Goal: Task Accomplishment & Management: Complete application form

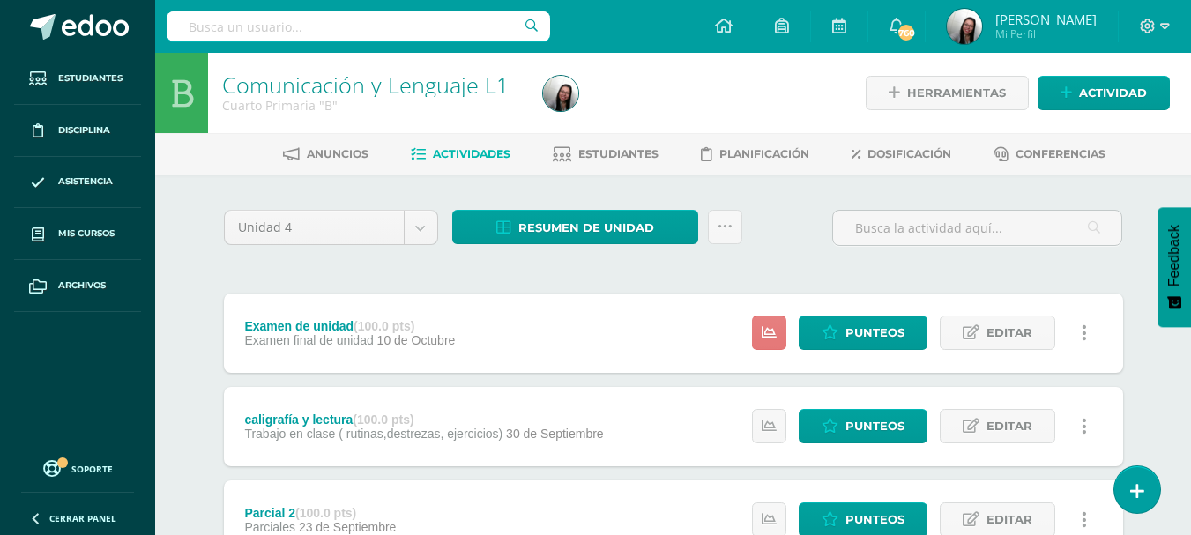
click at [769, 336] on icon at bounding box center [769, 332] width 15 height 15
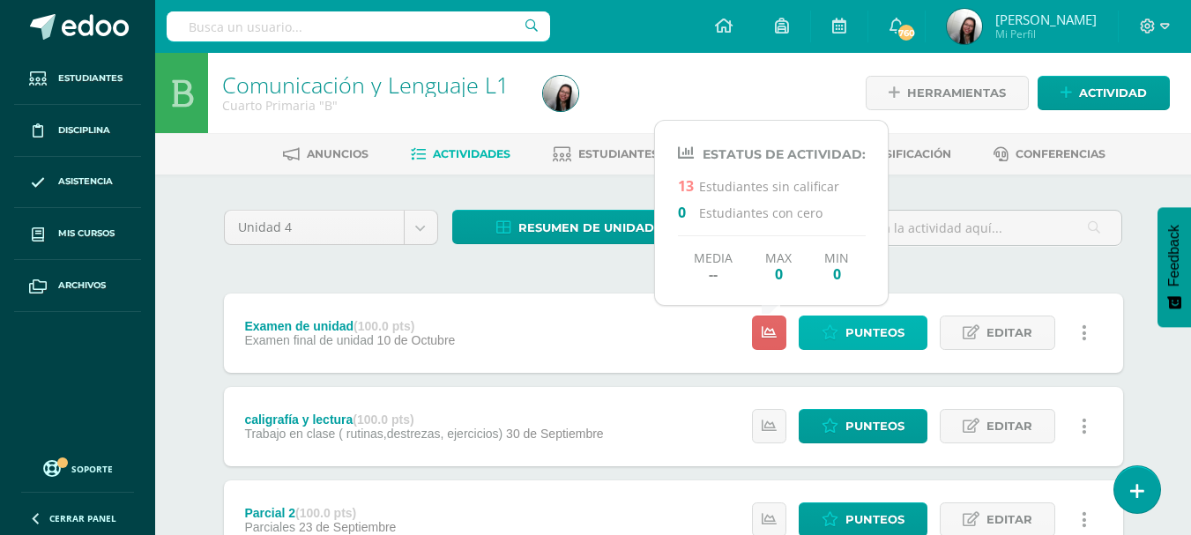
click at [871, 323] on span "Punteos" at bounding box center [874, 332] width 59 height 33
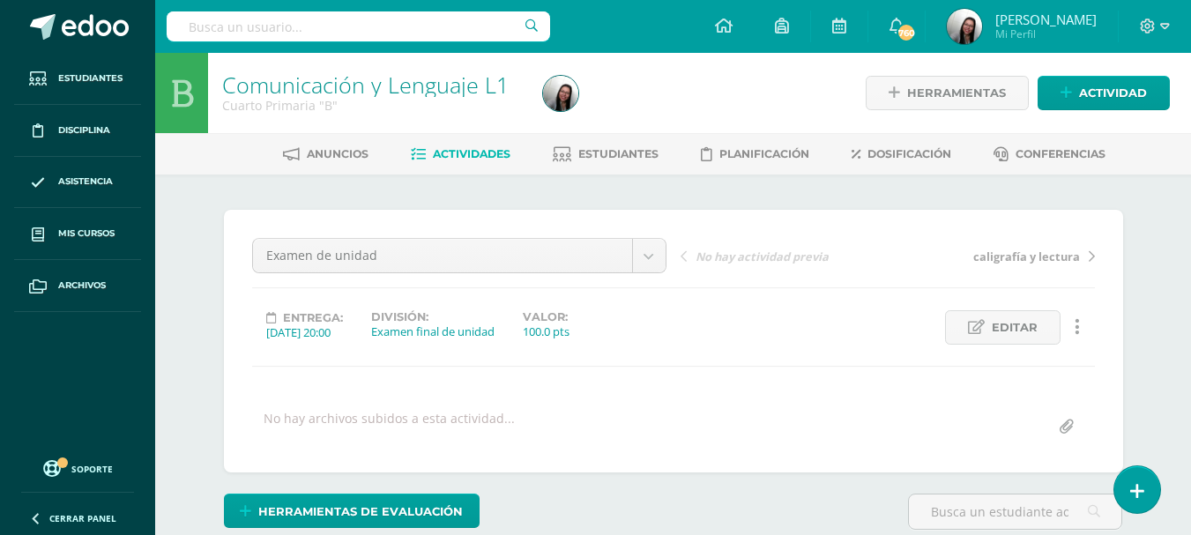
click at [468, 156] on span "Actividades" at bounding box center [472, 153] width 78 height 13
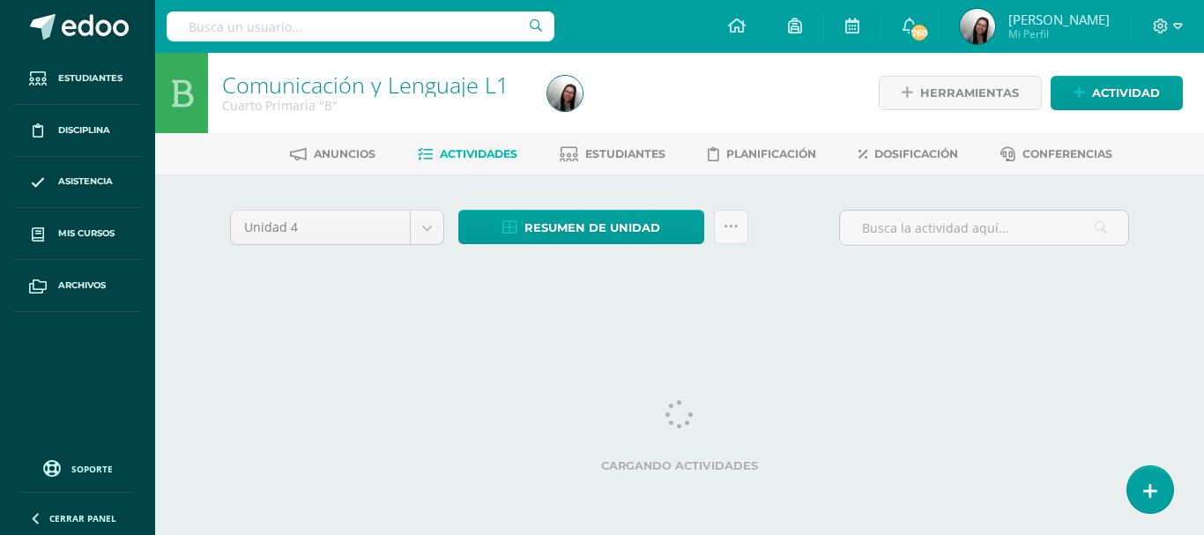
click at [589, 227] on span "Resumen de unidad" at bounding box center [592, 228] width 136 height 33
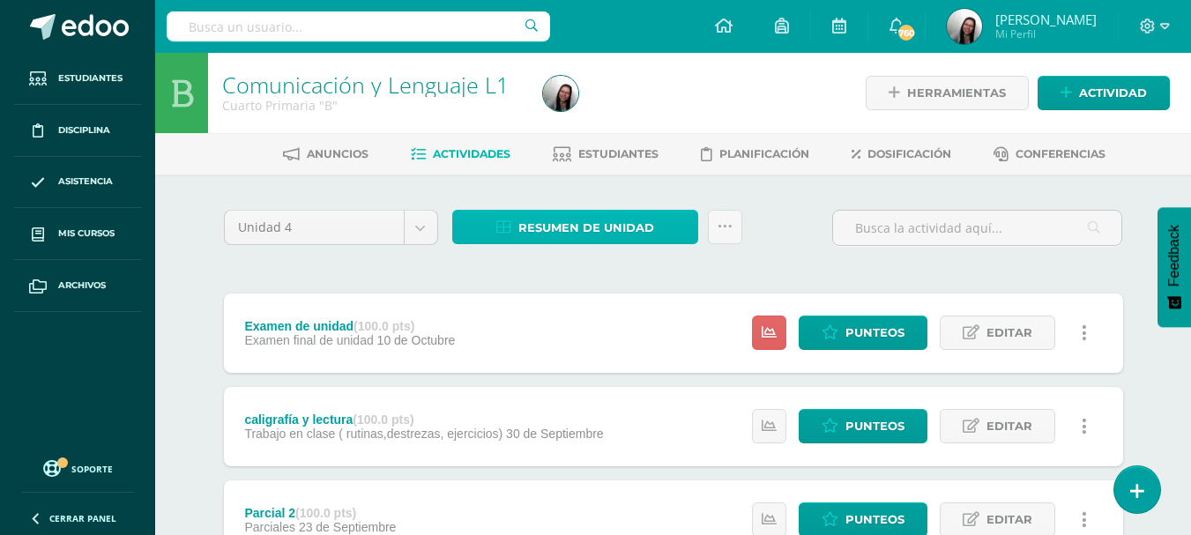
click at [557, 220] on span "Resumen de unidad" at bounding box center [586, 228] width 136 height 33
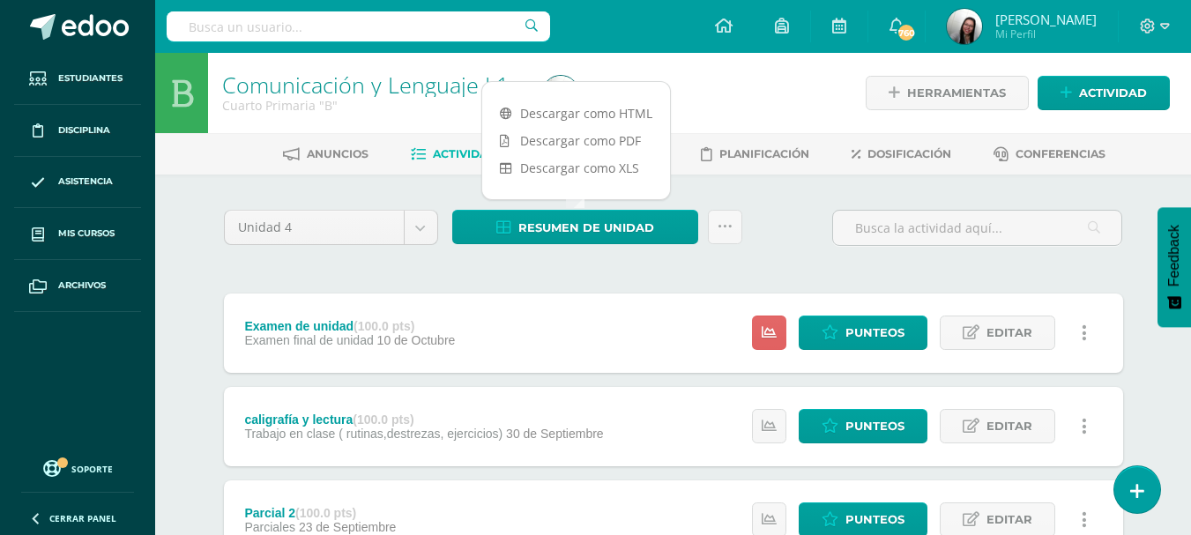
click at [591, 112] on link "Descargar como HTML" at bounding box center [576, 113] width 188 height 27
click at [854, 338] on span "Punteos" at bounding box center [874, 332] width 59 height 33
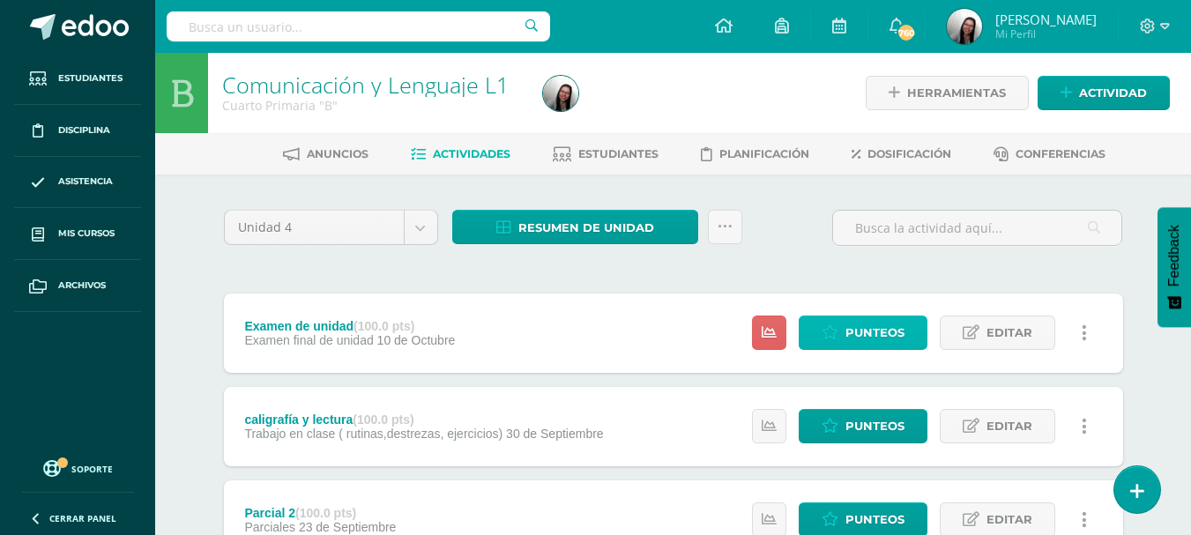
click at [862, 338] on span "Punteos" at bounding box center [874, 332] width 59 height 33
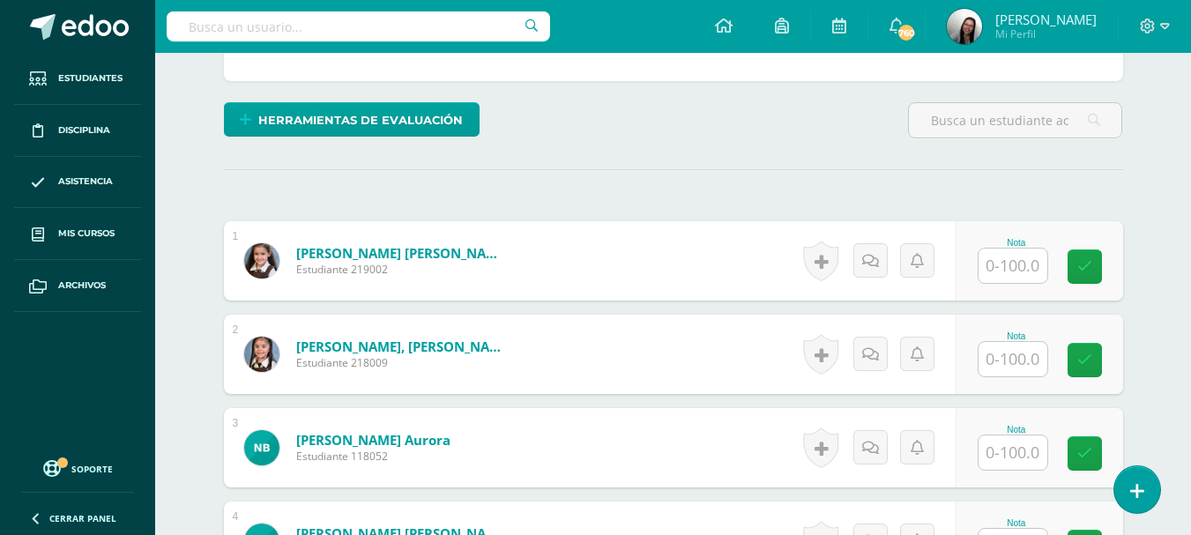
scroll to position [395, 0]
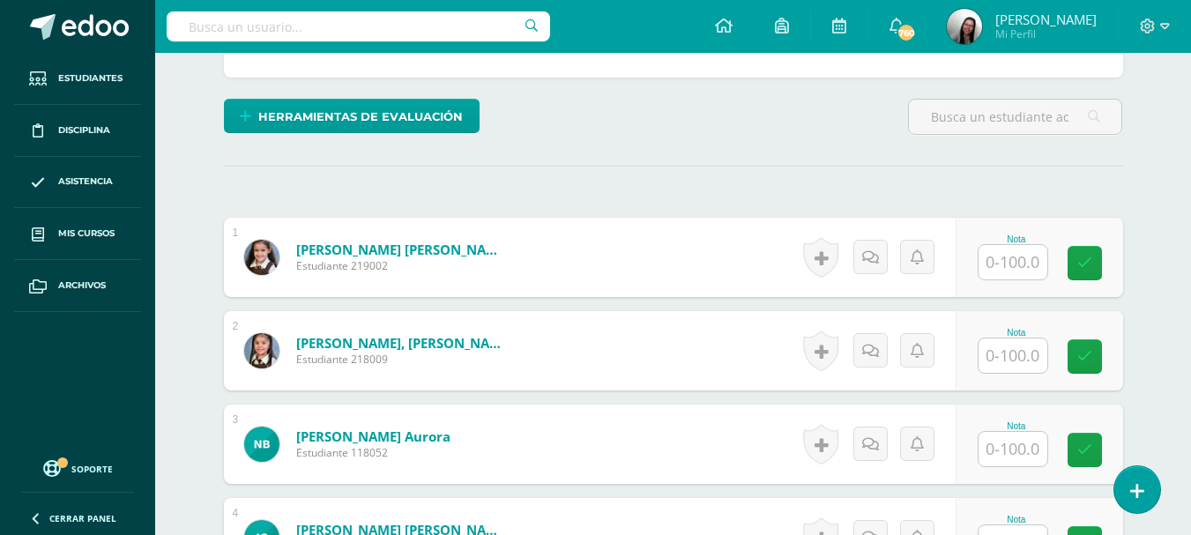
click at [1022, 263] on input "text" at bounding box center [1012, 262] width 69 height 34
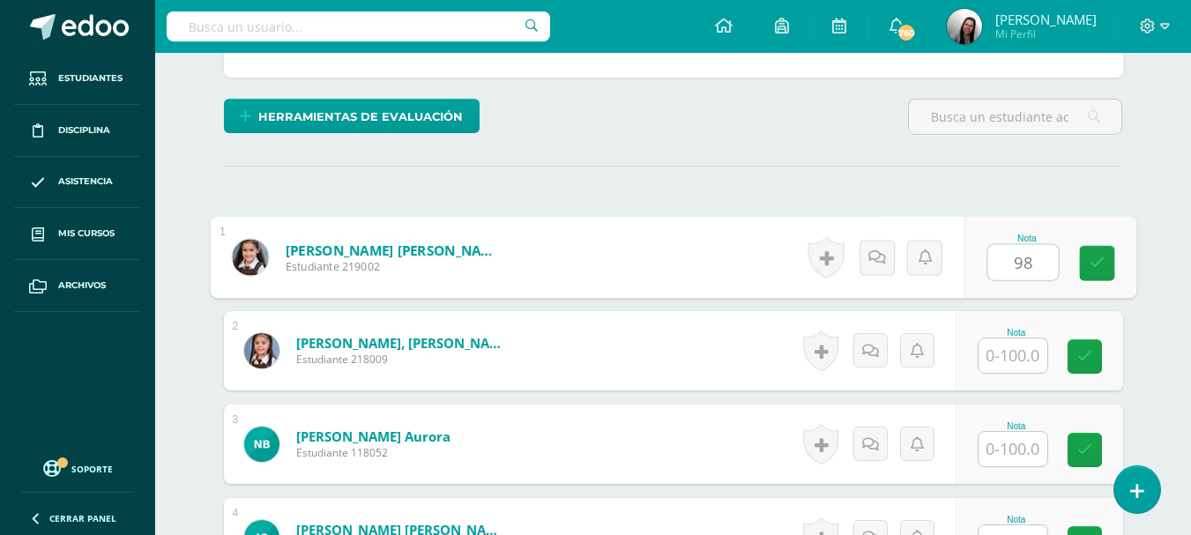
type input "98"
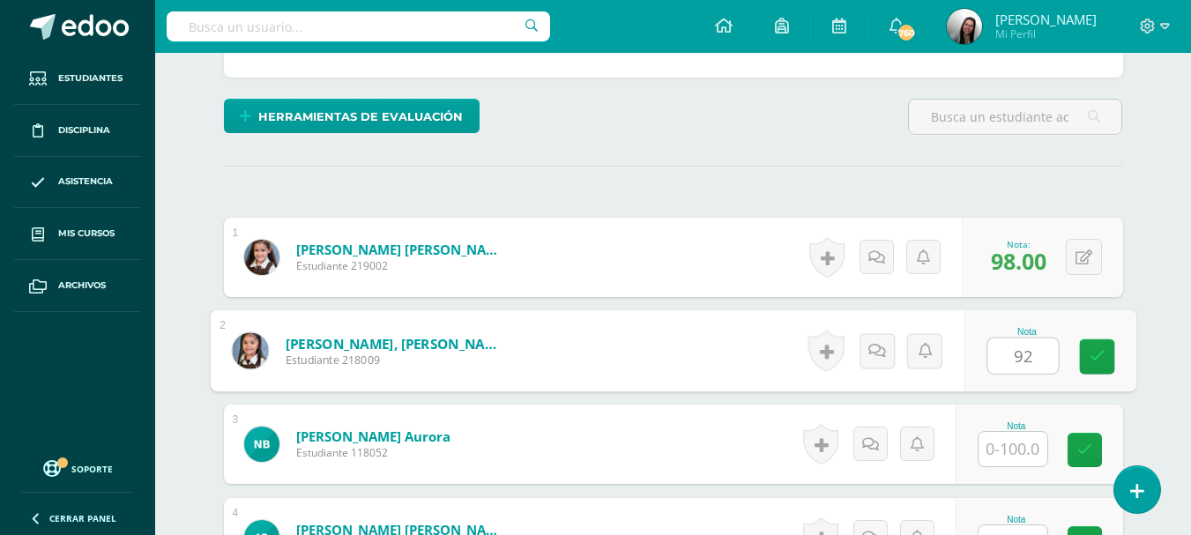
type input "92"
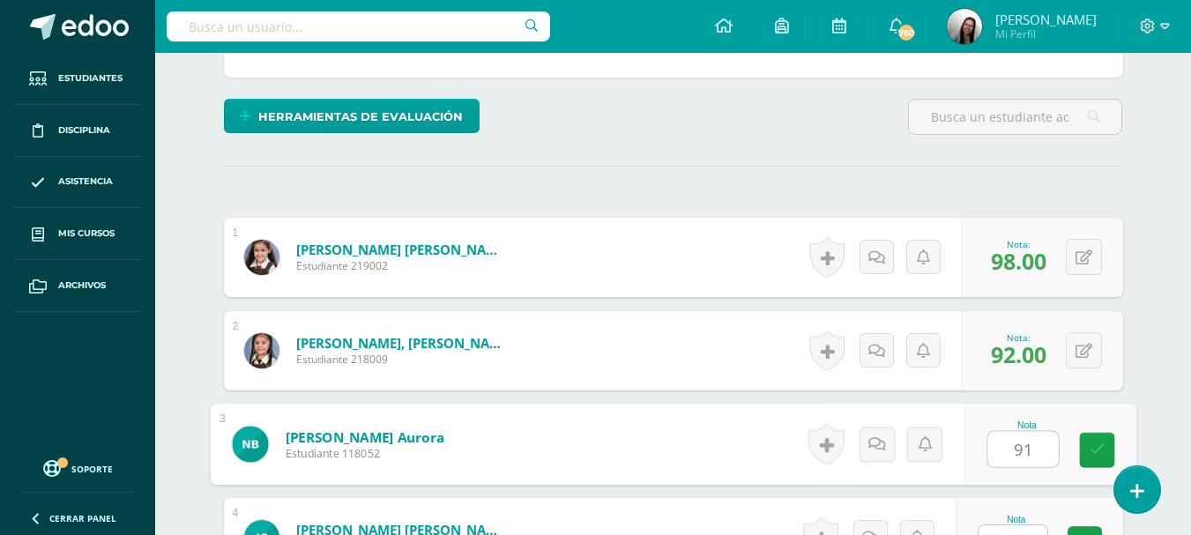
type input "91"
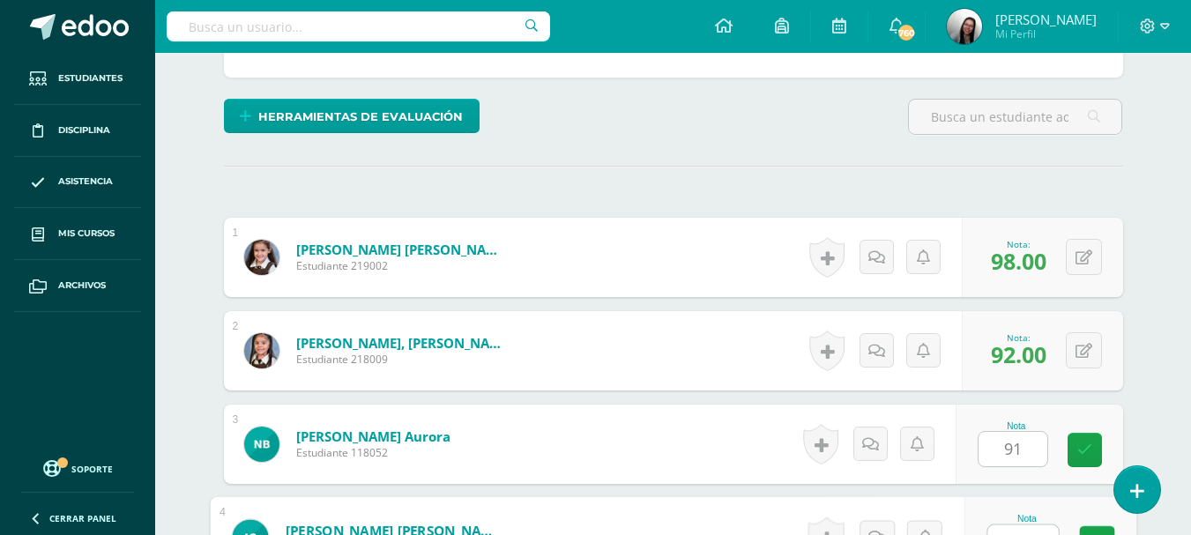
scroll to position [420, 0]
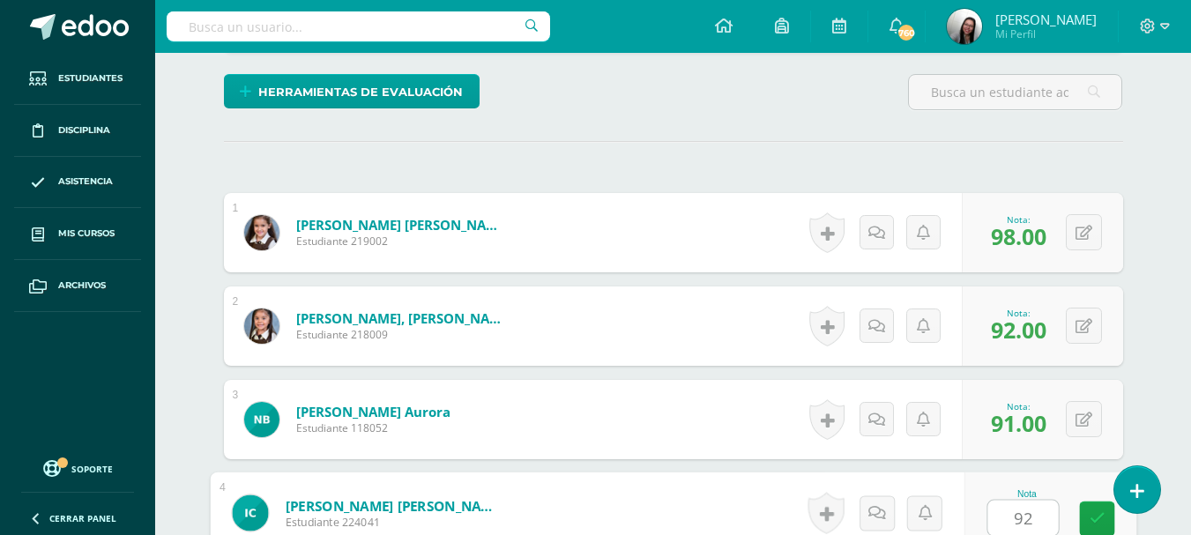
type input "92"
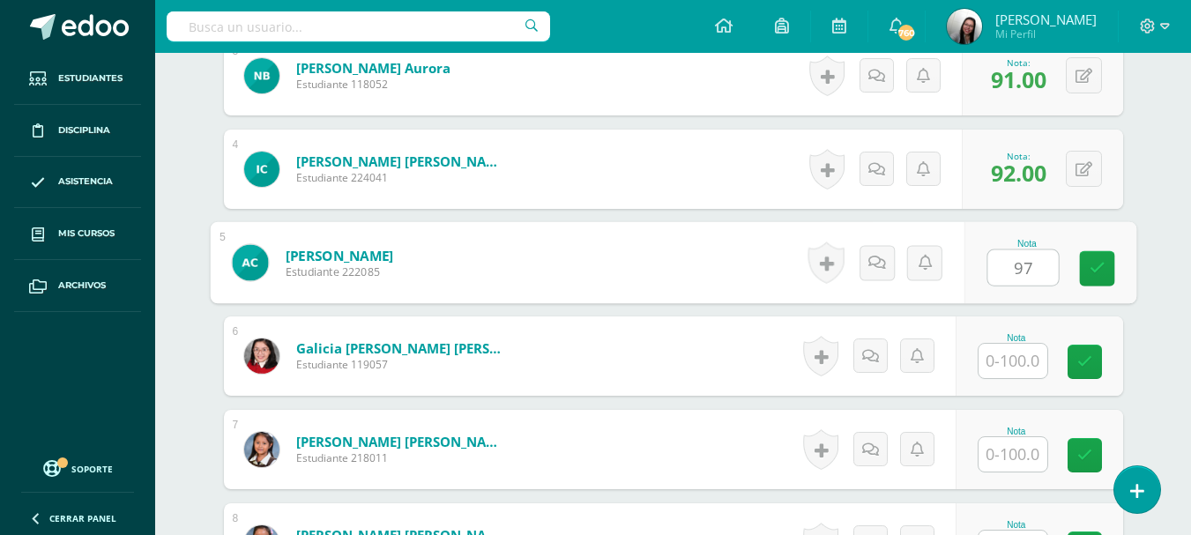
type input "97"
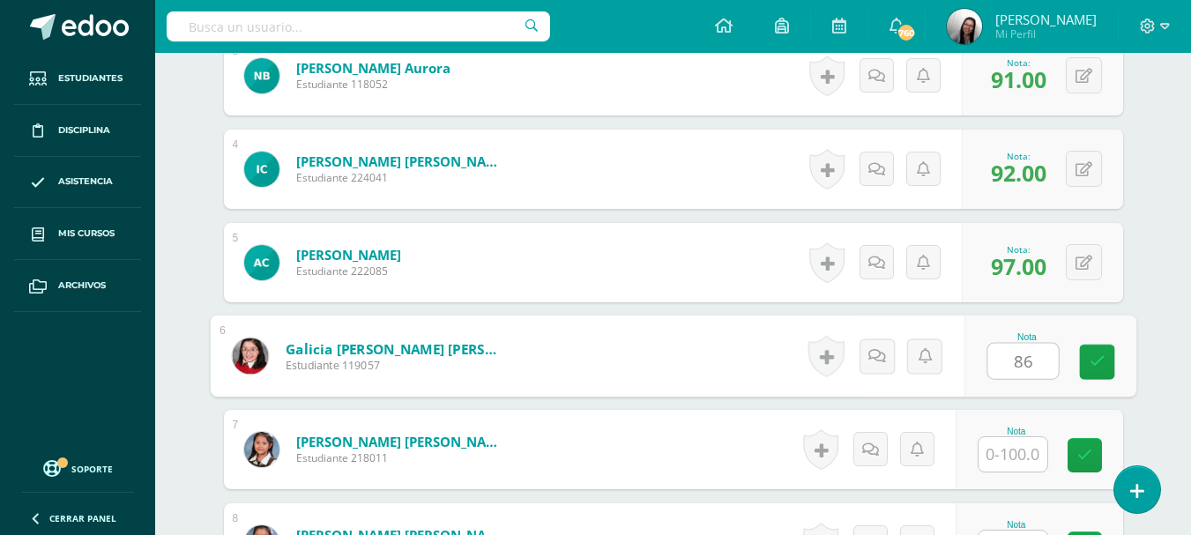
type input "86"
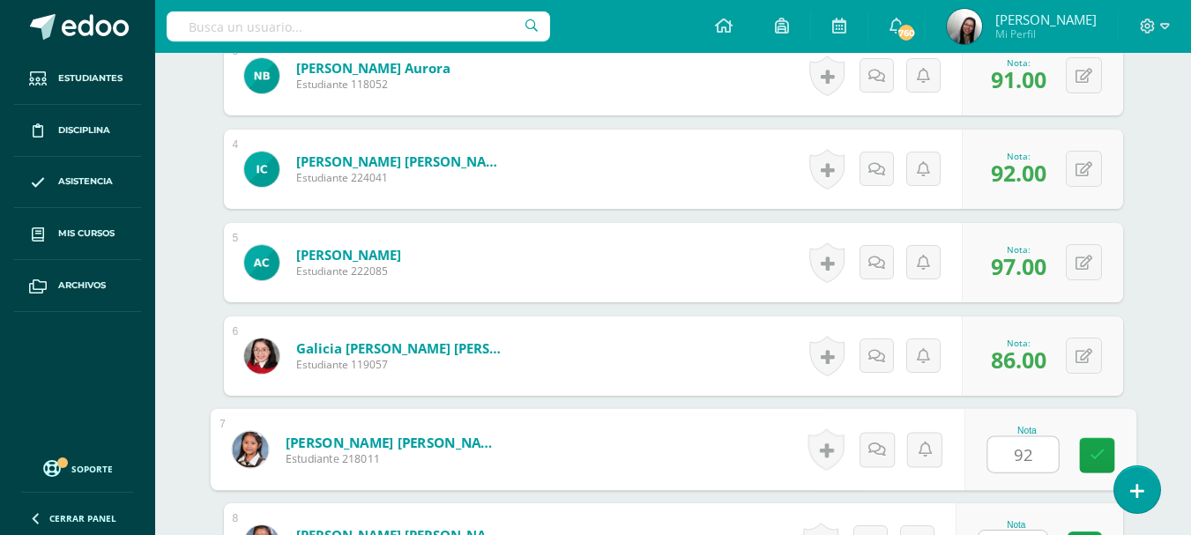
type input "92"
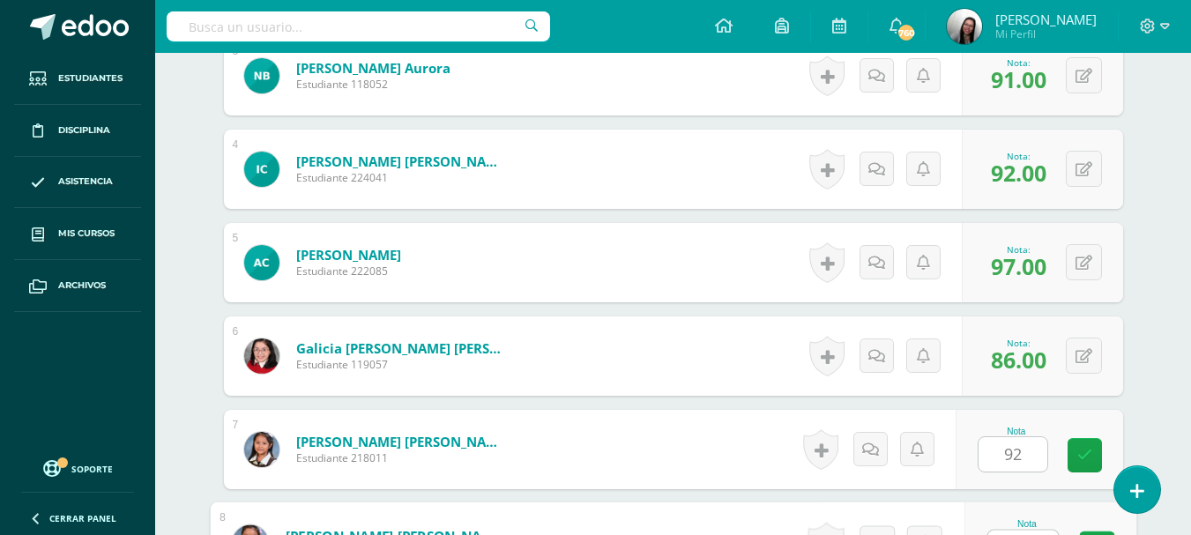
scroll to position [793, 0]
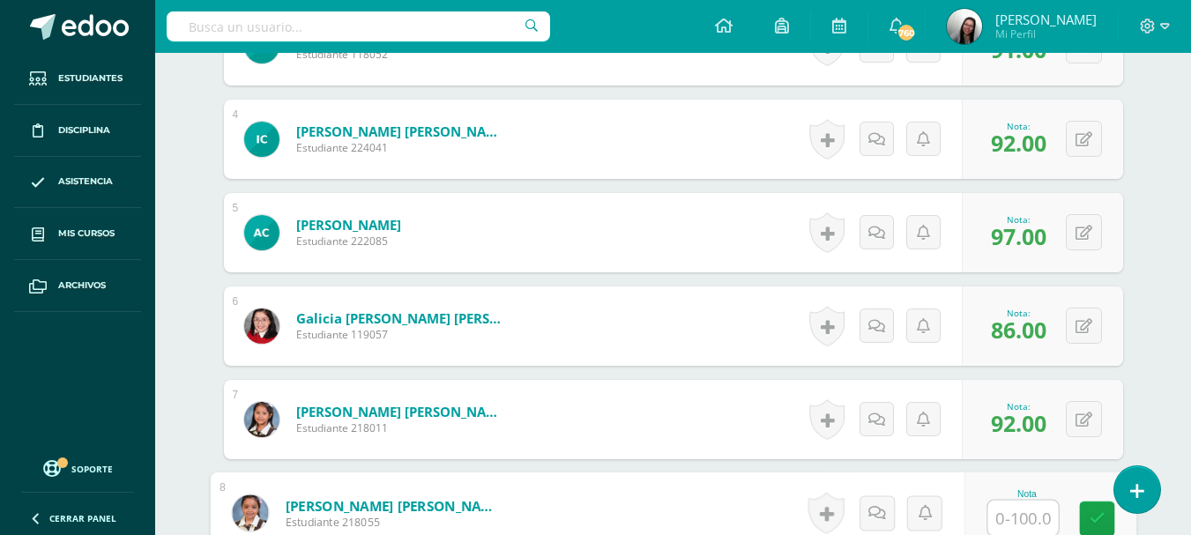
type input "8"
type input "90"
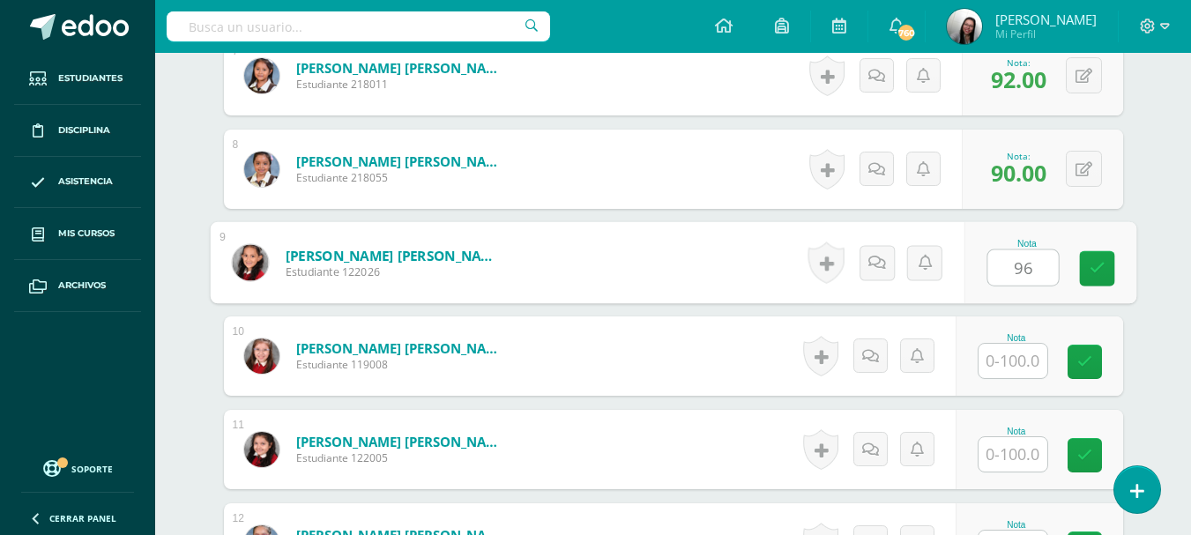
type input "96"
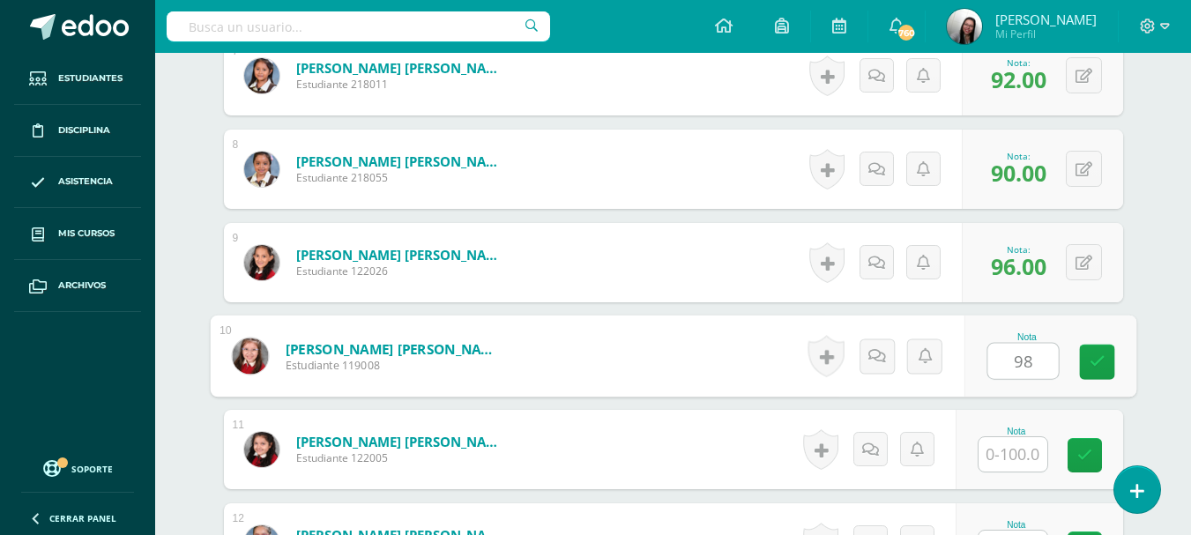
type input "98"
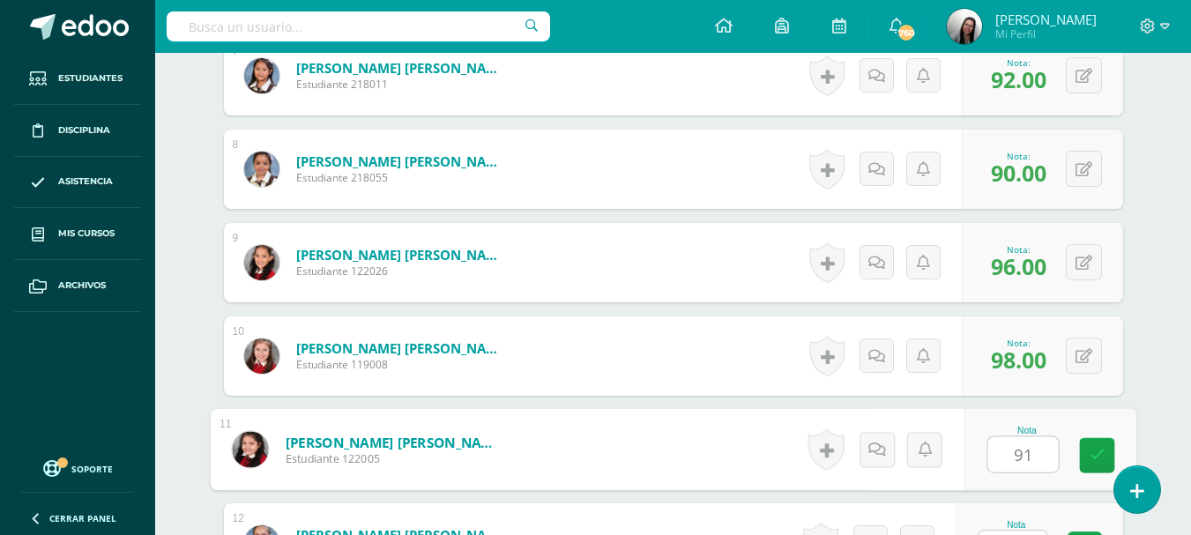
type input "91"
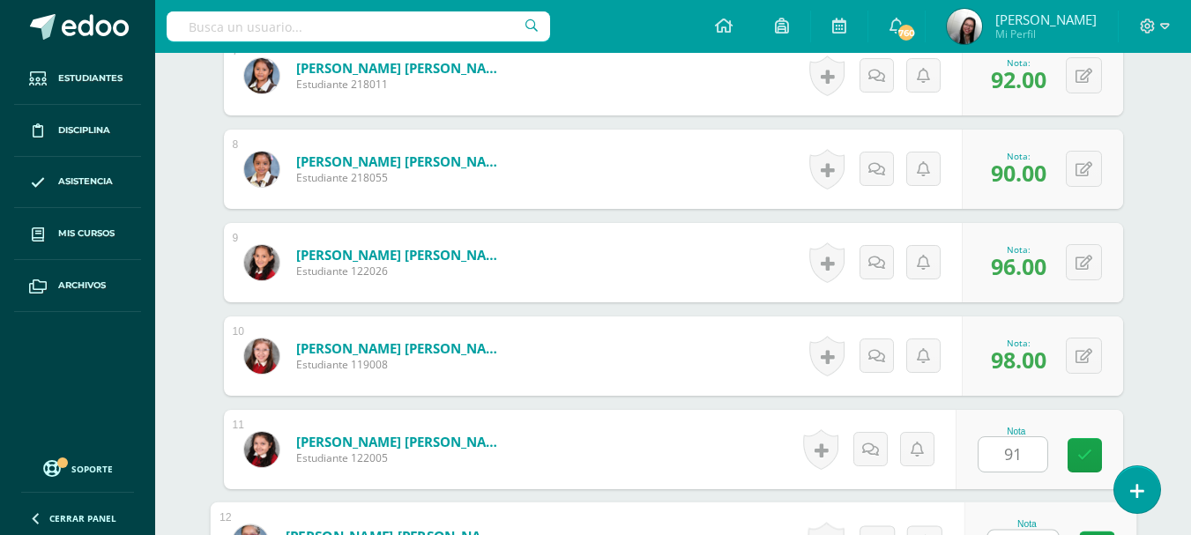
scroll to position [1167, 0]
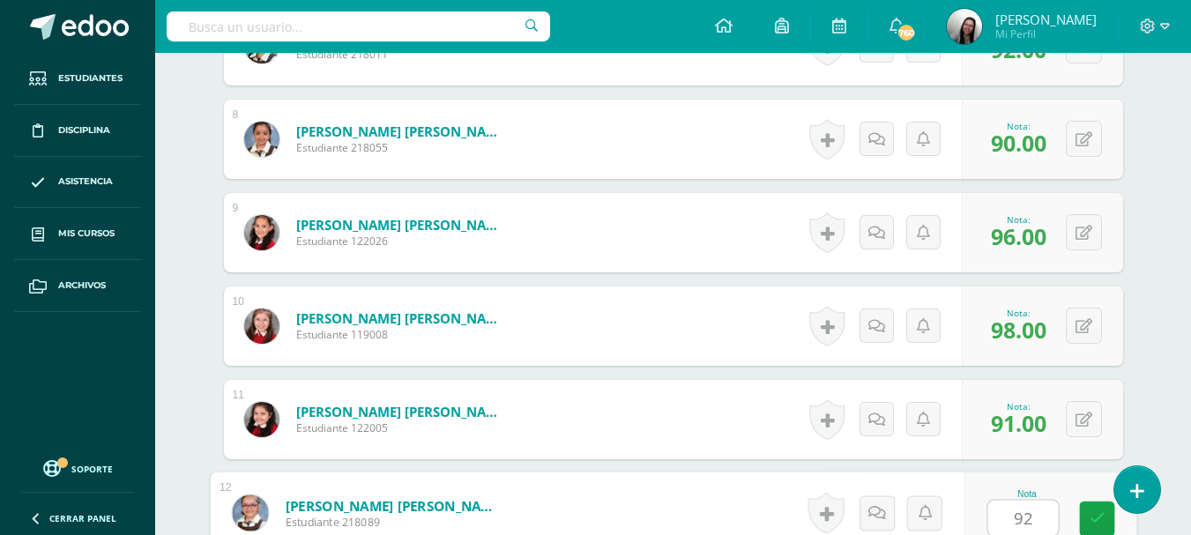
type input "92"
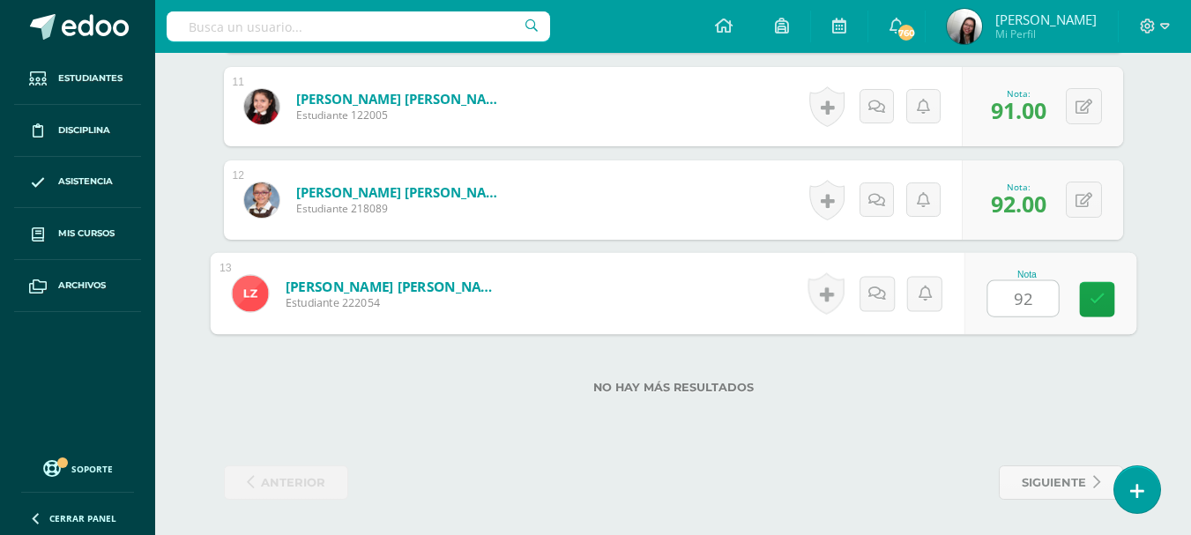
type input "92"
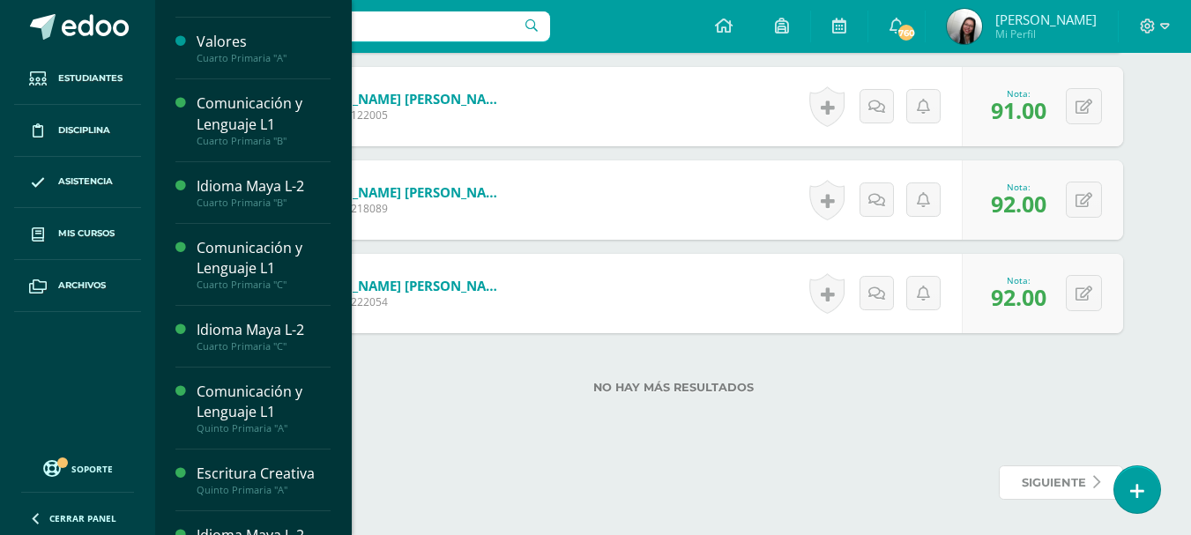
scroll to position [139, 0]
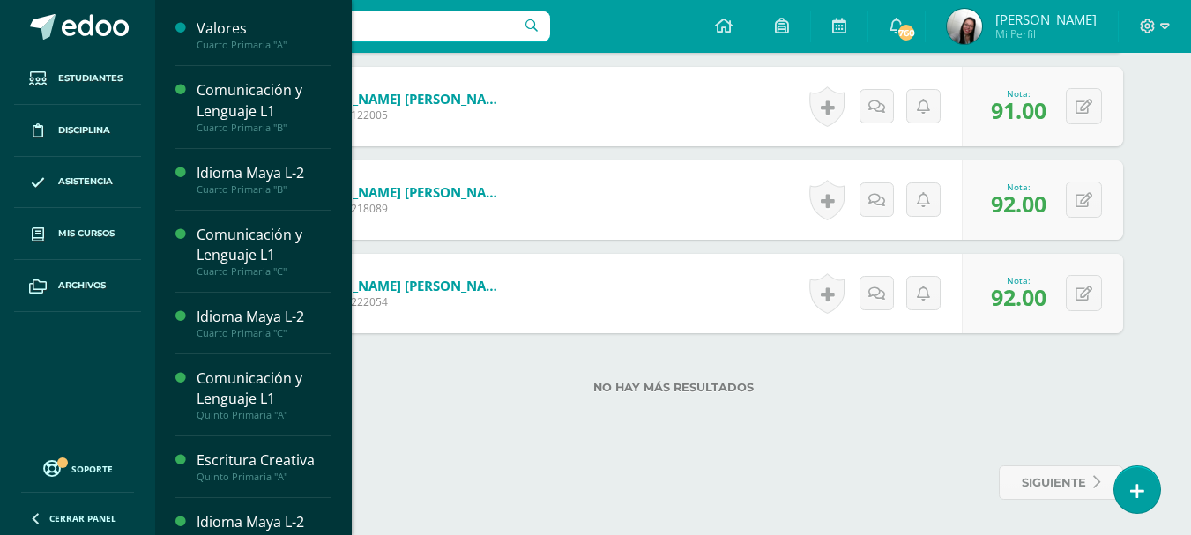
click at [263, 299] on span "Actividades" at bounding box center [250, 302] width 68 height 17
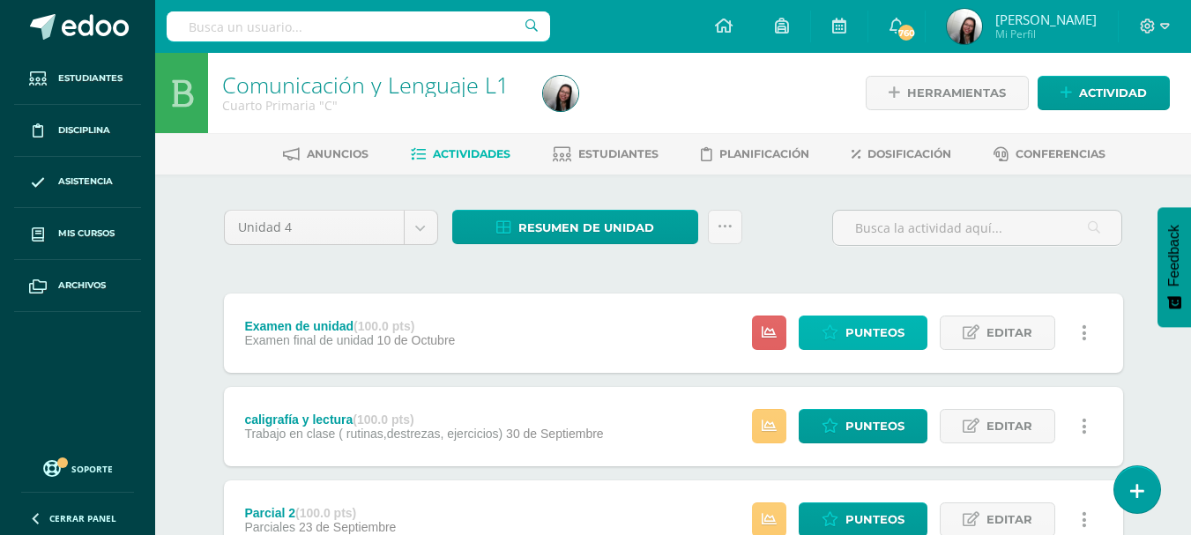
click at [854, 335] on span "Punteos" at bounding box center [874, 332] width 59 height 33
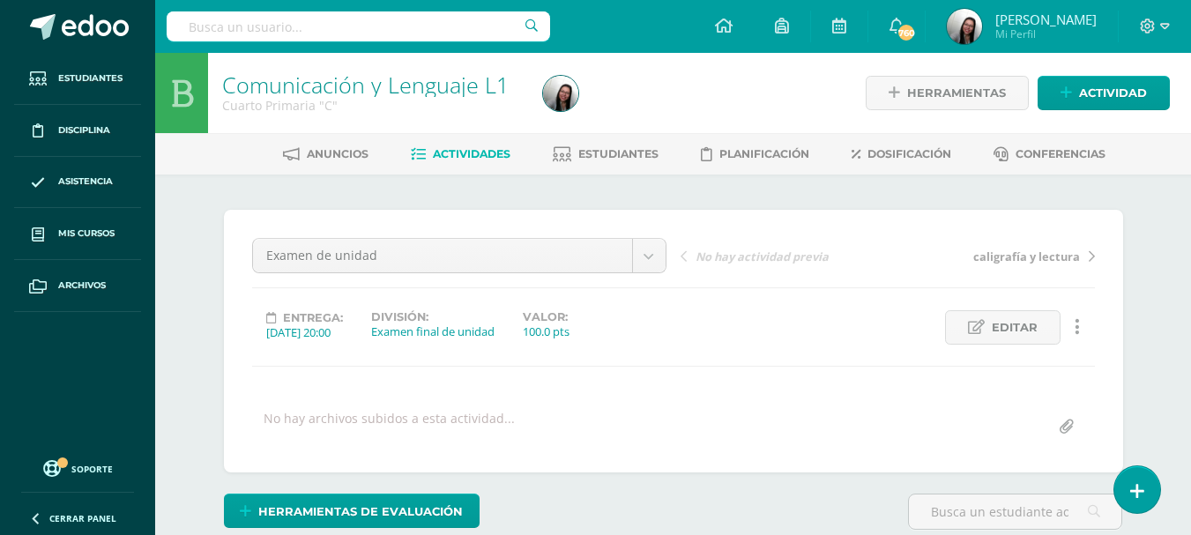
click at [472, 160] on span "Actividades" at bounding box center [472, 153] width 78 height 13
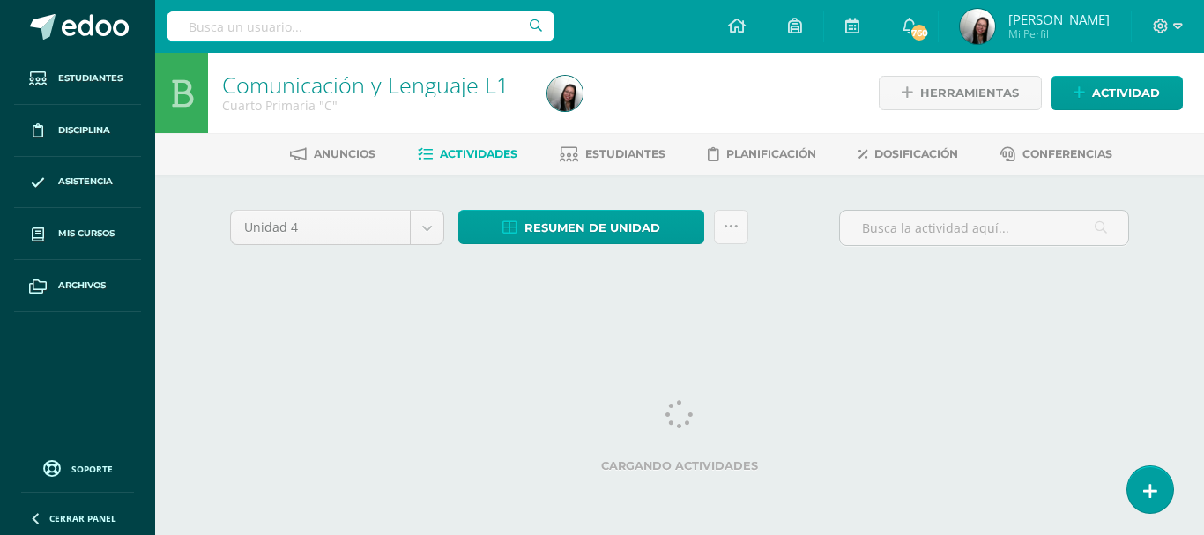
click at [585, 232] on span "Resumen de unidad" at bounding box center [592, 228] width 136 height 33
click at [624, 227] on span "Resumen de unidad" at bounding box center [592, 228] width 136 height 33
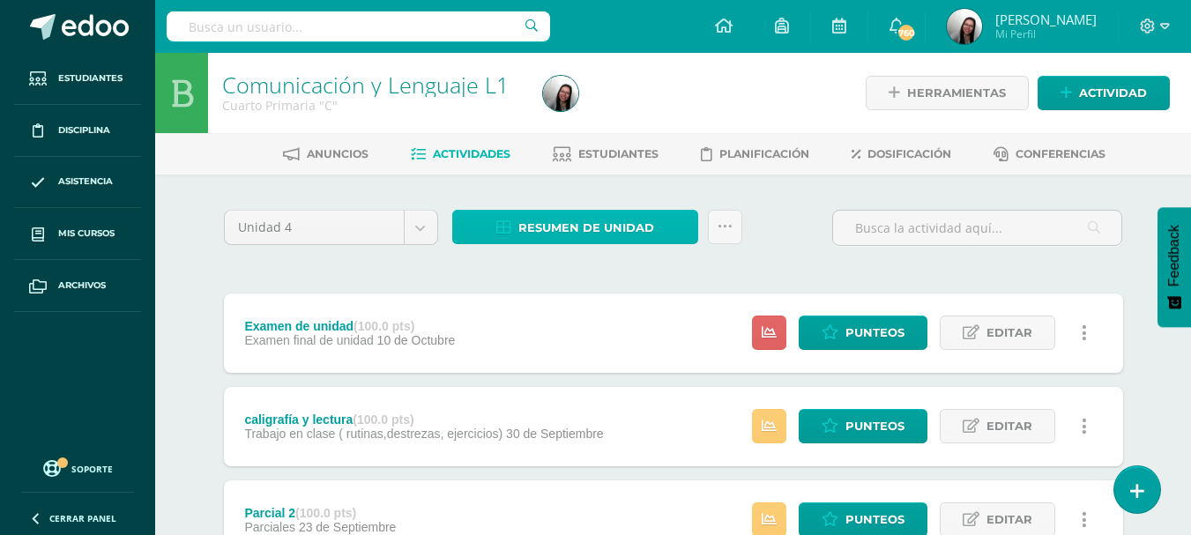
click at [541, 227] on span "Resumen de unidad" at bounding box center [586, 228] width 136 height 33
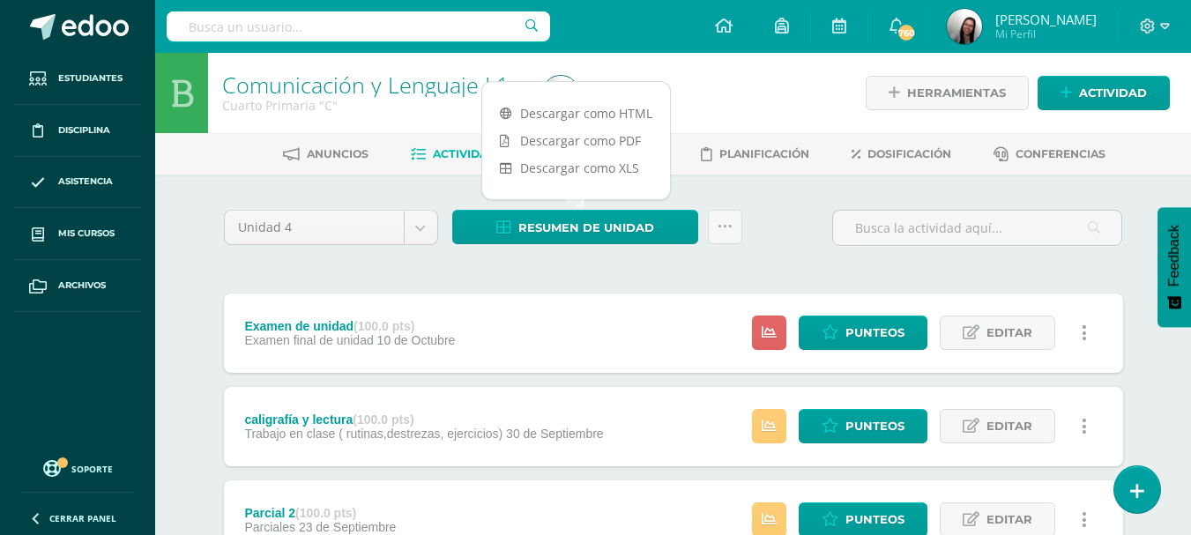
click at [595, 119] on link "Descargar como HTML" at bounding box center [576, 113] width 188 height 27
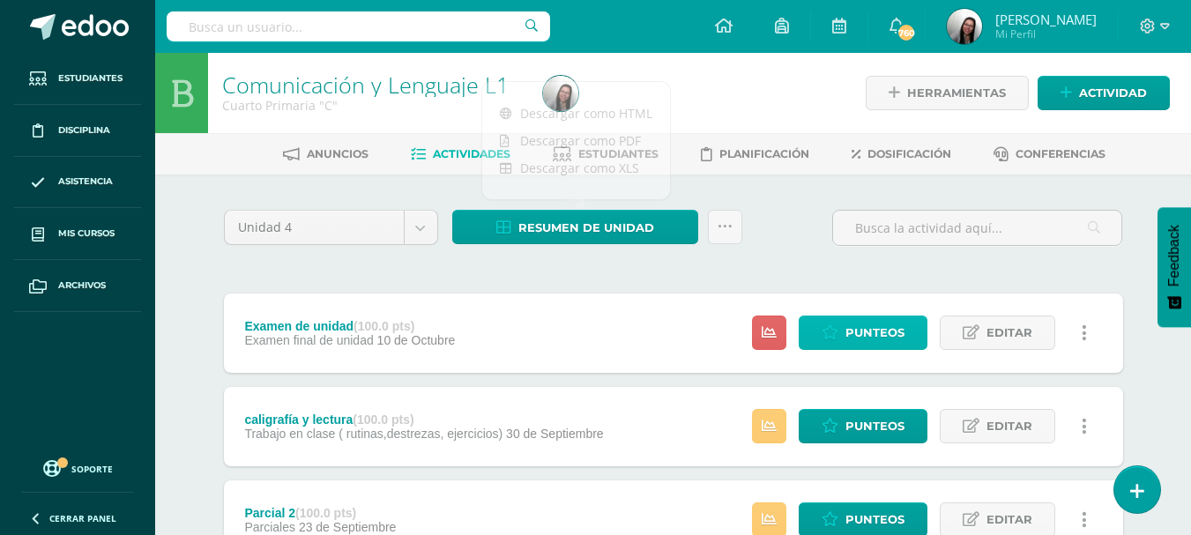
click at [868, 323] on span "Punteos" at bounding box center [874, 332] width 59 height 33
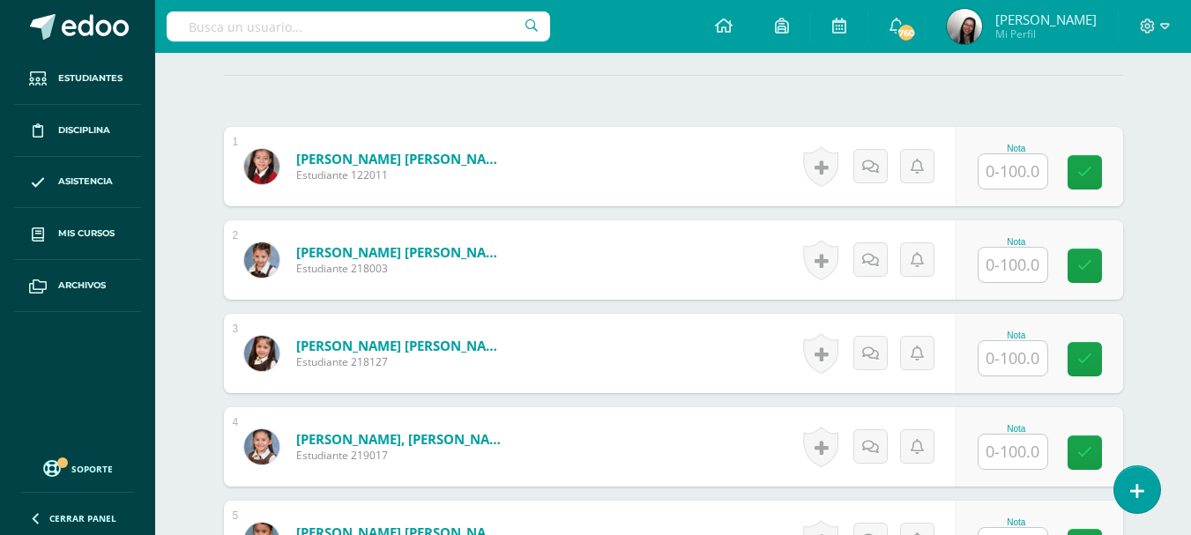
scroll to position [513, 0]
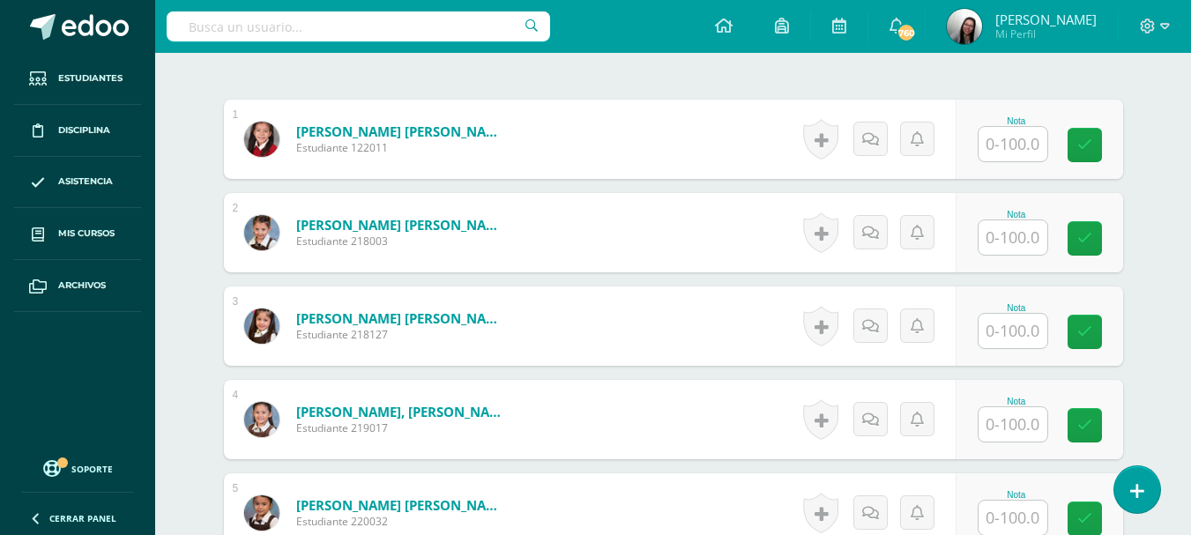
click at [1000, 145] on input "text" at bounding box center [1012, 144] width 69 height 34
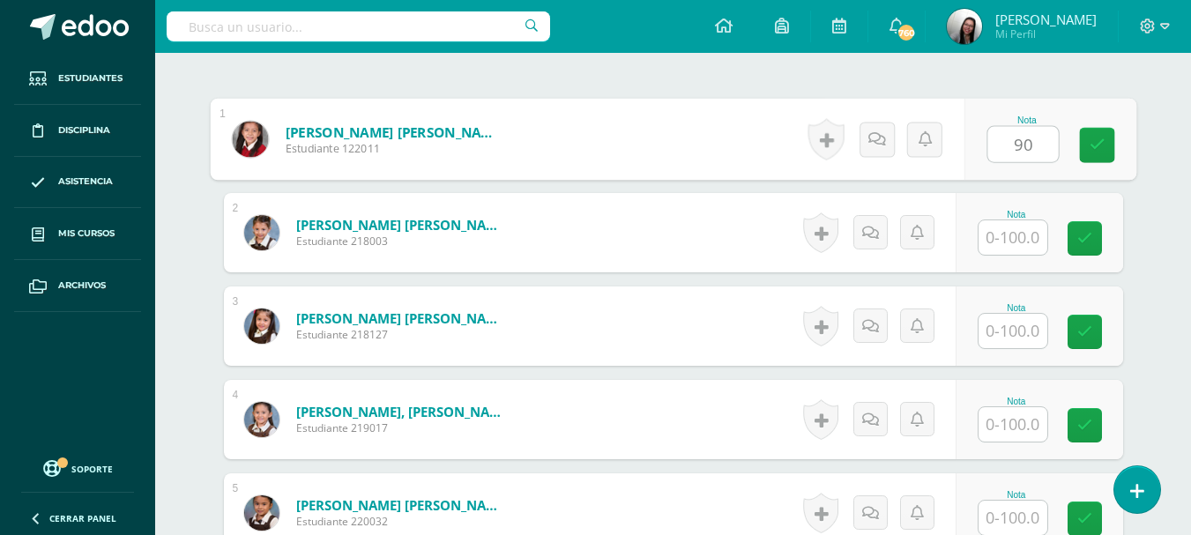
type input "90"
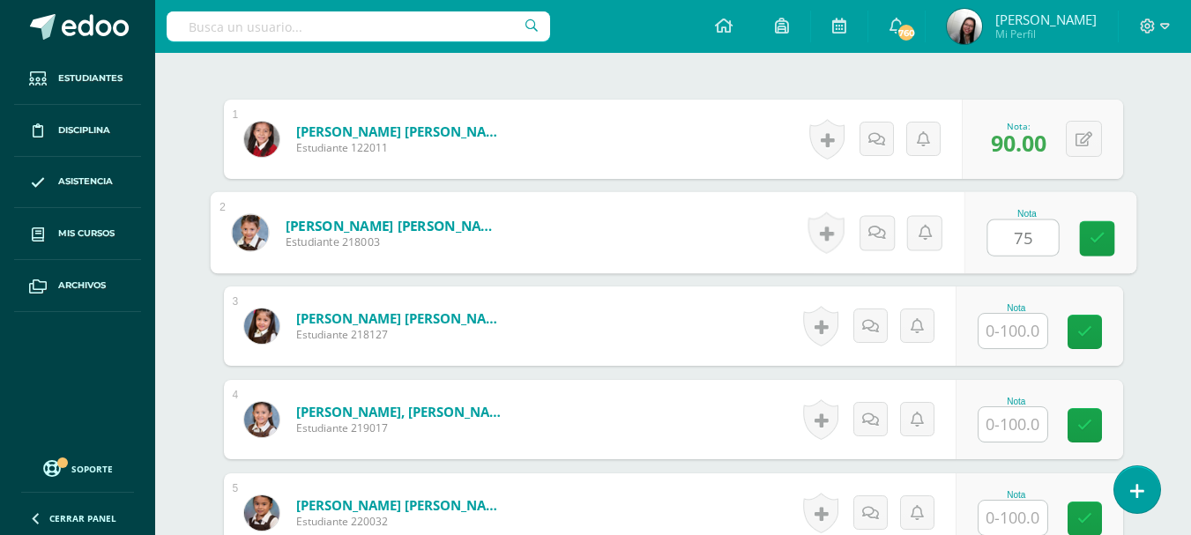
type input "75"
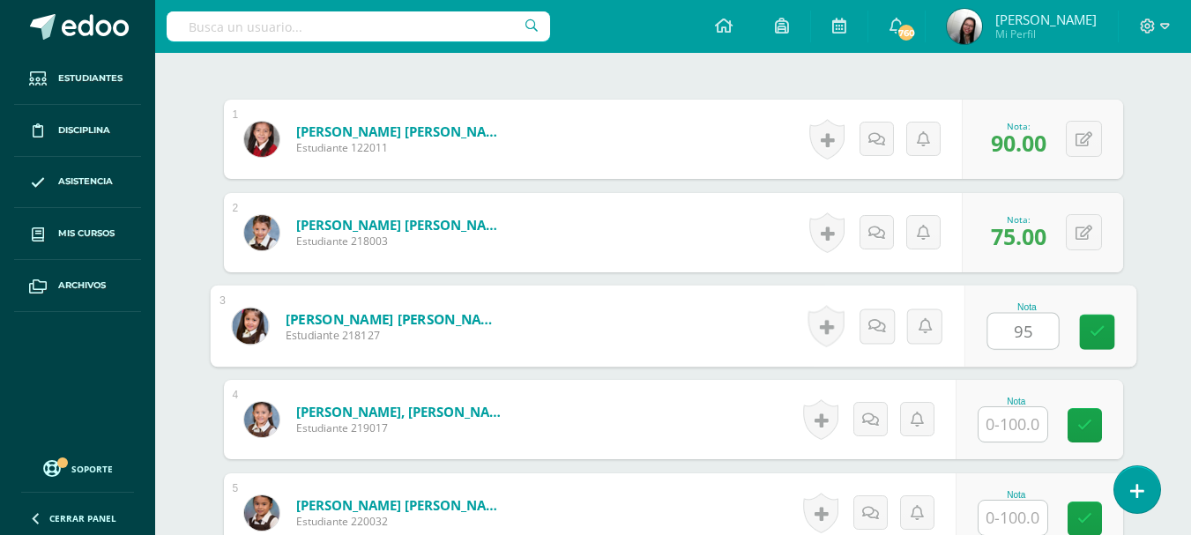
type input "95"
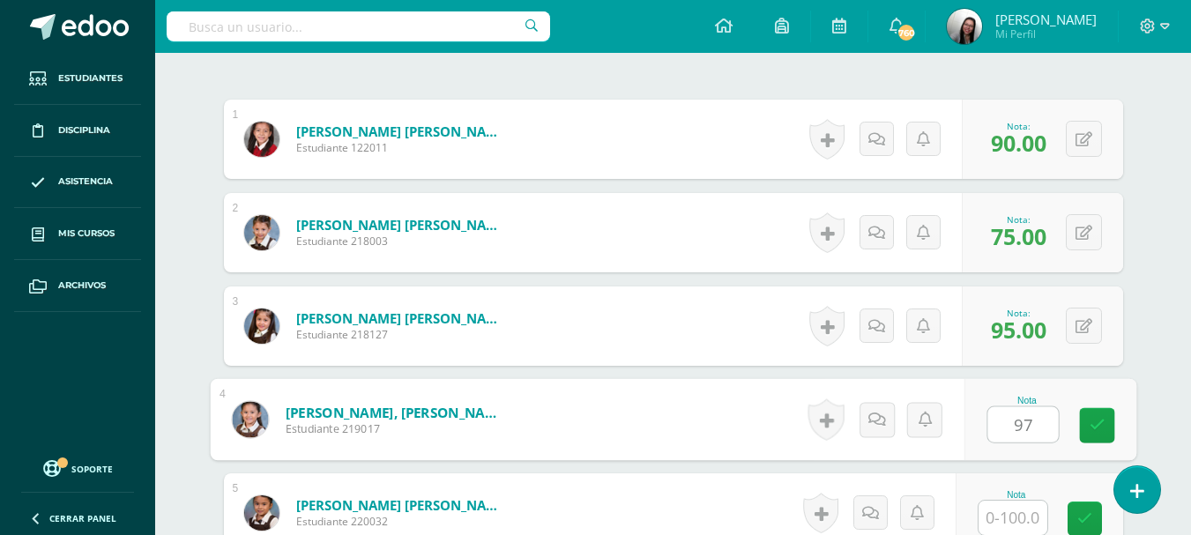
type input "97"
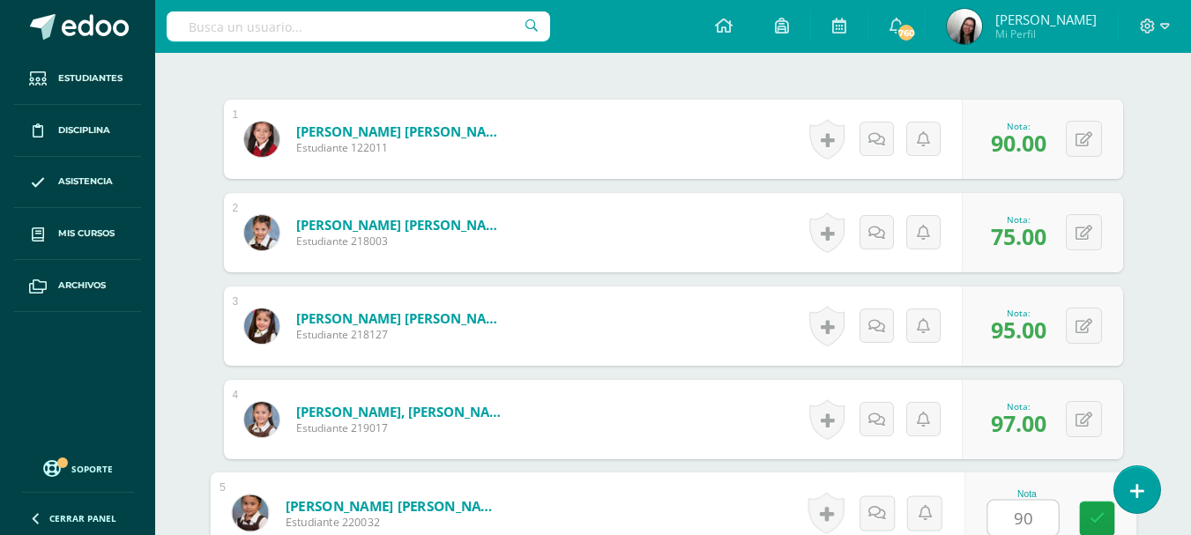
type input "90"
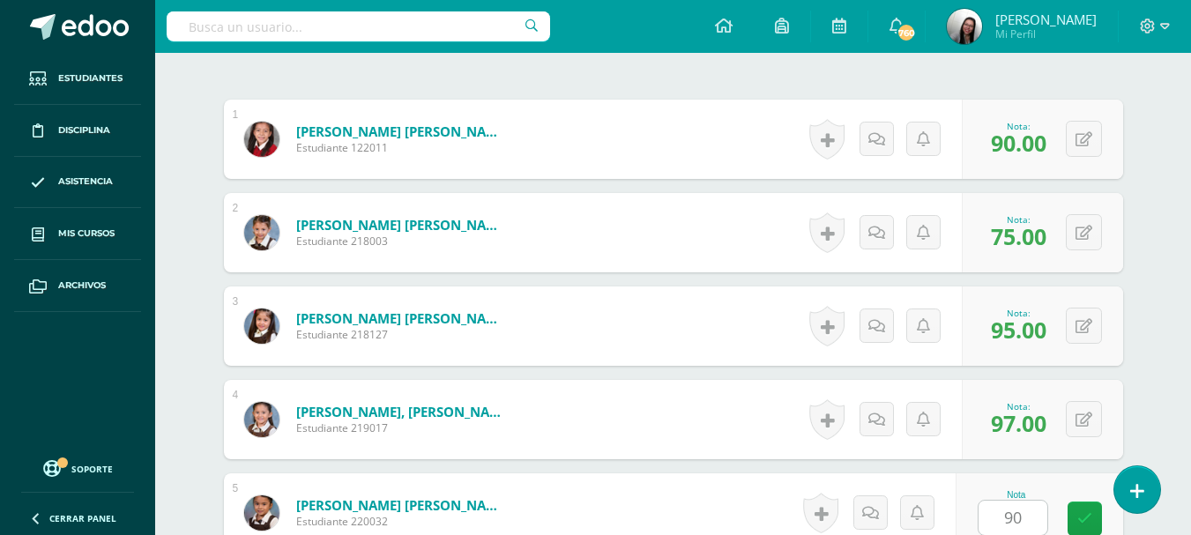
scroll to position [857, 0]
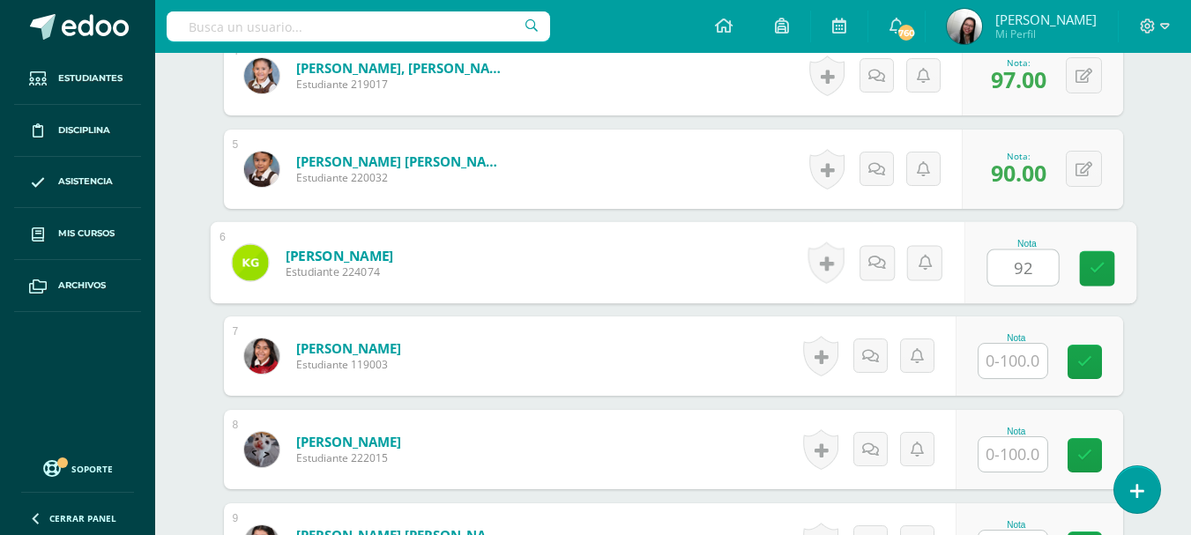
type input "92"
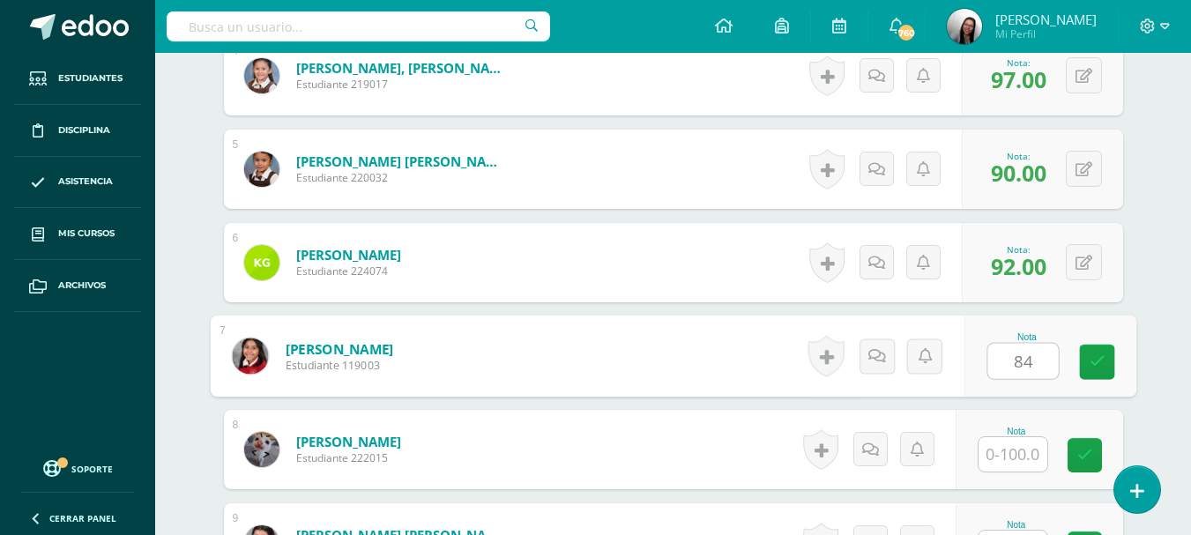
type input "84"
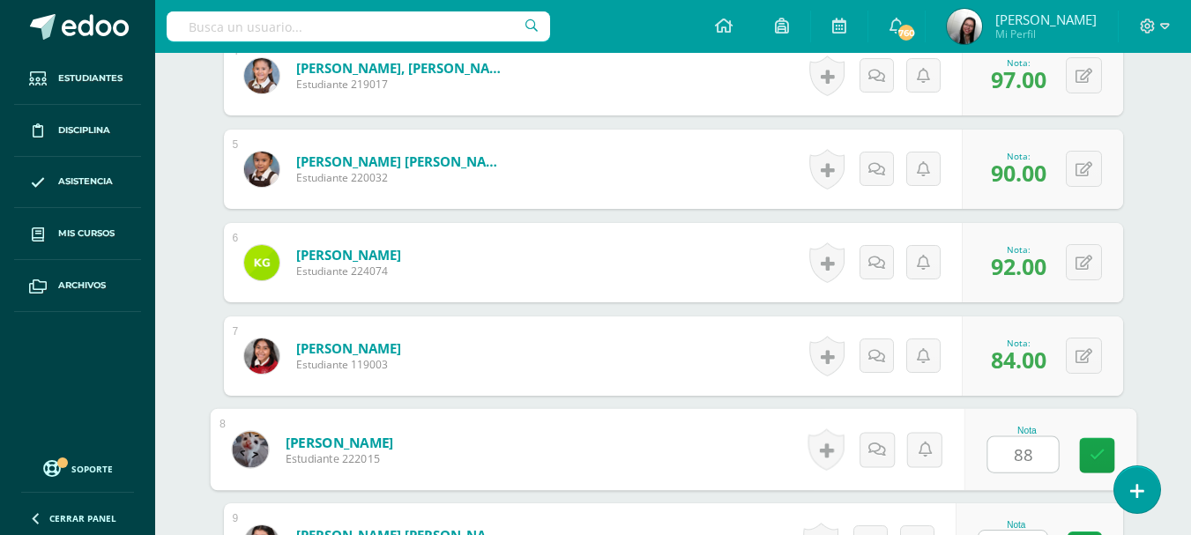
type input "88"
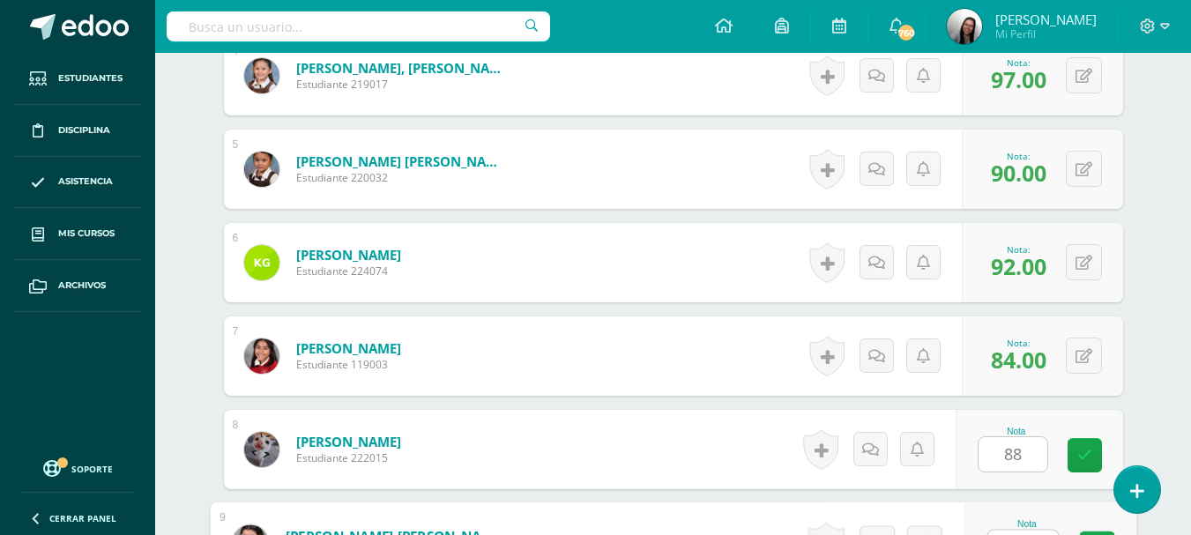
scroll to position [887, 0]
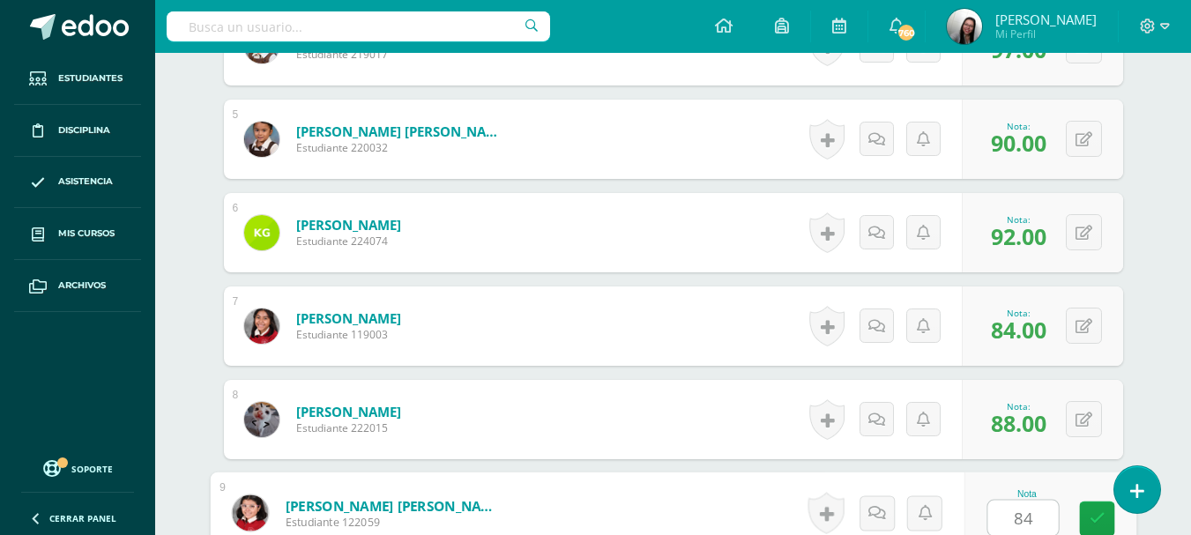
type input "84"
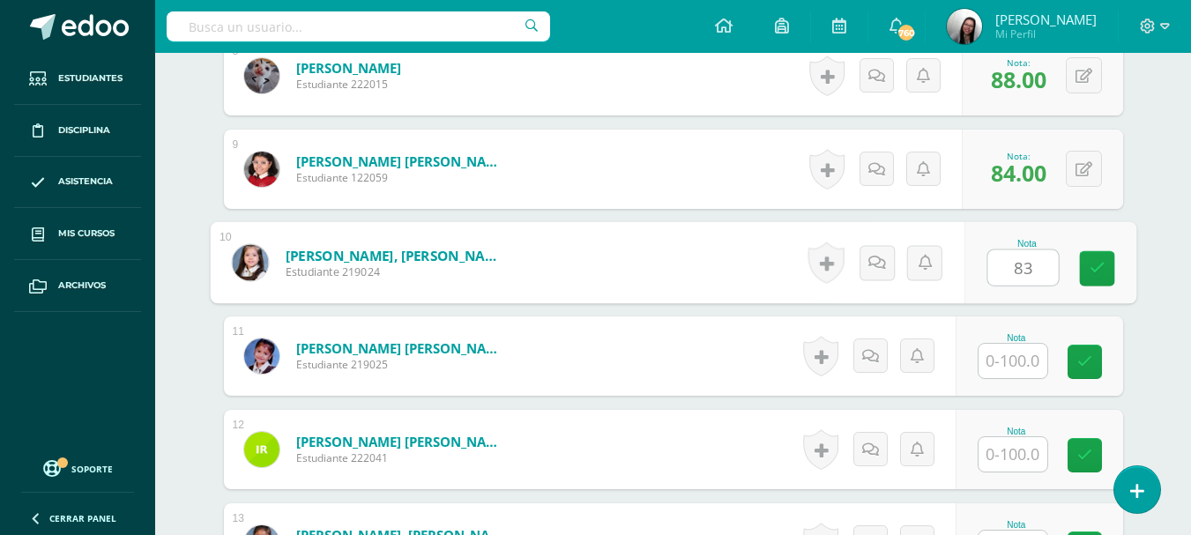
type input "83"
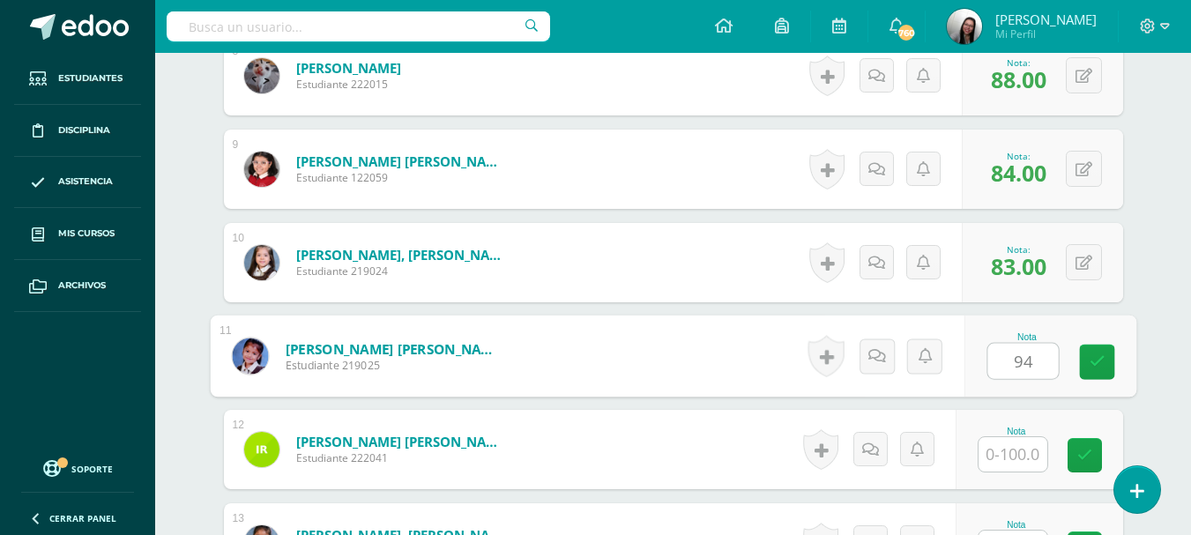
type input "94"
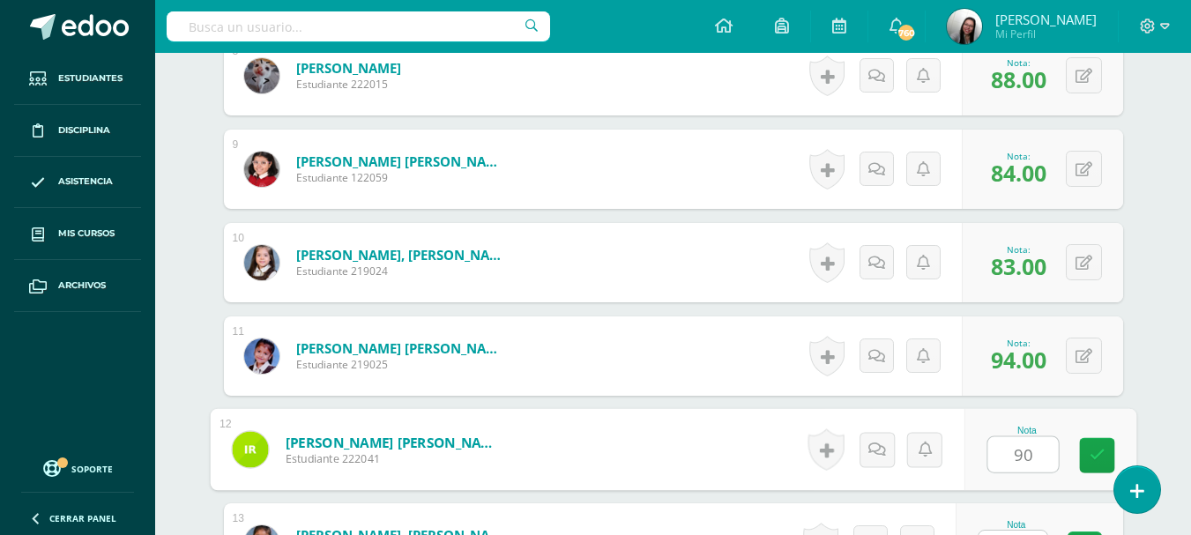
type input "90"
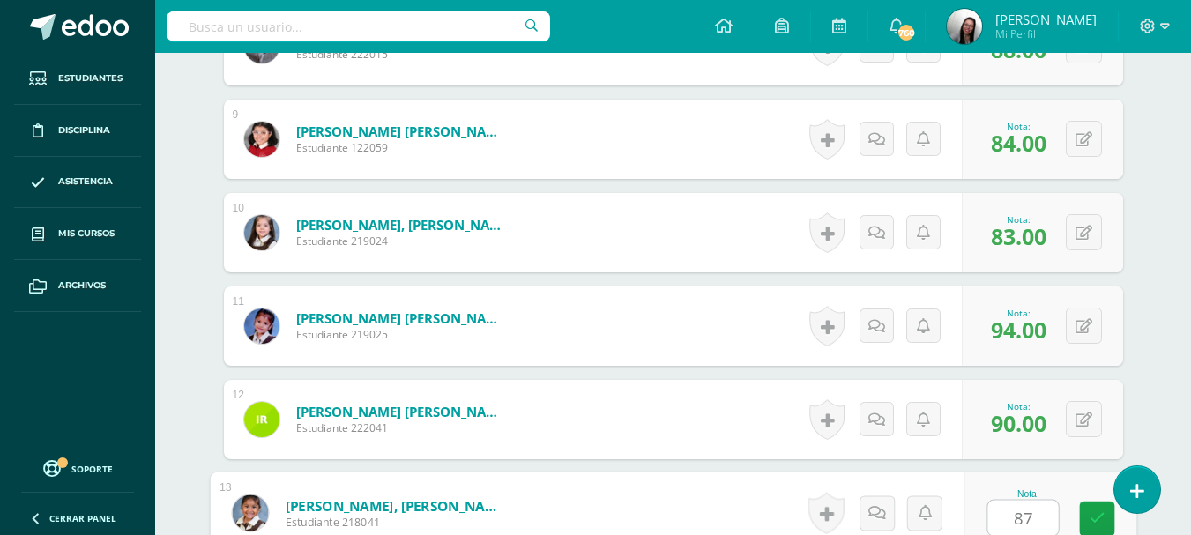
type input "87"
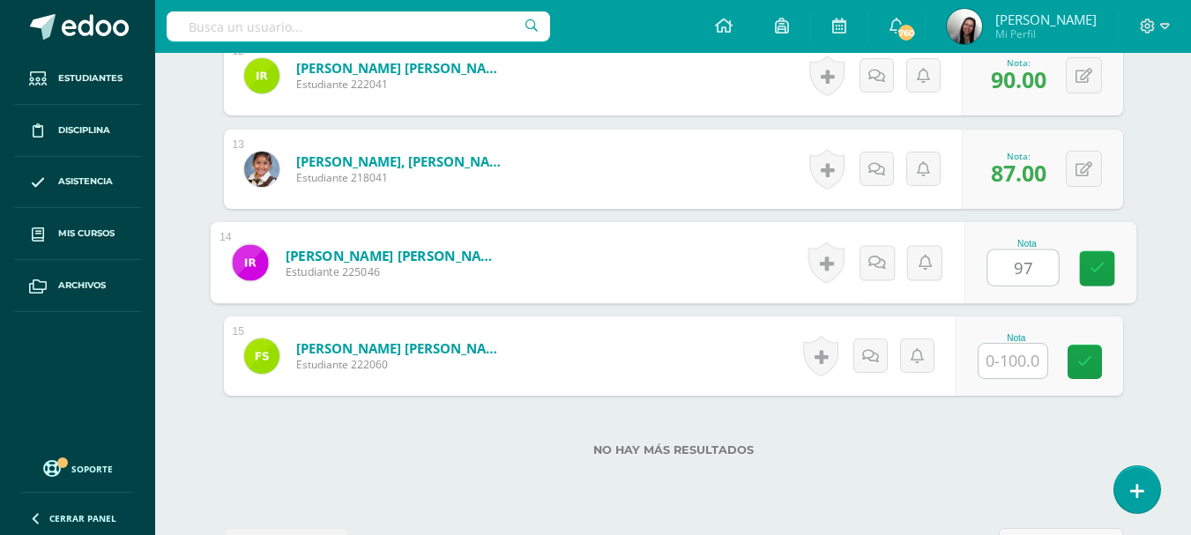
type input "97"
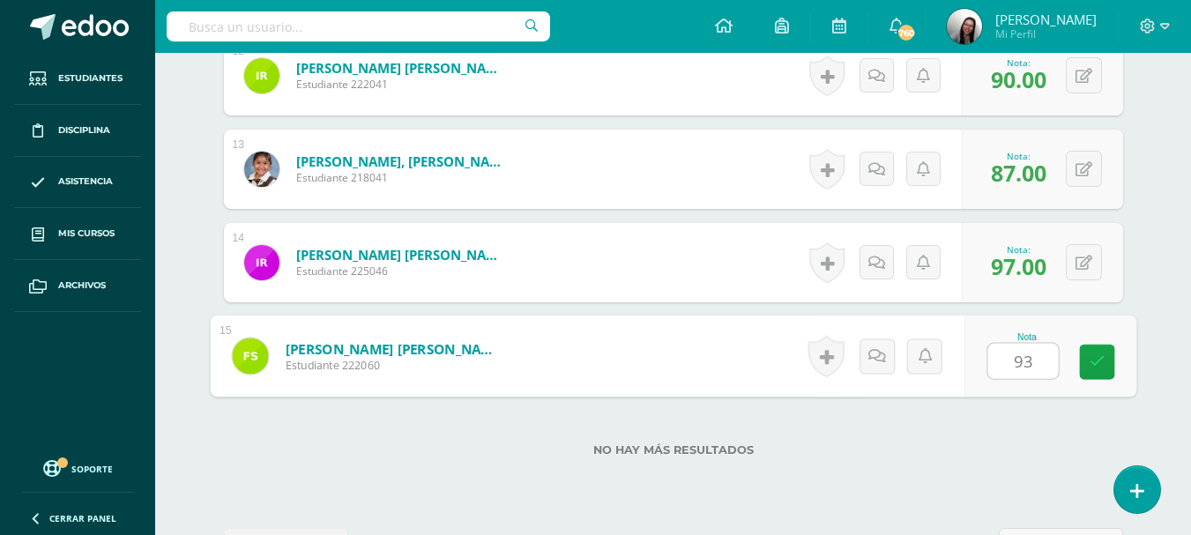
type input "93"
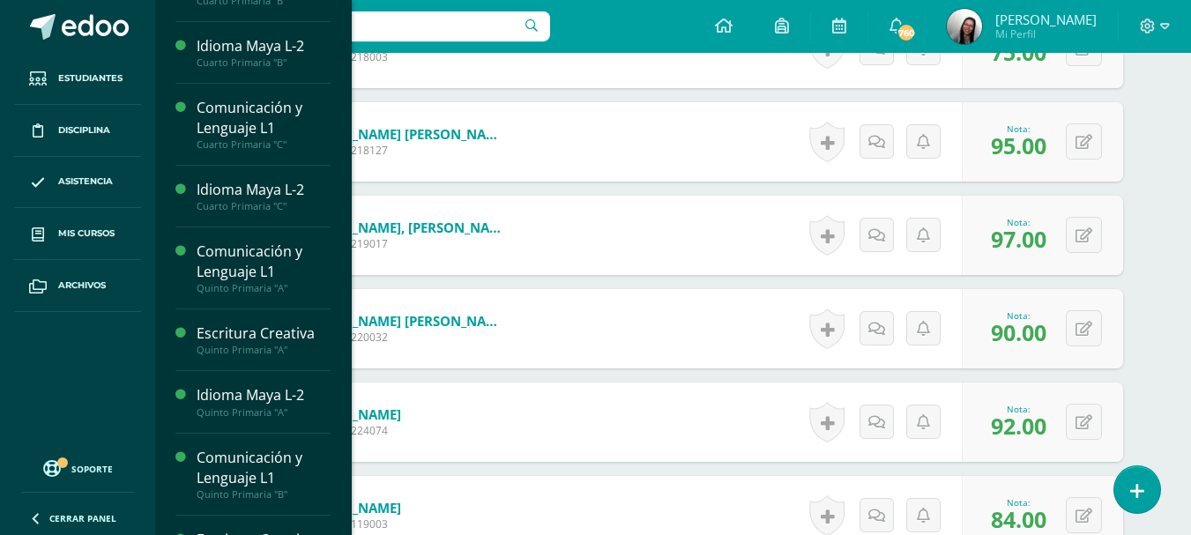
scroll to position [279, 0]
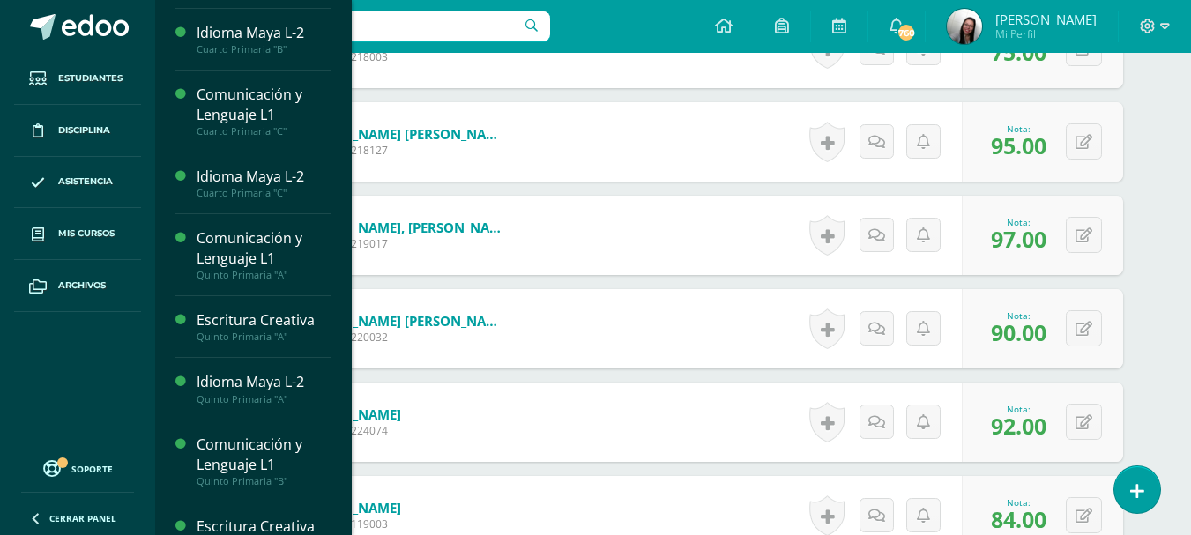
click at [263, 303] on span "Actividades" at bounding box center [250, 305] width 68 height 17
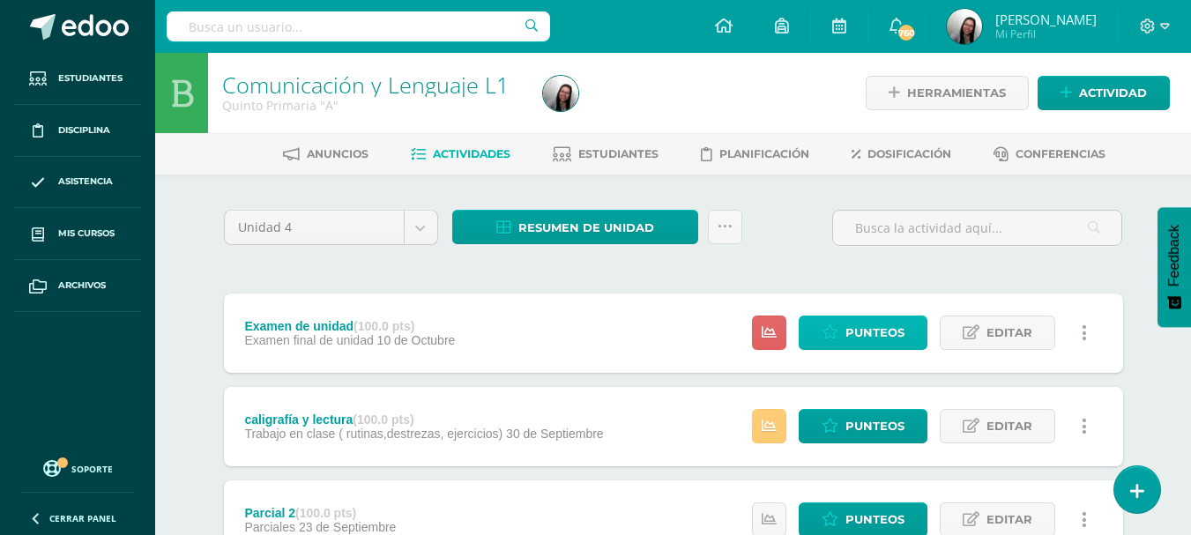
click at [898, 338] on span "Punteos" at bounding box center [874, 332] width 59 height 33
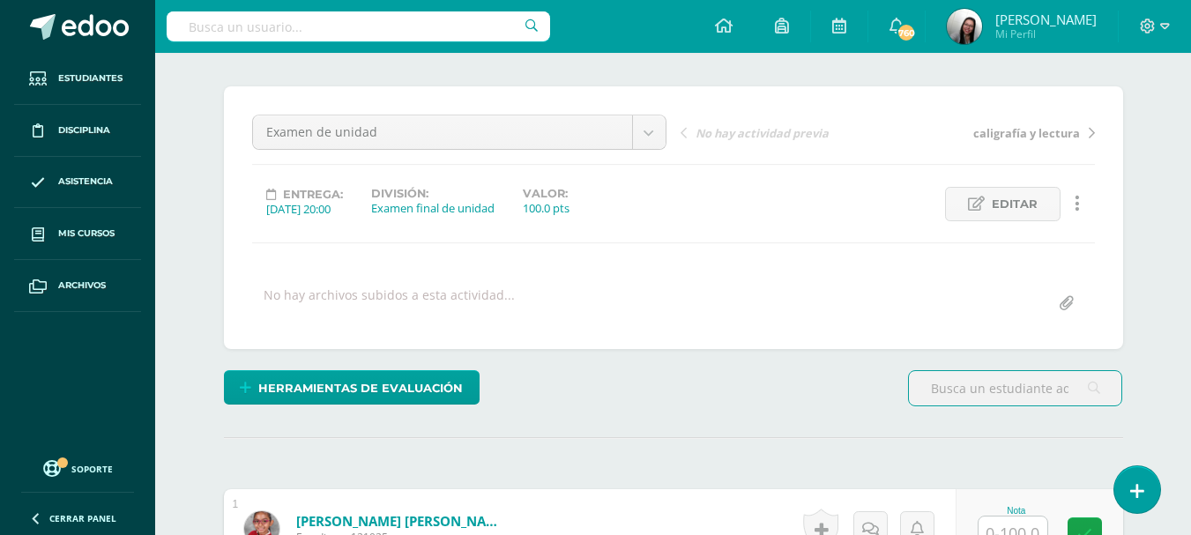
scroll to position [3, 0]
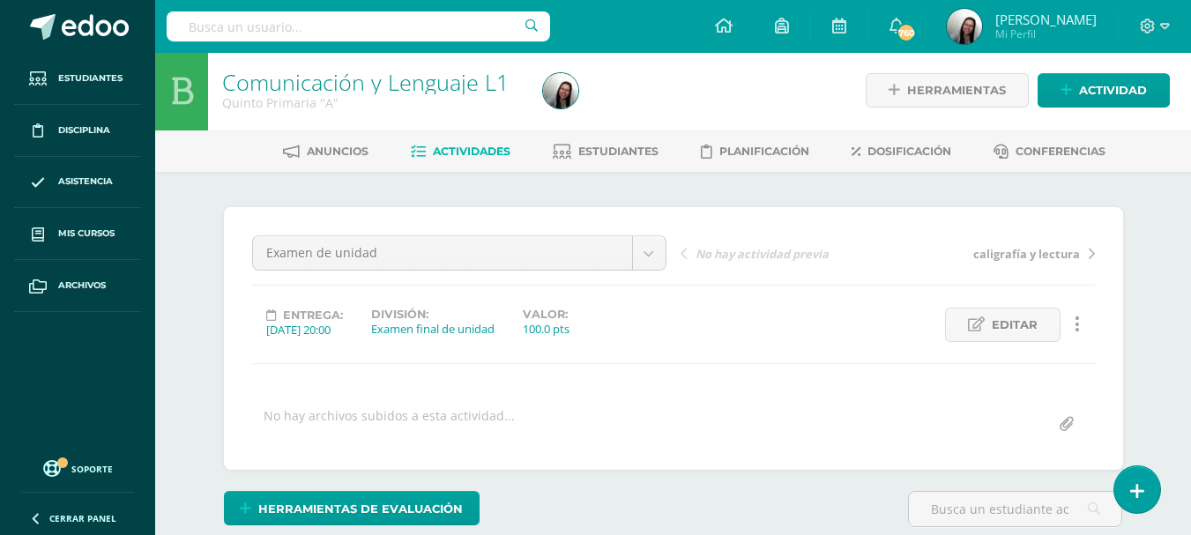
click at [493, 145] on span "Actividades" at bounding box center [472, 151] width 78 height 13
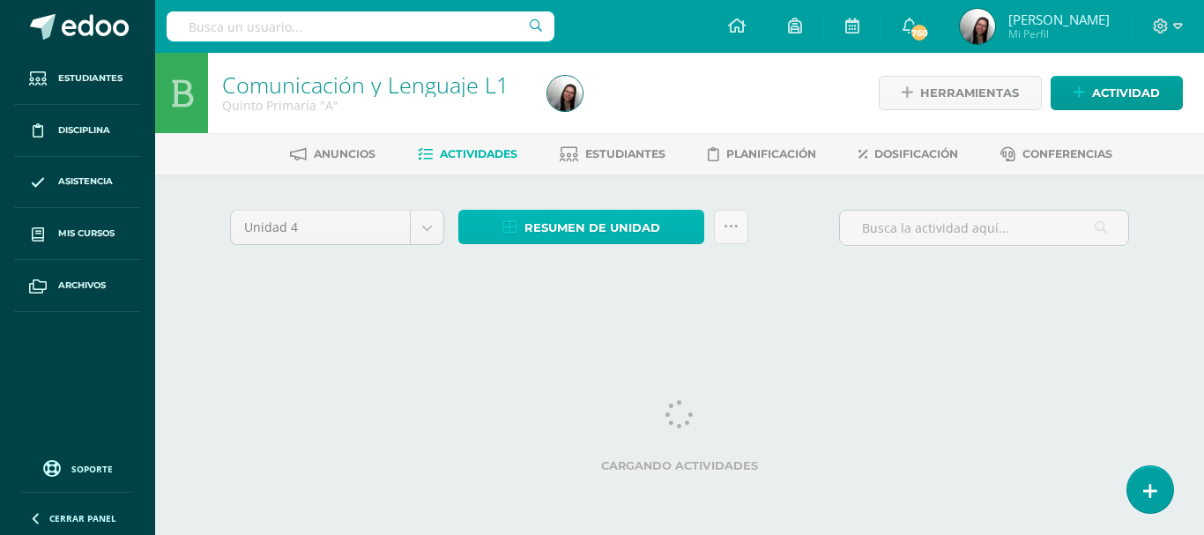
click at [547, 227] on span "Resumen de unidad" at bounding box center [592, 228] width 136 height 33
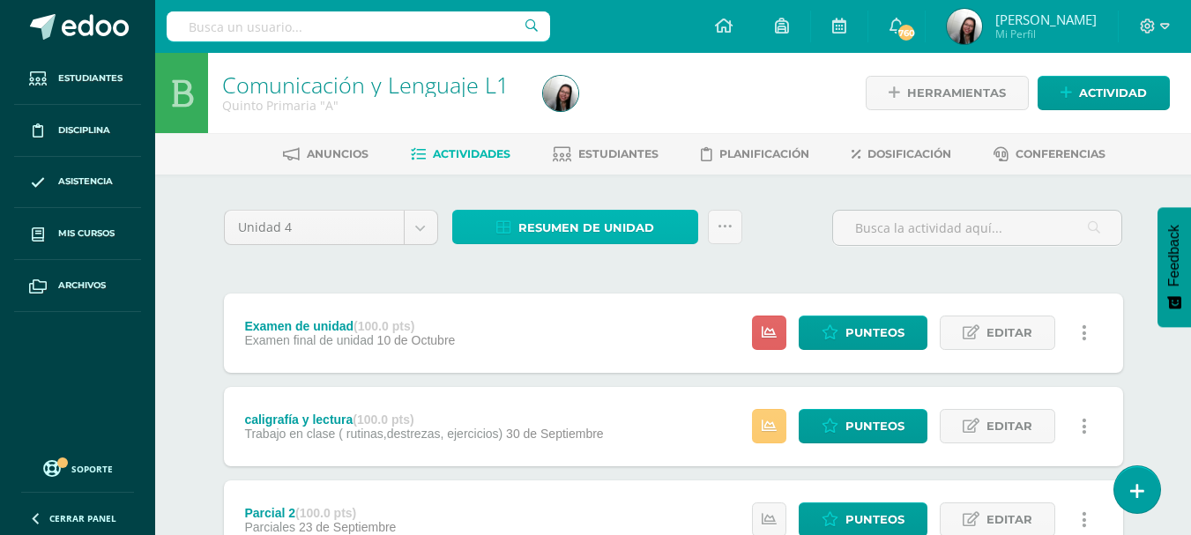
click at [517, 222] on link "Resumen de unidad" at bounding box center [575, 227] width 246 height 34
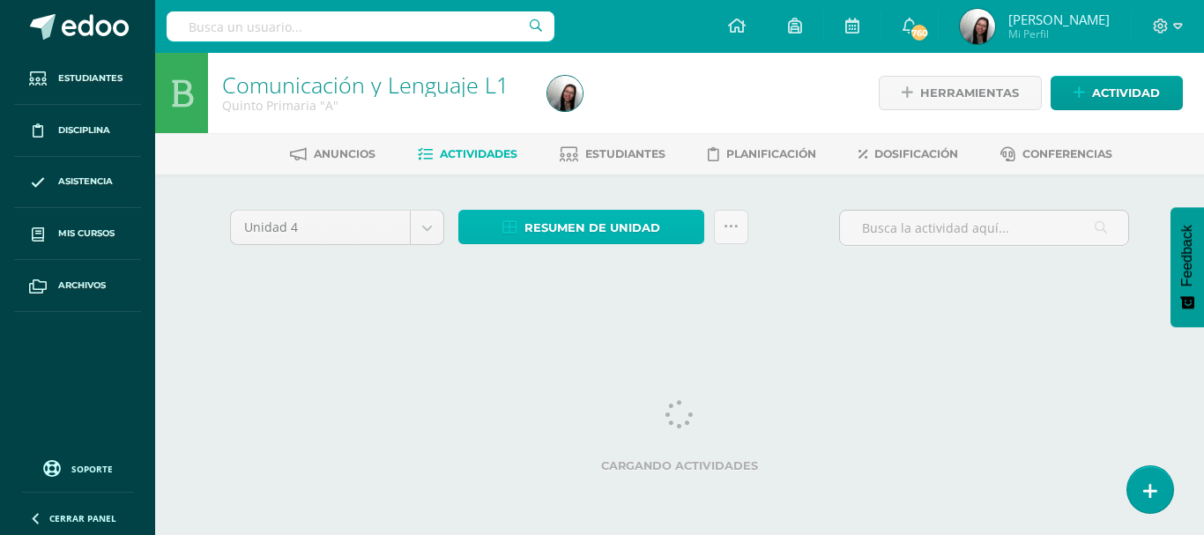
click at [558, 222] on span "Resumen de unidad" at bounding box center [592, 228] width 136 height 33
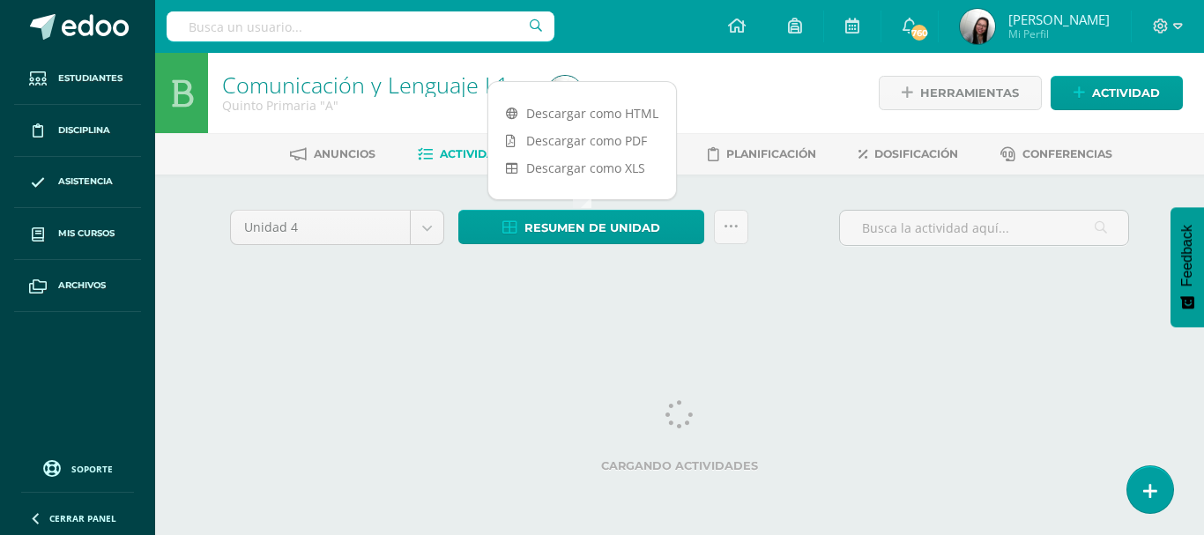
click at [613, 121] on link "Descargar como HTML" at bounding box center [582, 113] width 188 height 27
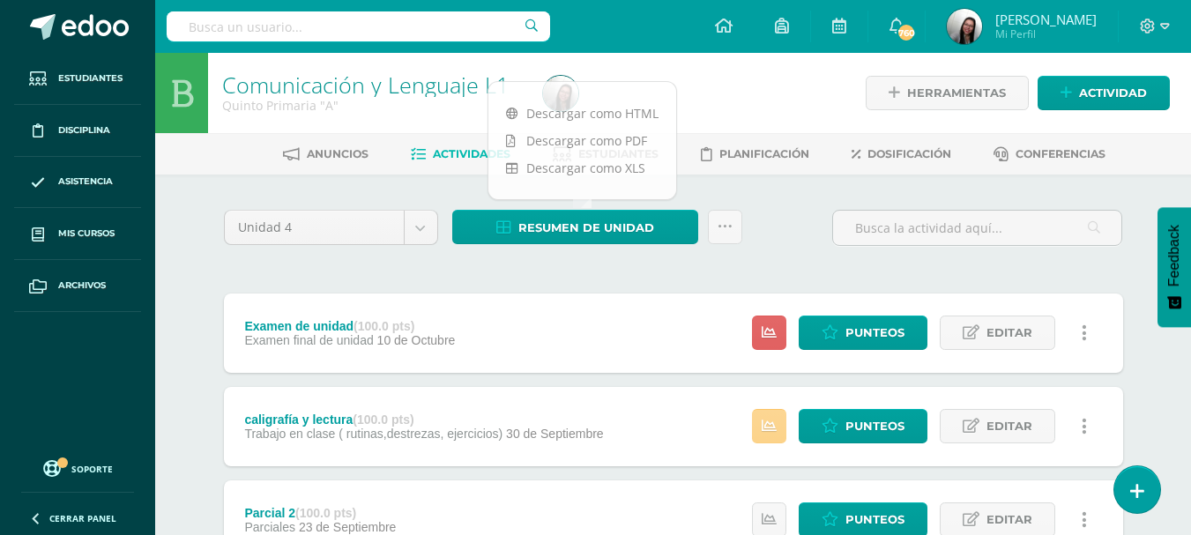
click at [778, 434] on link at bounding box center [769, 426] width 34 height 34
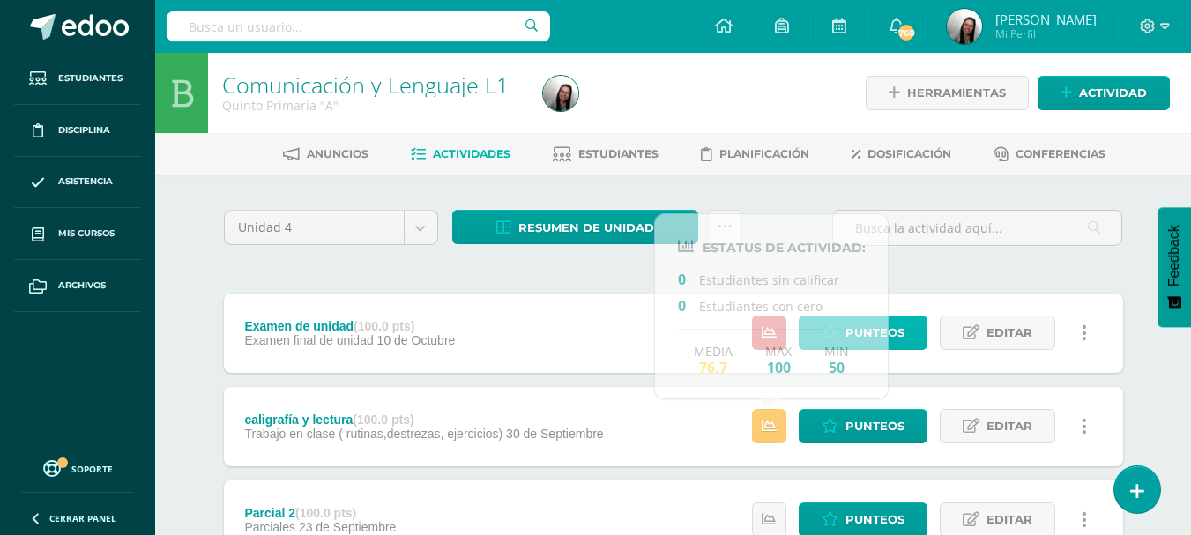
click at [911, 341] on link "Punteos" at bounding box center [863, 333] width 129 height 34
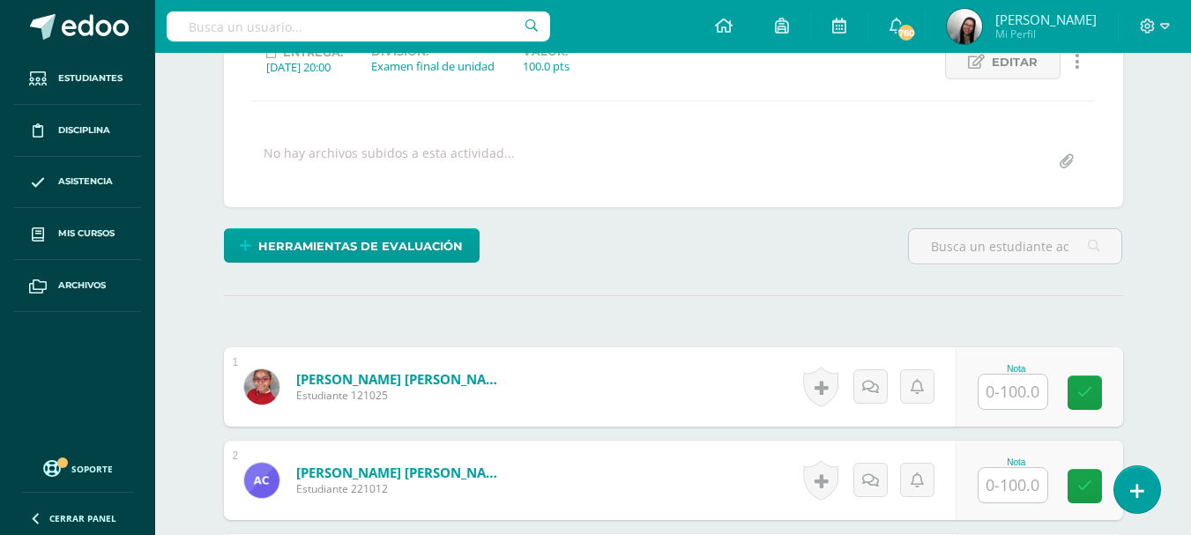
scroll to position [266, 0]
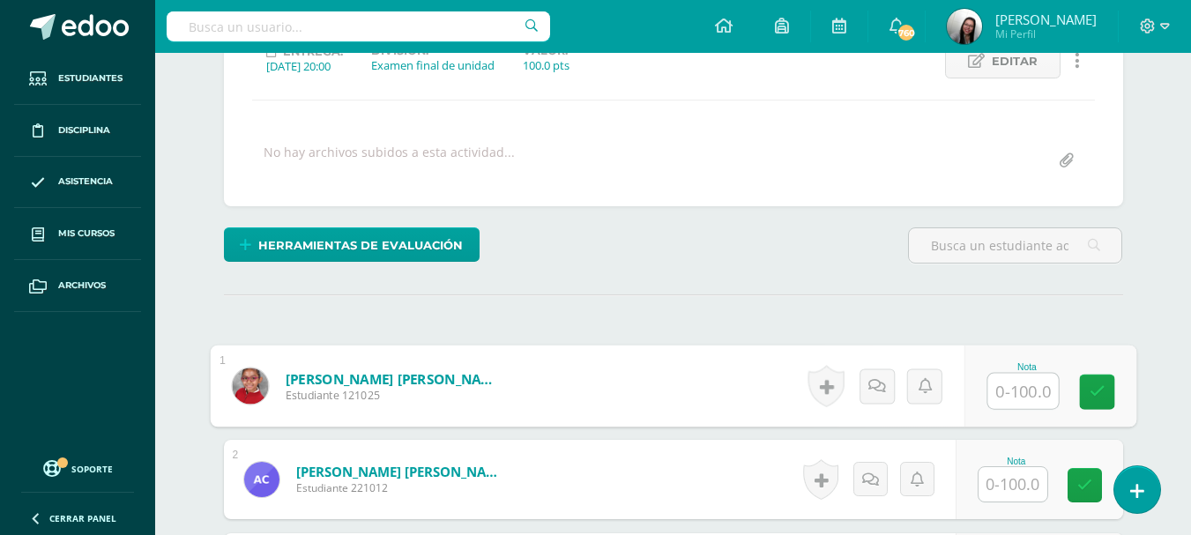
click at [1014, 400] on input "text" at bounding box center [1022, 391] width 71 height 35
type input "77"
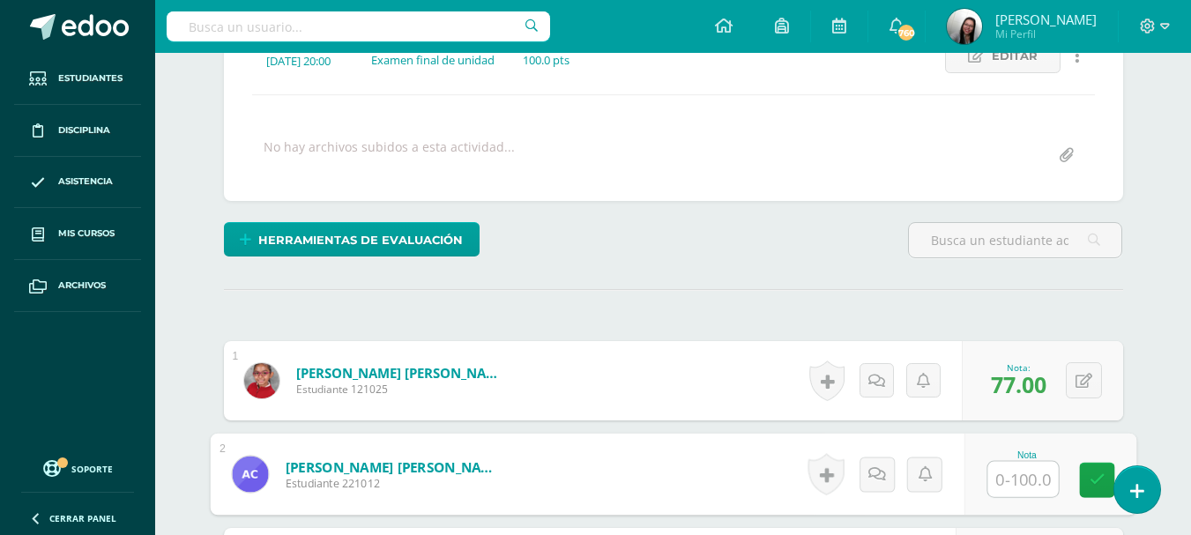
scroll to position [416, 0]
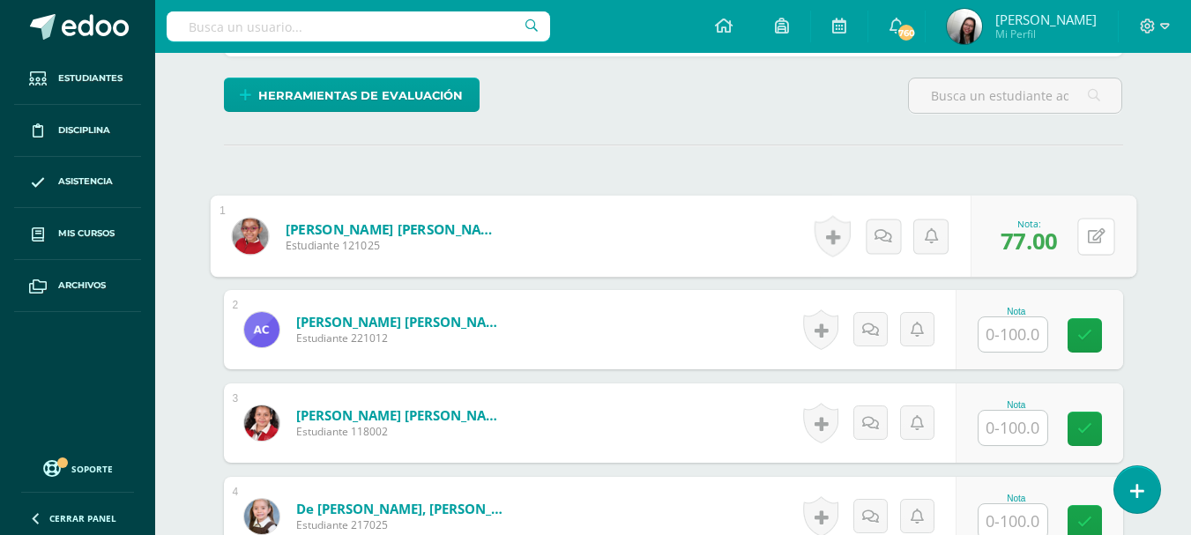
click at [1086, 227] on button at bounding box center [1095, 236] width 37 height 37
click at [999, 236] on input "text" at bounding box center [975, 241] width 71 height 35
type input "93"
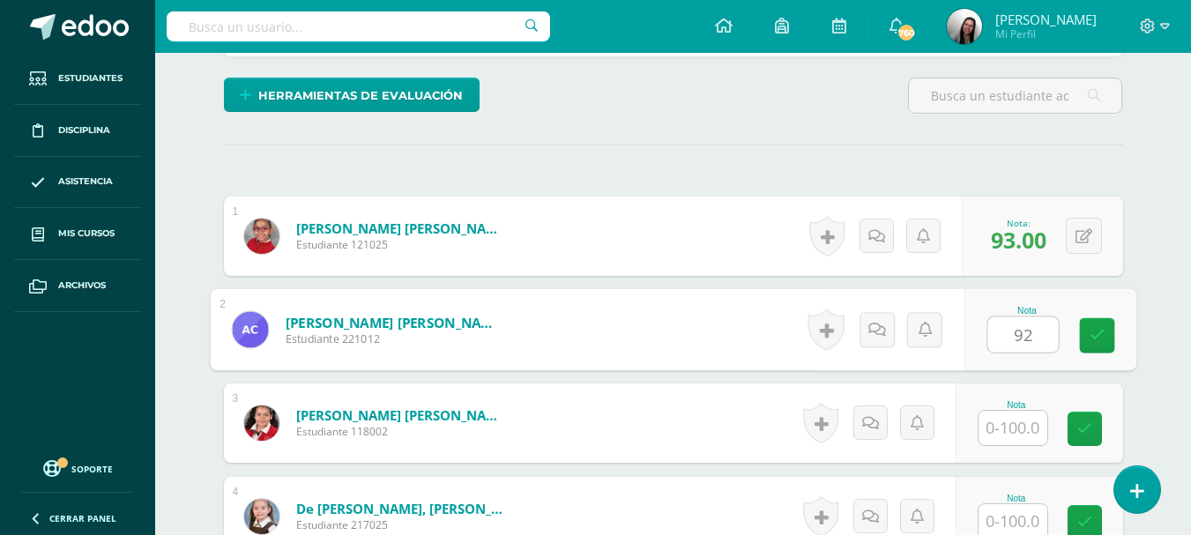
type input "92"
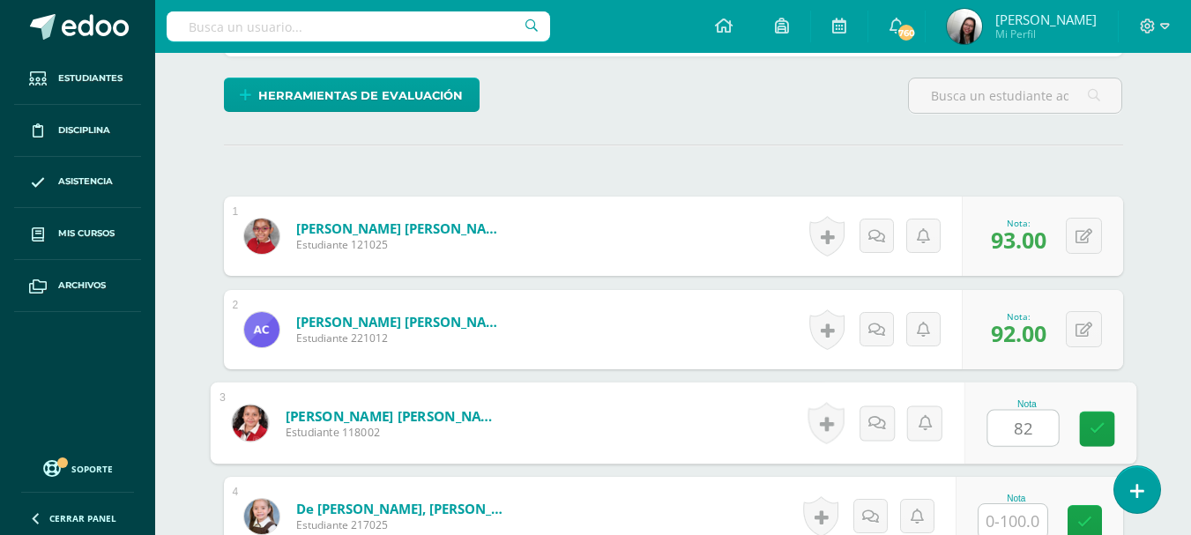
type input "82"
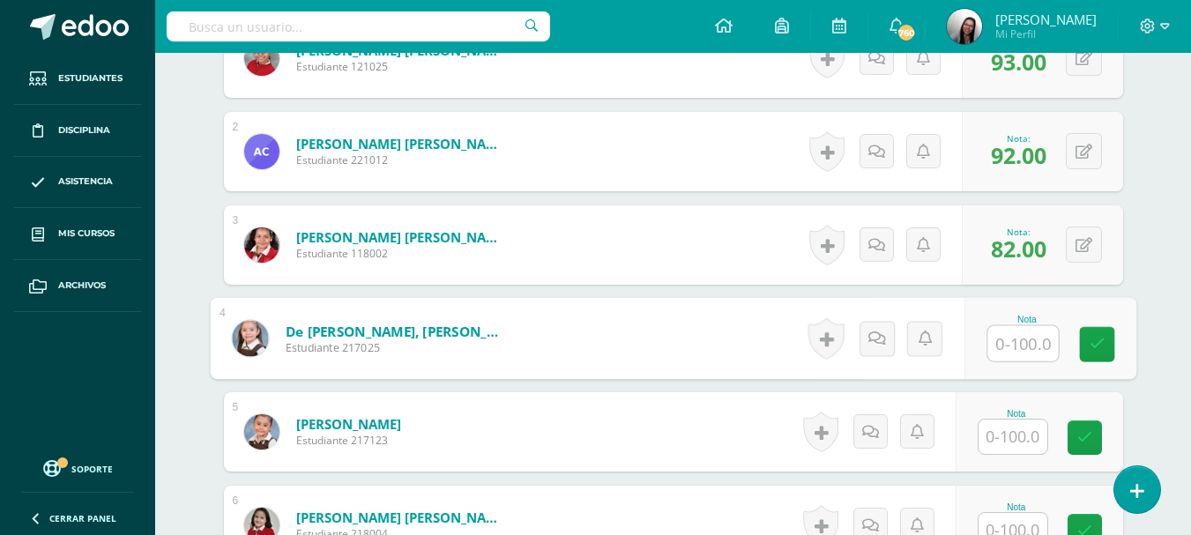
scroll to position [596, 0]
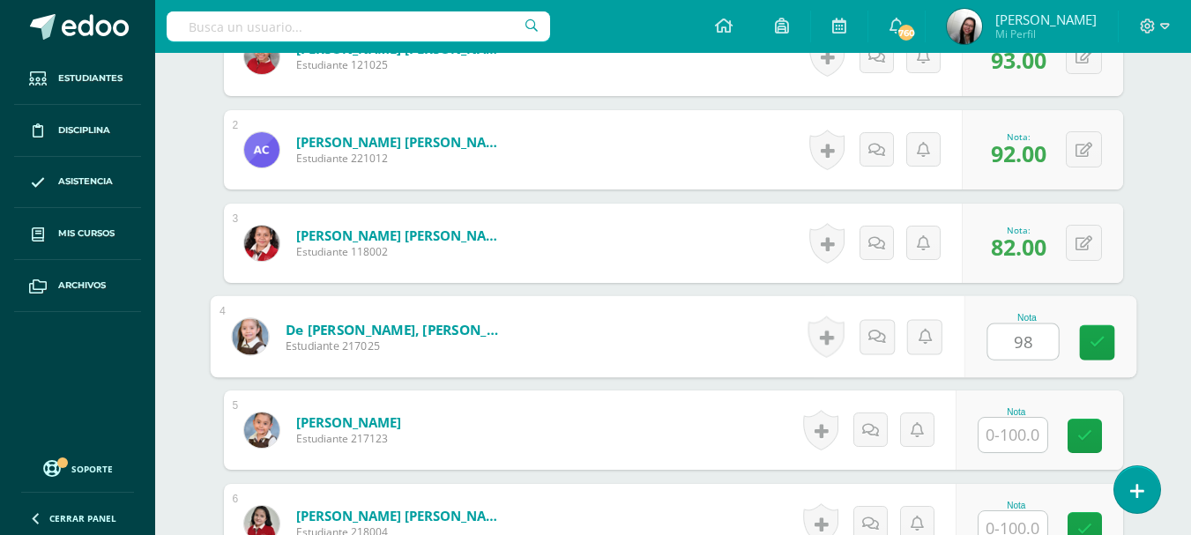
type input "98"
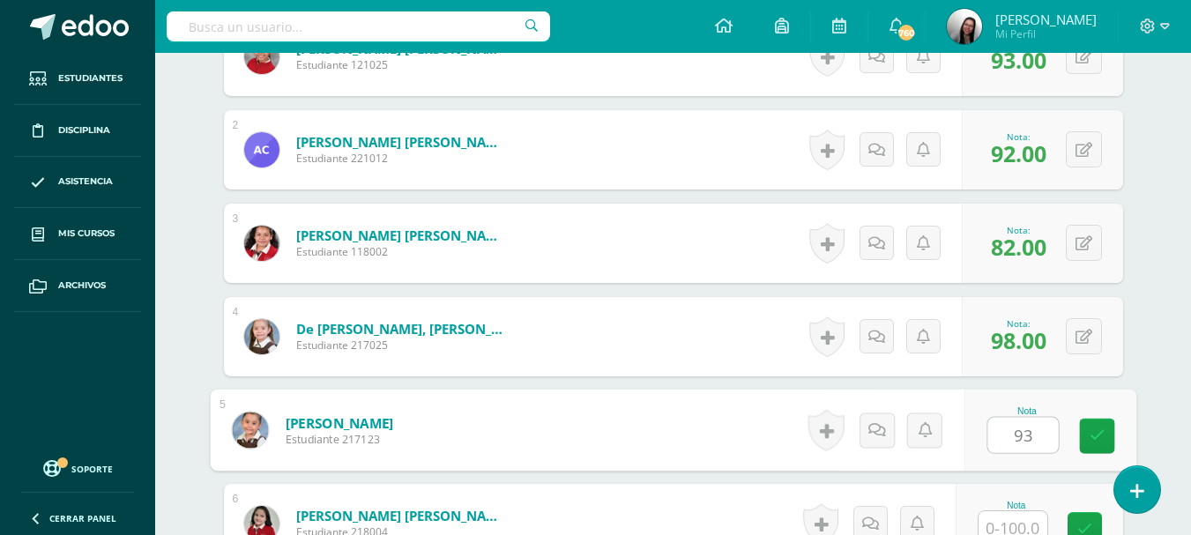
type input "93"
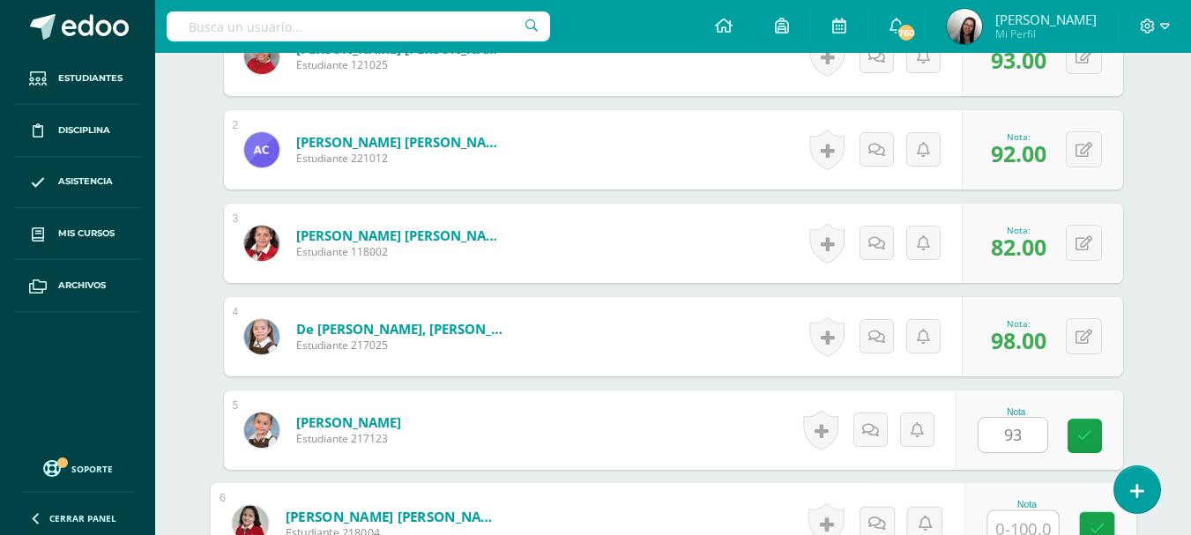
scroll to position [606, 0]
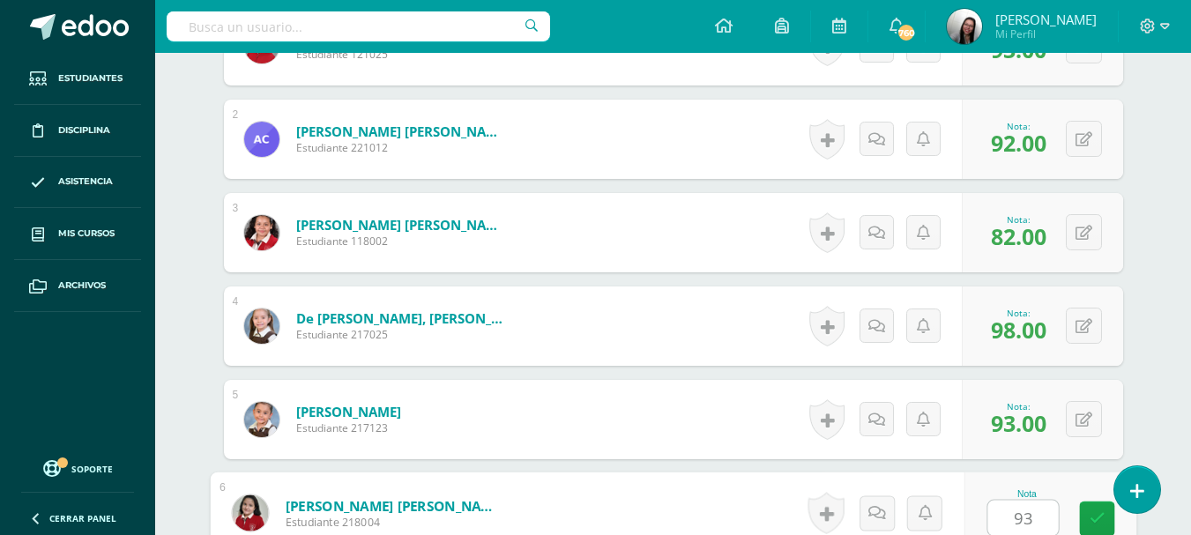
type input "93"
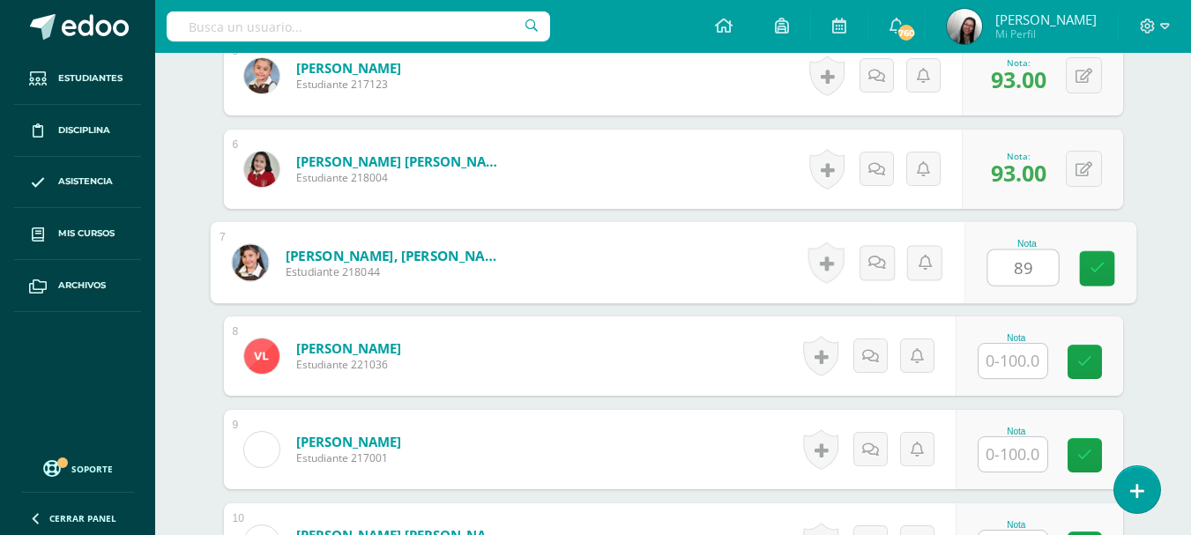
type input "89"
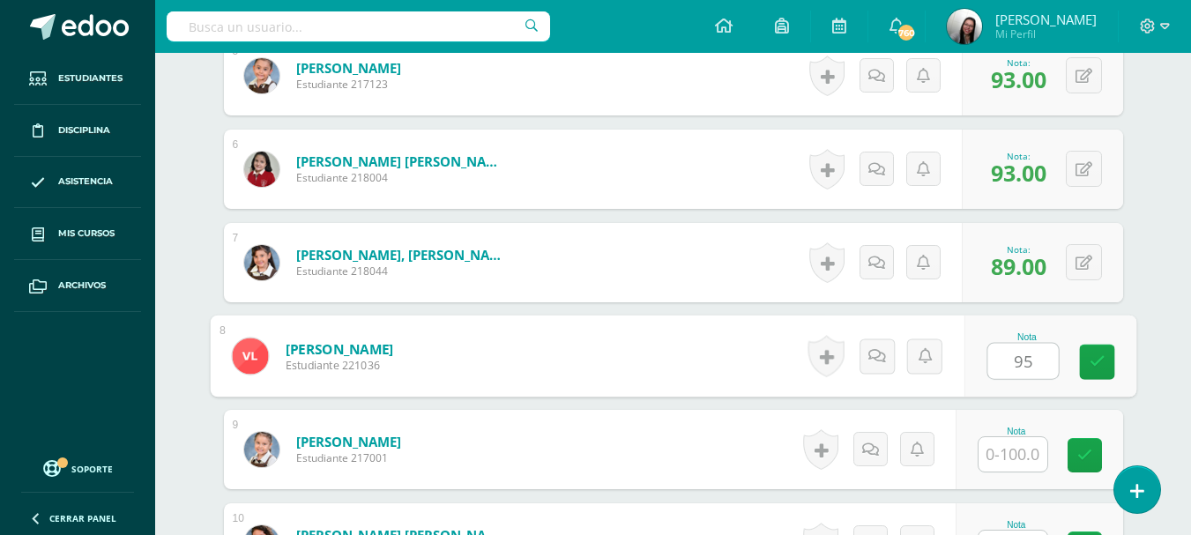
type input "95"
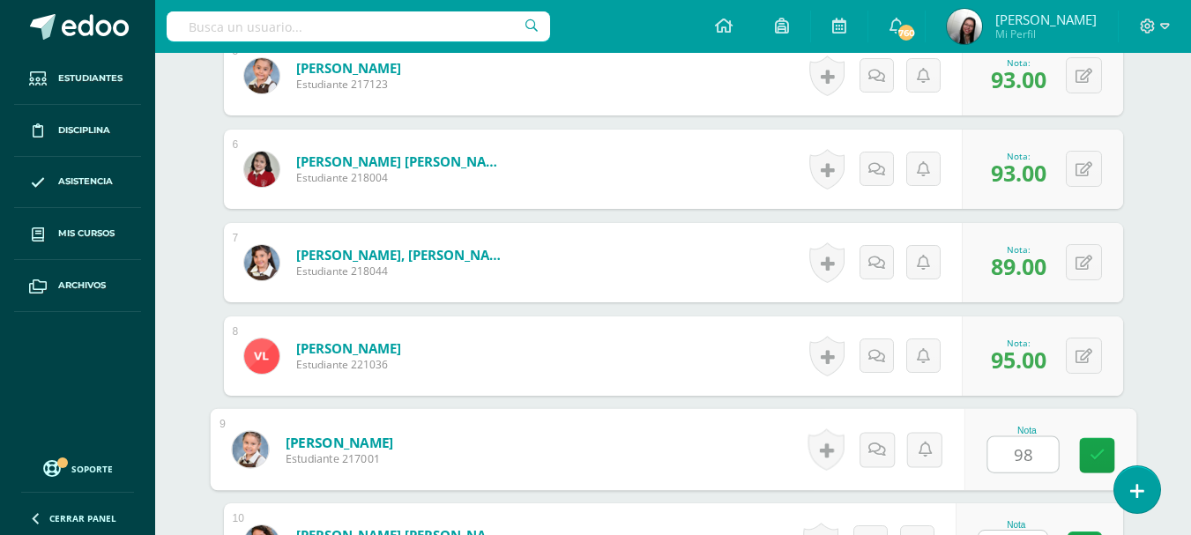
type input "98"
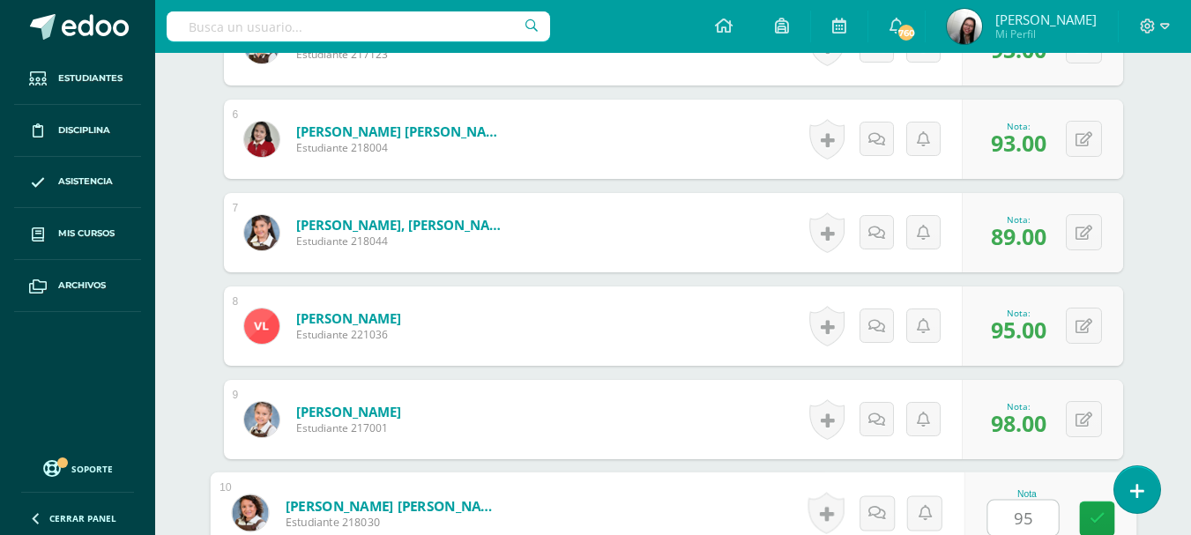
type input "95"
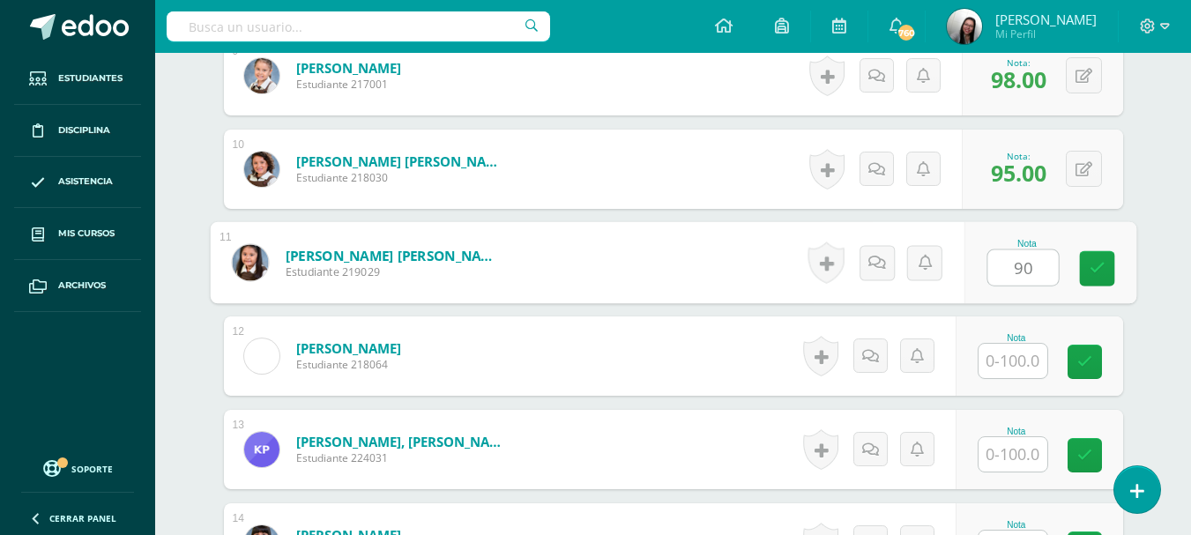
type input "90"
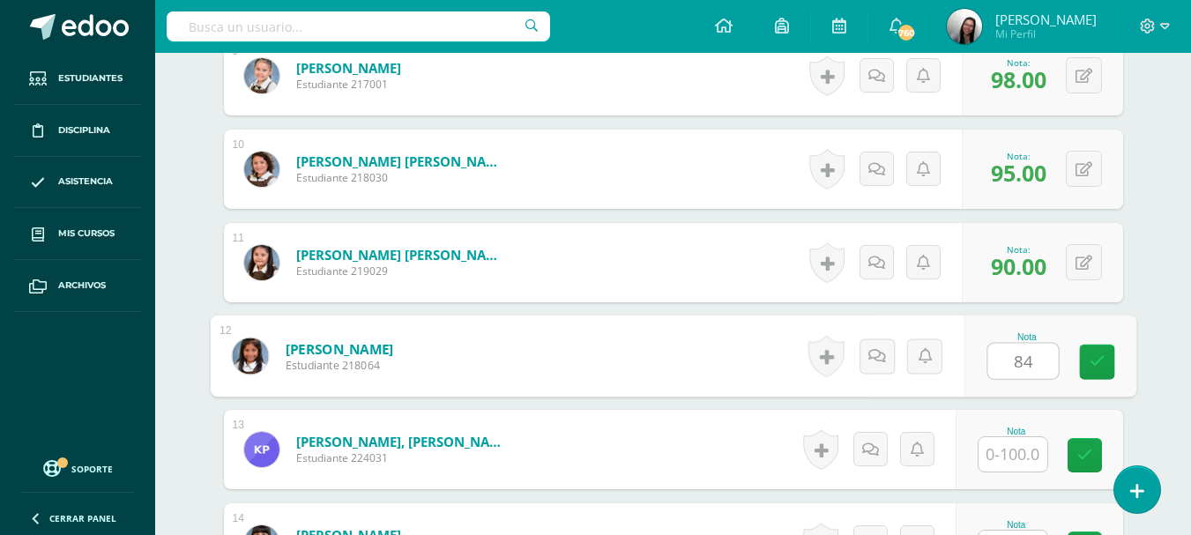
type input "84"
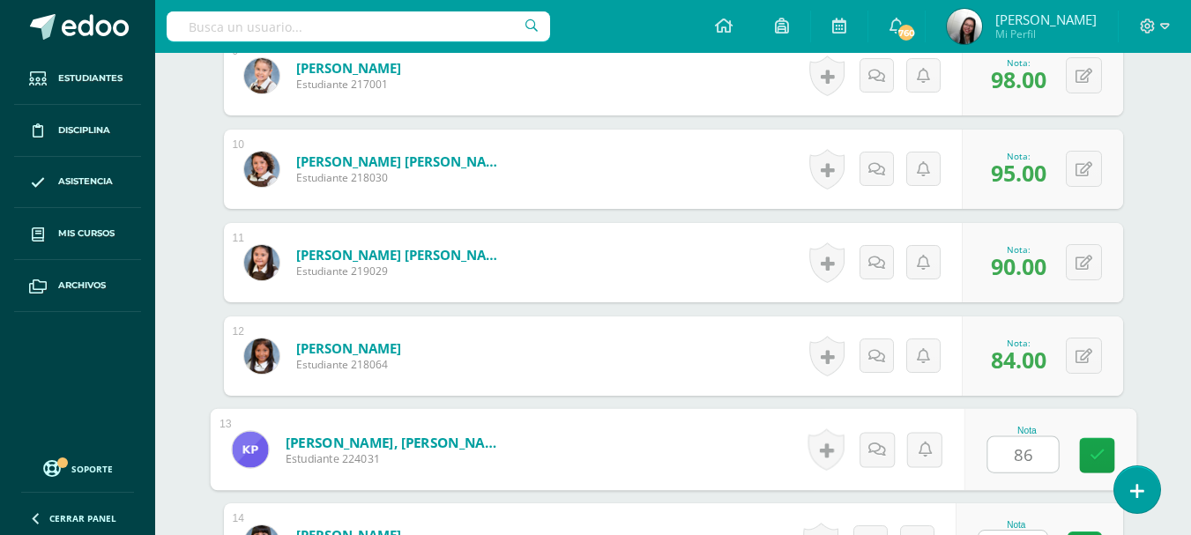
type input "86"
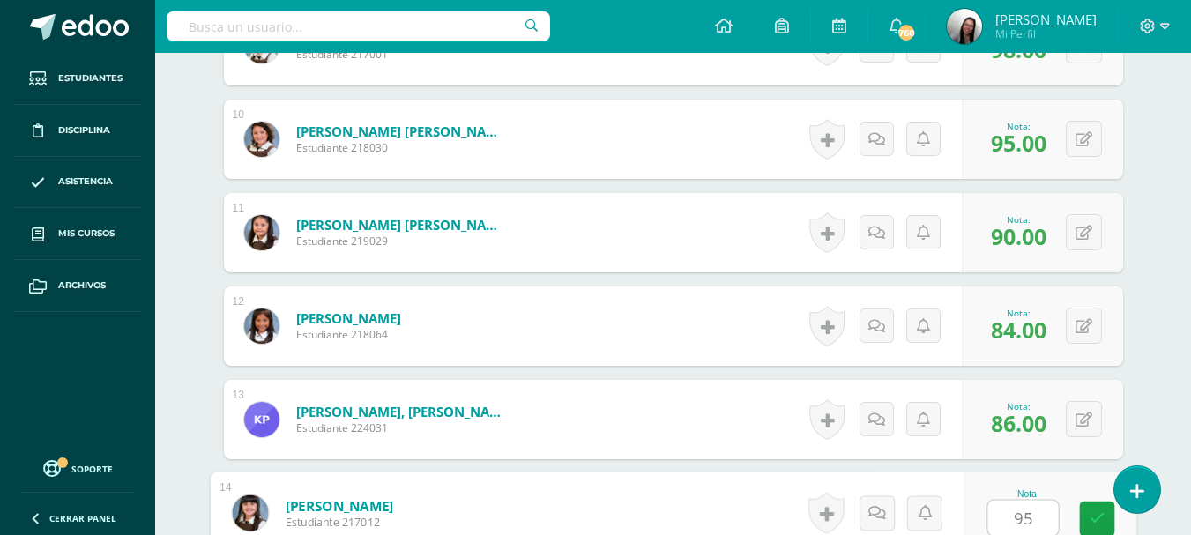
type input "95"
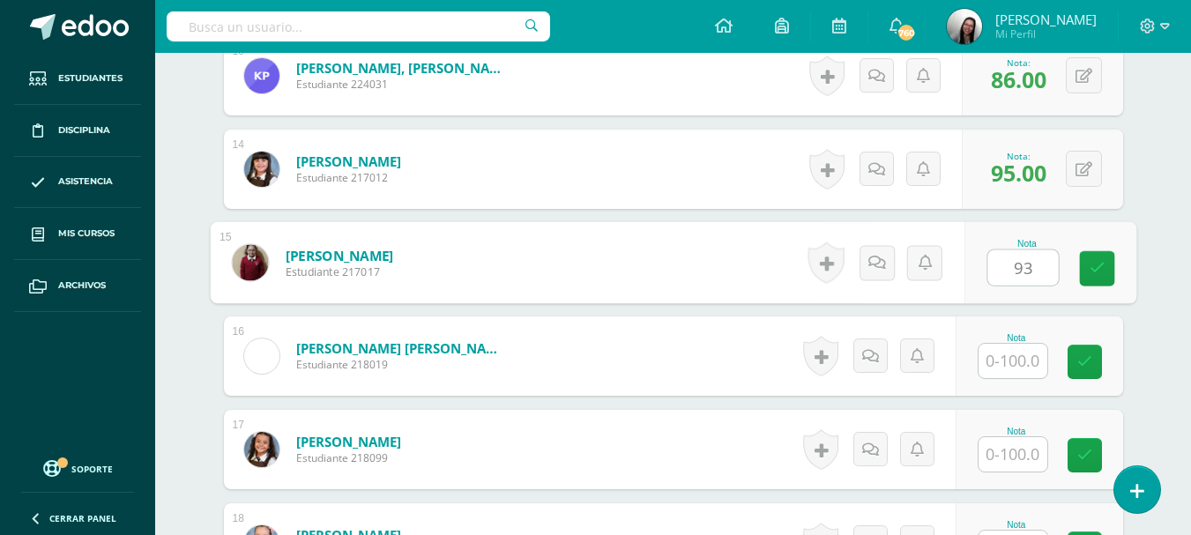
type input "93"
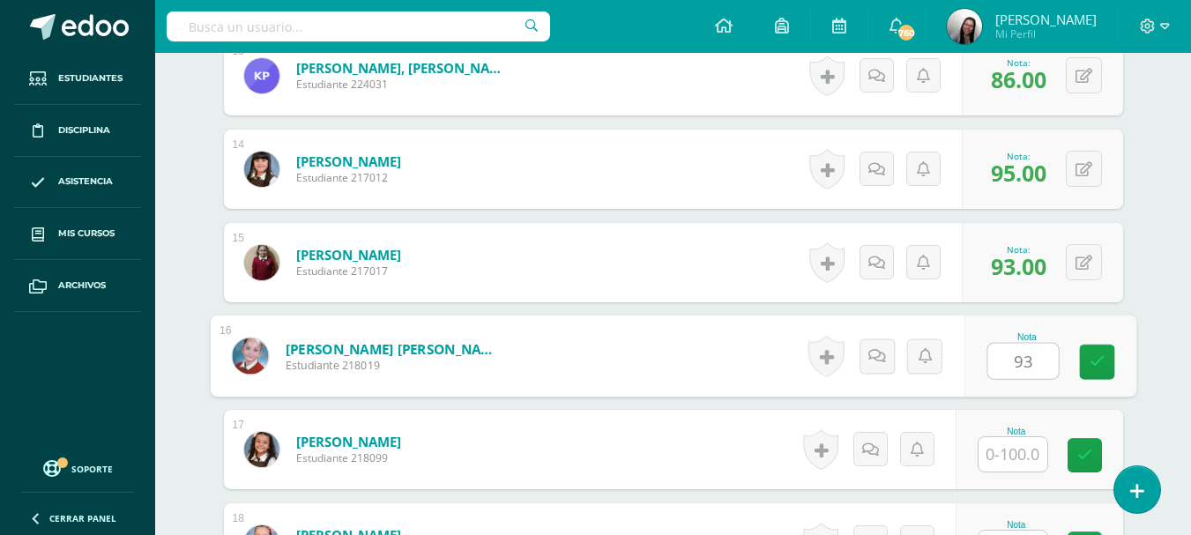
type input "93"
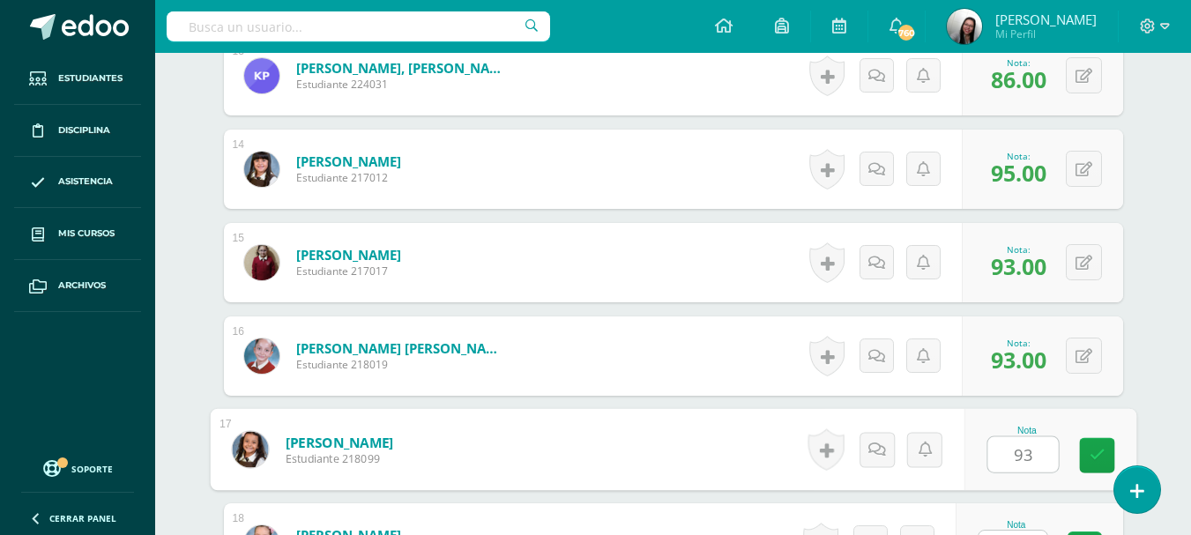
type input "93"
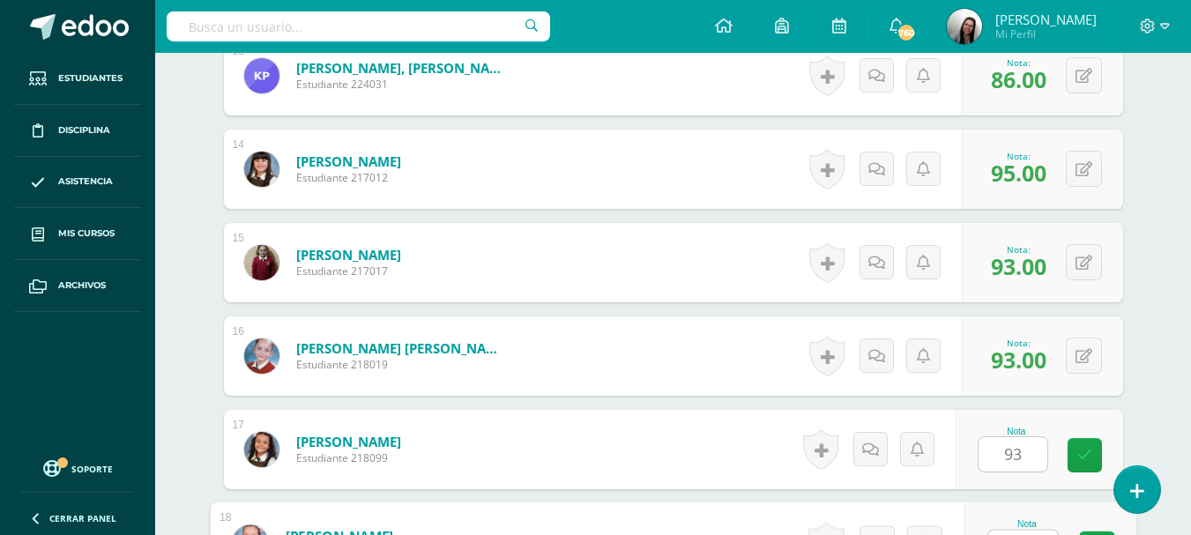
scroll to position [1728, 0]
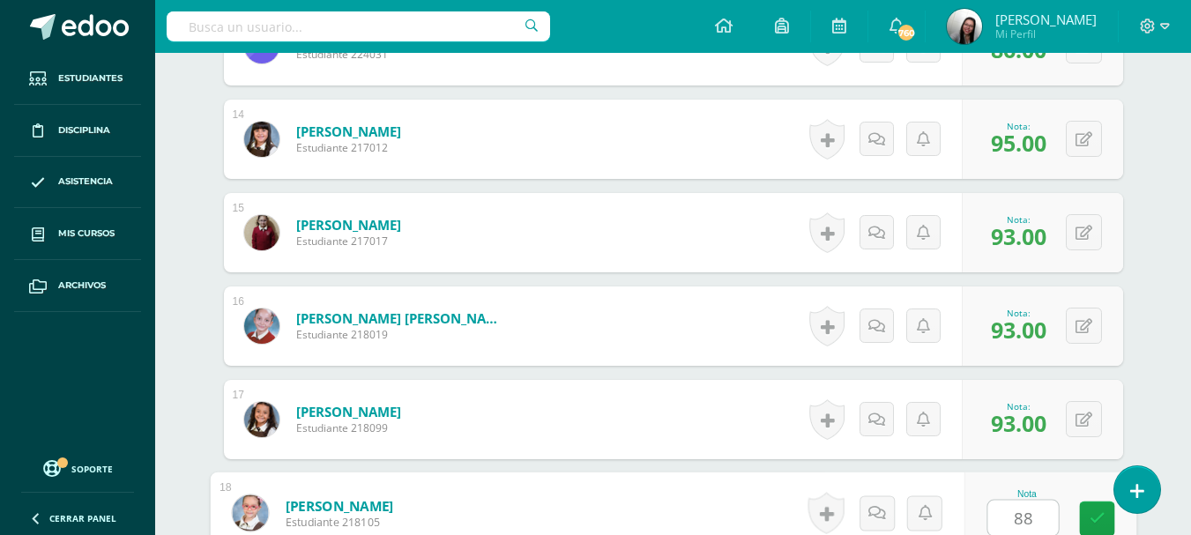
type input "88"
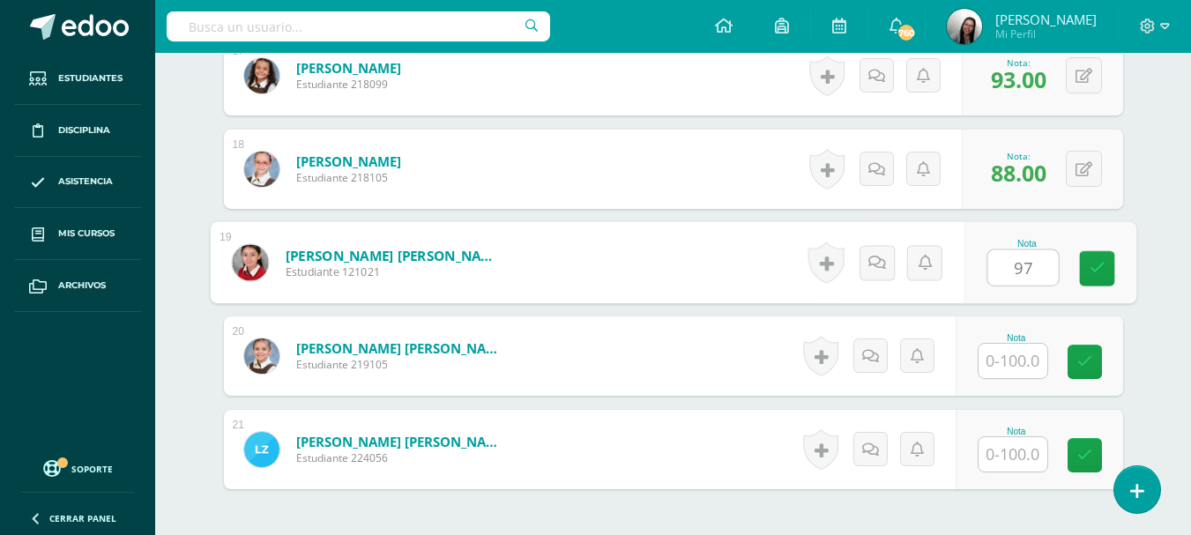
type input "97"
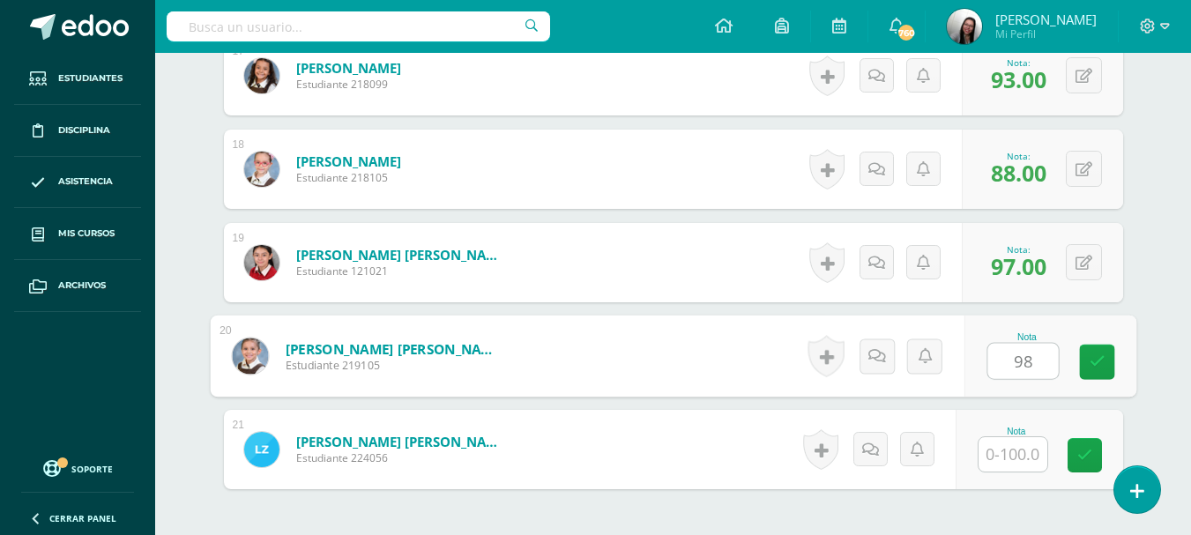
type input "98"
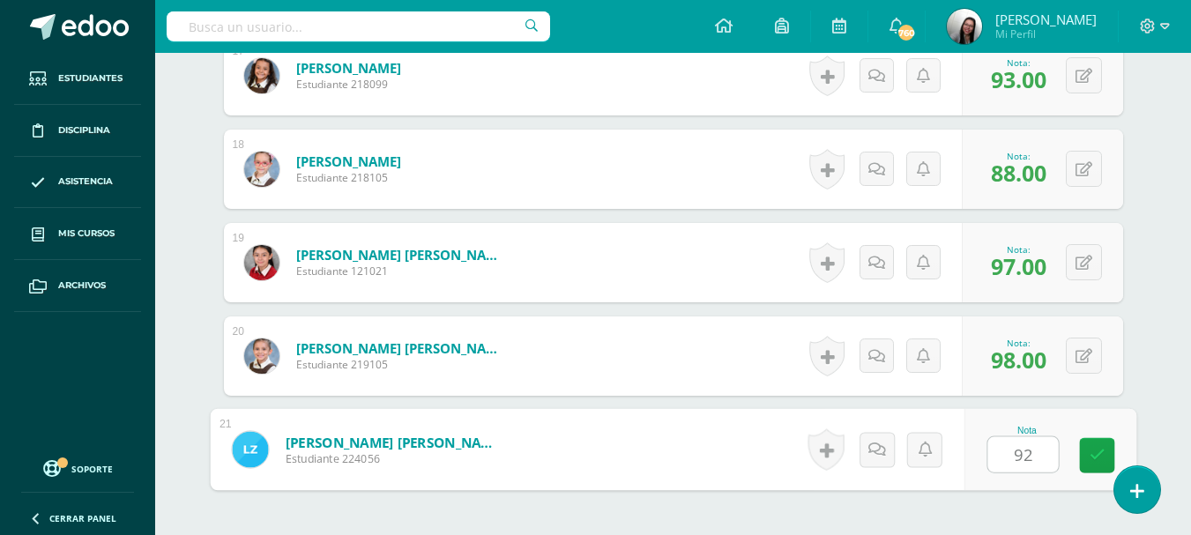
type input "92"
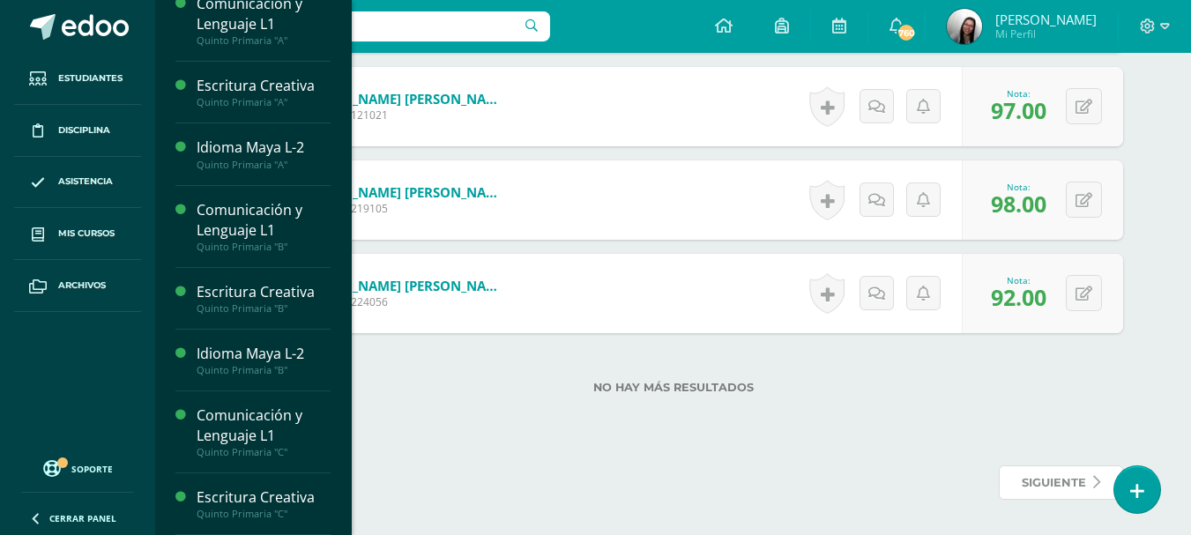
scroll to position [520, 0]
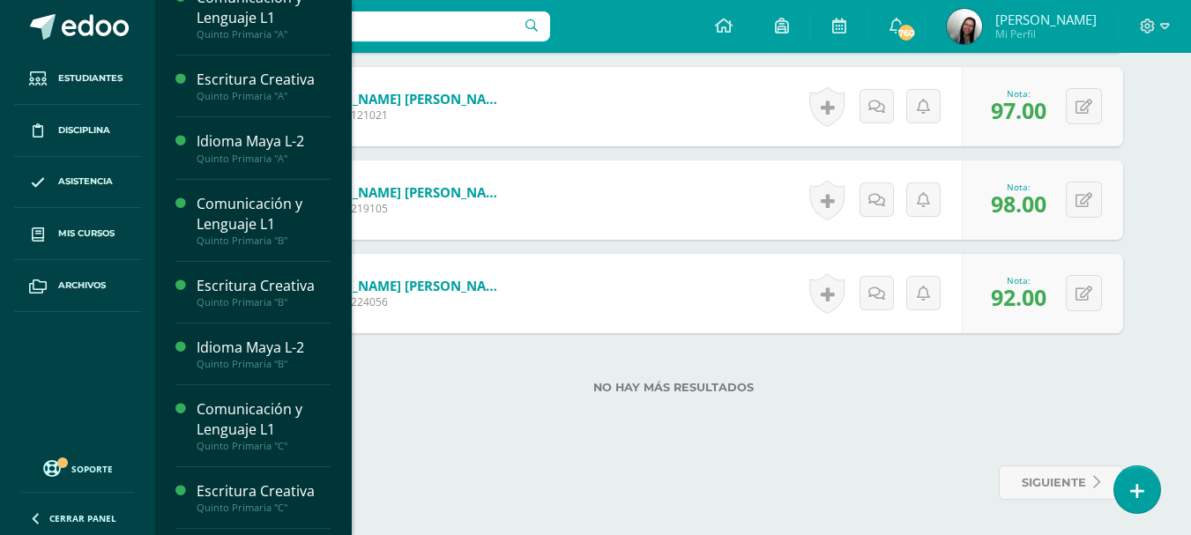
click at [271, 469] on span "Actividades" at bounding box center [250, 476] width 68 height 17
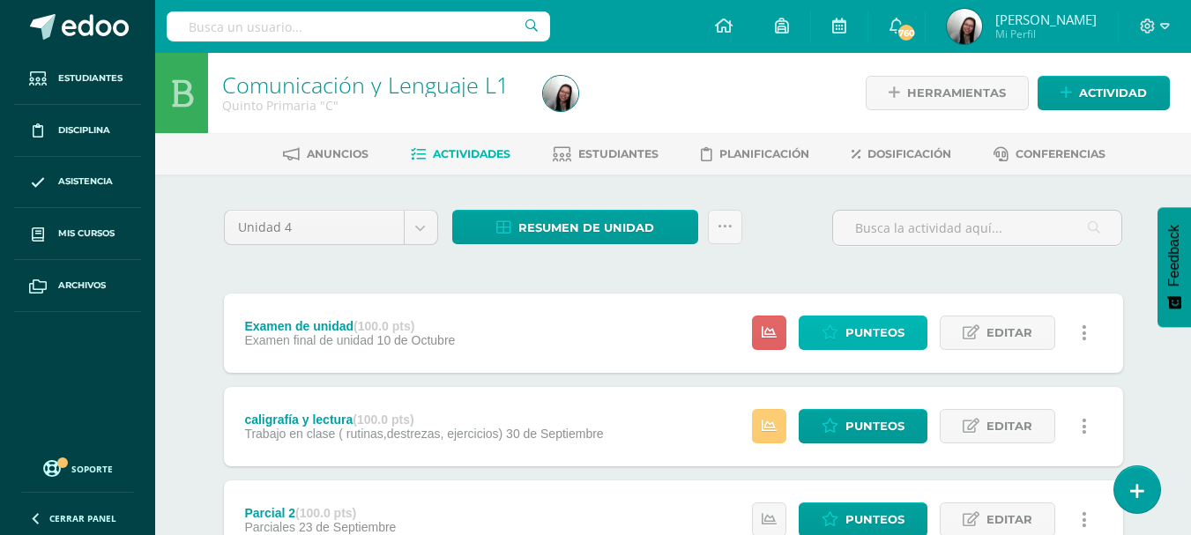
click at [877, 336] on span "Punteos" at bounding box center [874, 332] width 59 height 33
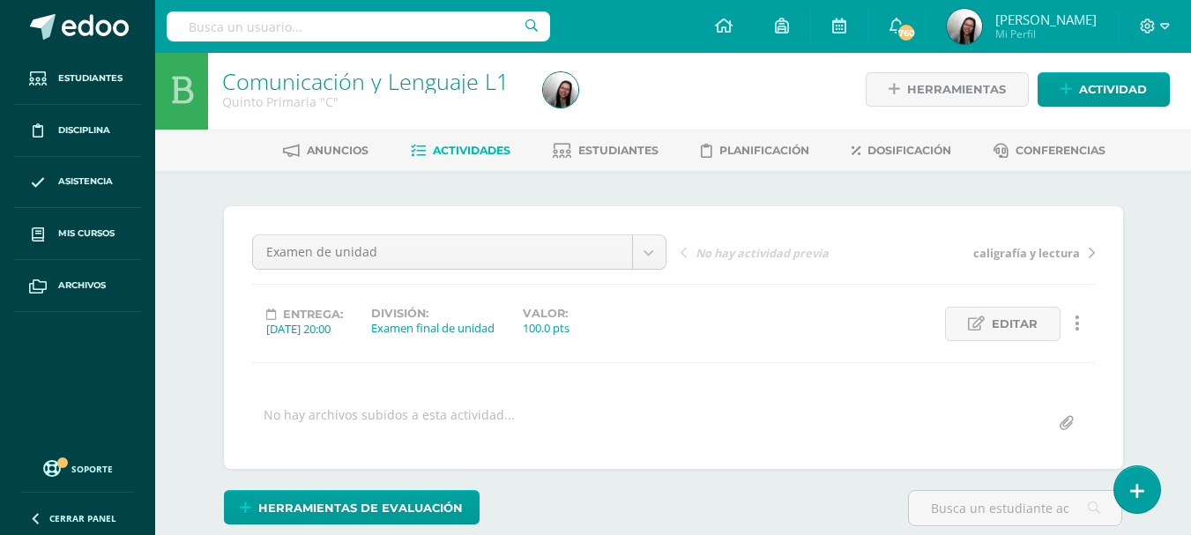
scroll to position [4, 0]
click at [462, 139] on link "Actividades" at bounding box center [461, 150] width 100 height 28
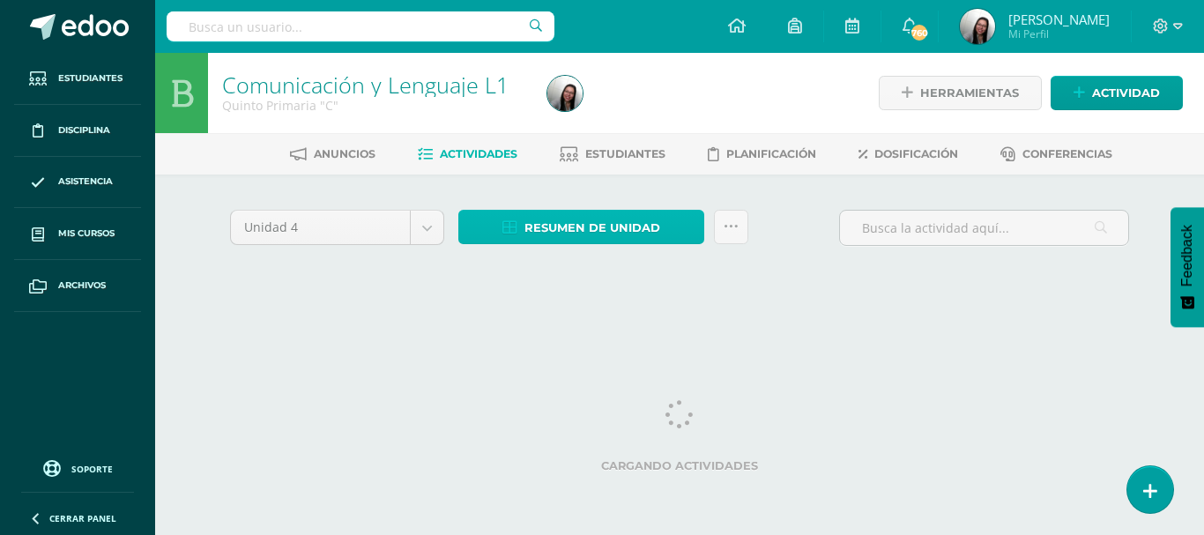
click at [609, 230] on span "Resumen de unidad" at bounding box center [592, 228] width 136 height 33
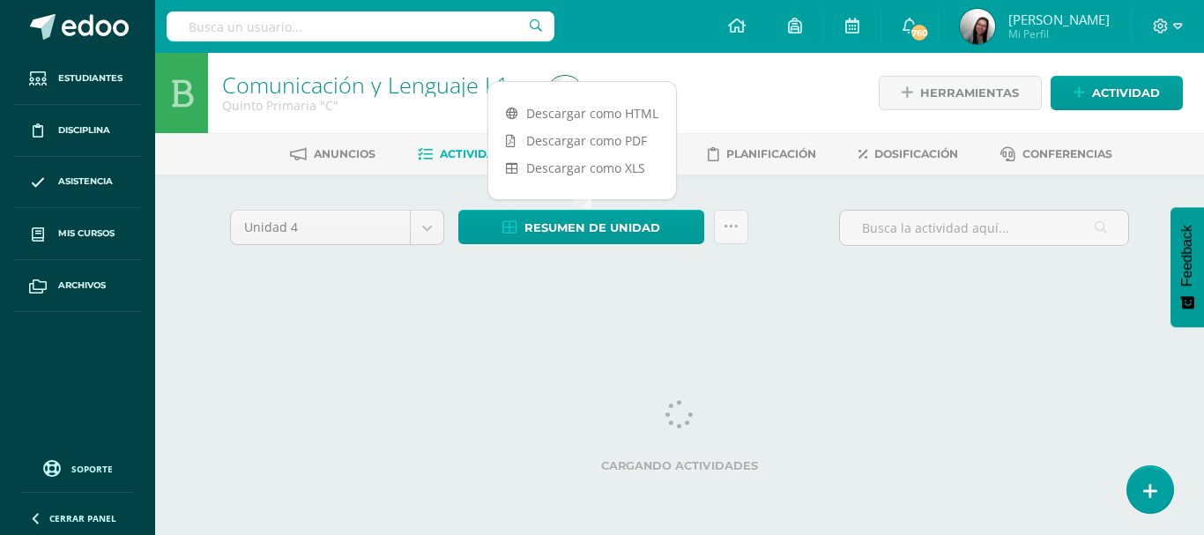
click at [612, 115] on link "Descargar como HTML" at bounding box center [582, 113] width 188 height 27
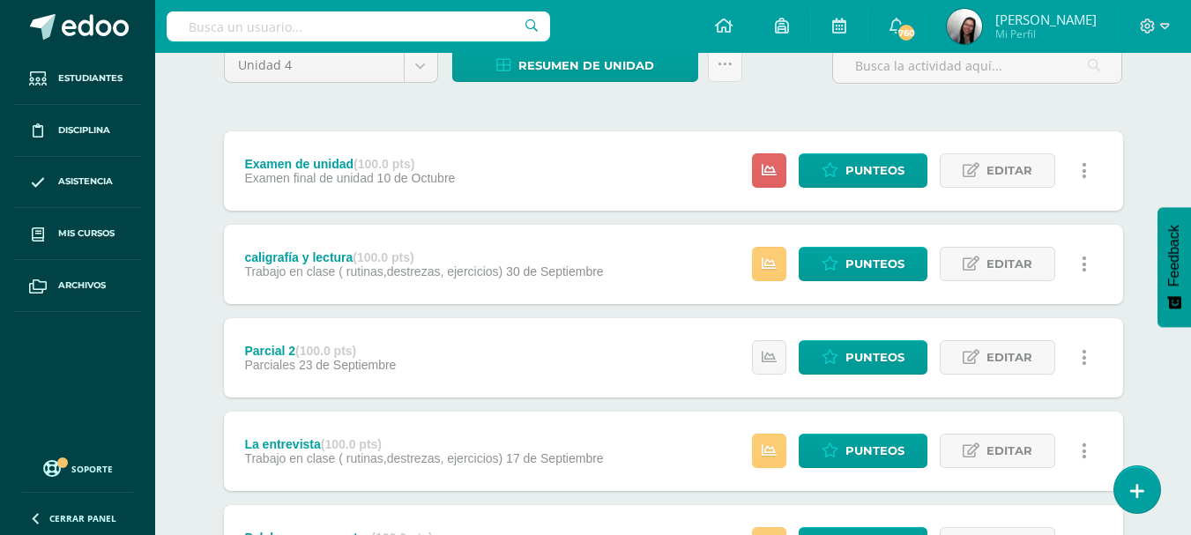
scroll to position [165, 0]
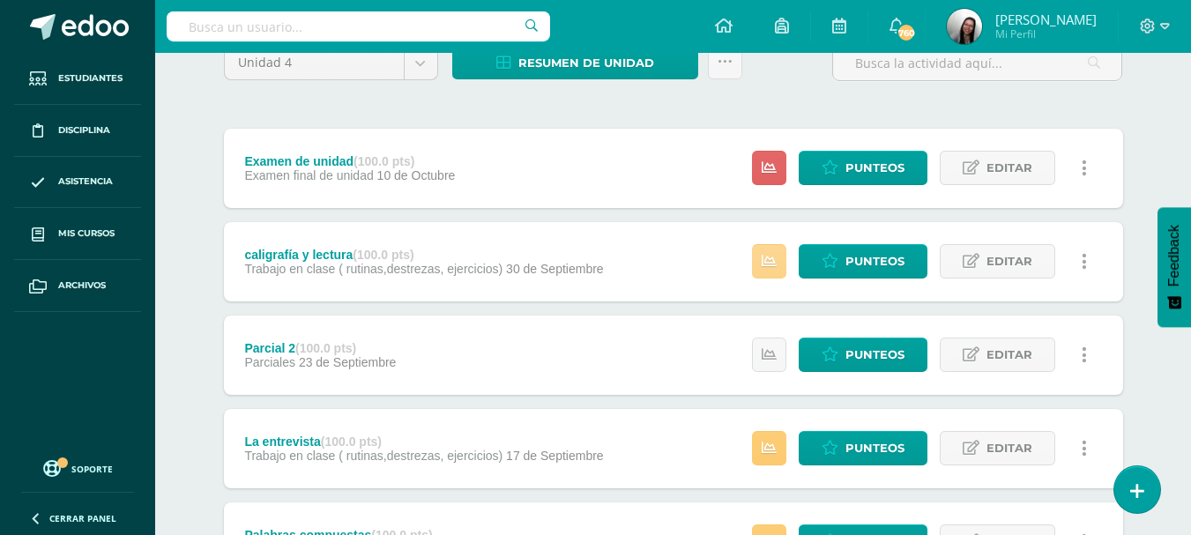
click at [783, 270] on link at bounding box center [769, 261] width 34 height 34
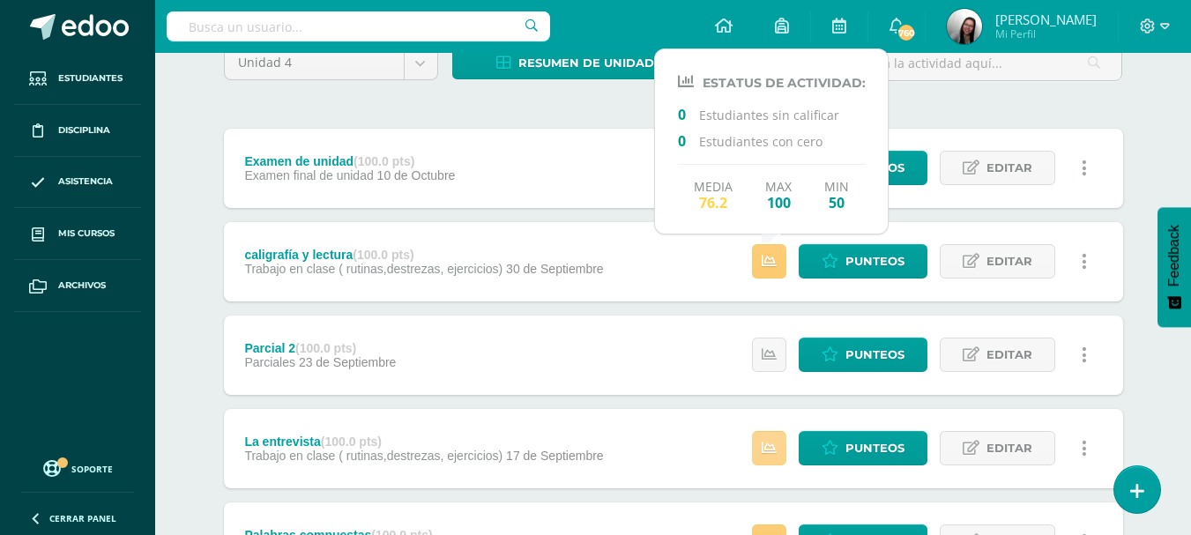
click at [768, 443] on icon at bounding box center [769, 448] width 15 height 15
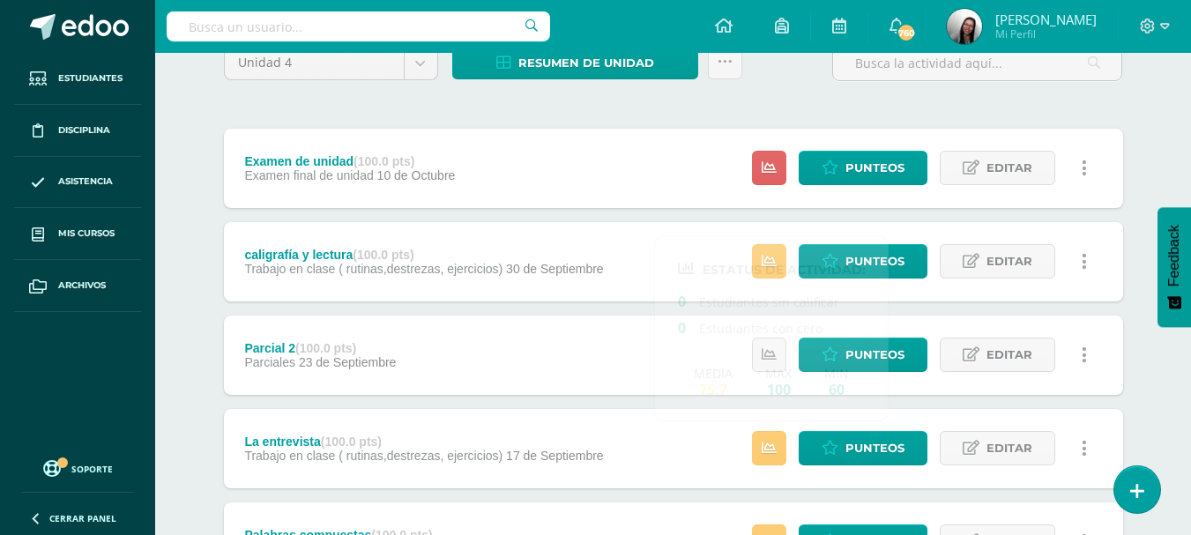
click at [768, 522] on div "Estatus de Actividad: 0 Estudiantes sin calificar 0 Estudiantes con cero Media …" at bounding box center [924, 541] width 398 height 79
click at [775, 524] on link at bounding box center [769, 541] width 34 height 34
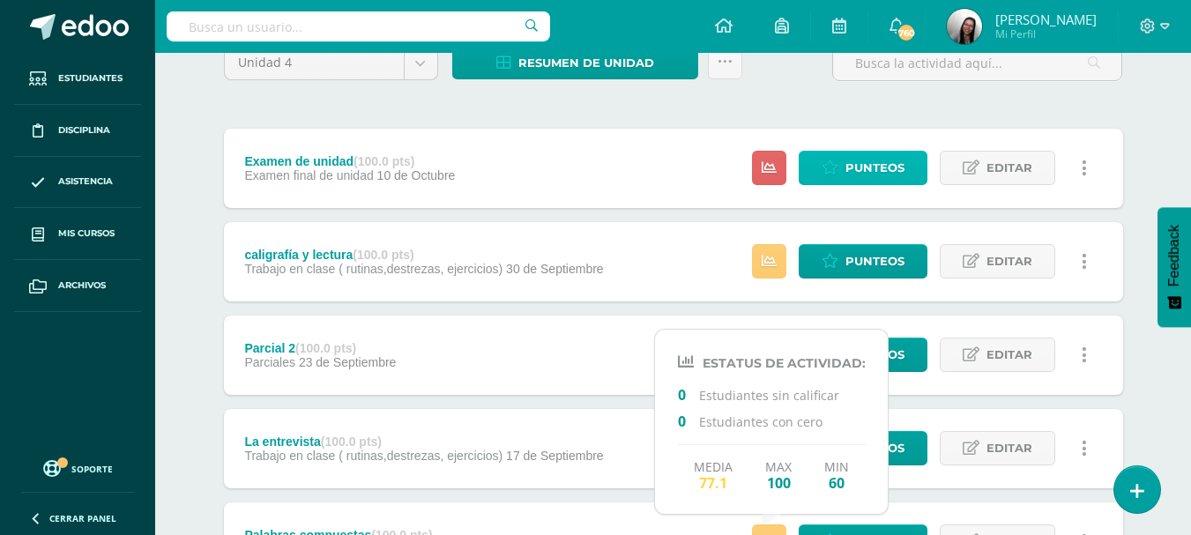
click at [869, 161] on span "Punteos" at bounding box center [874, 168] width 59 height 33
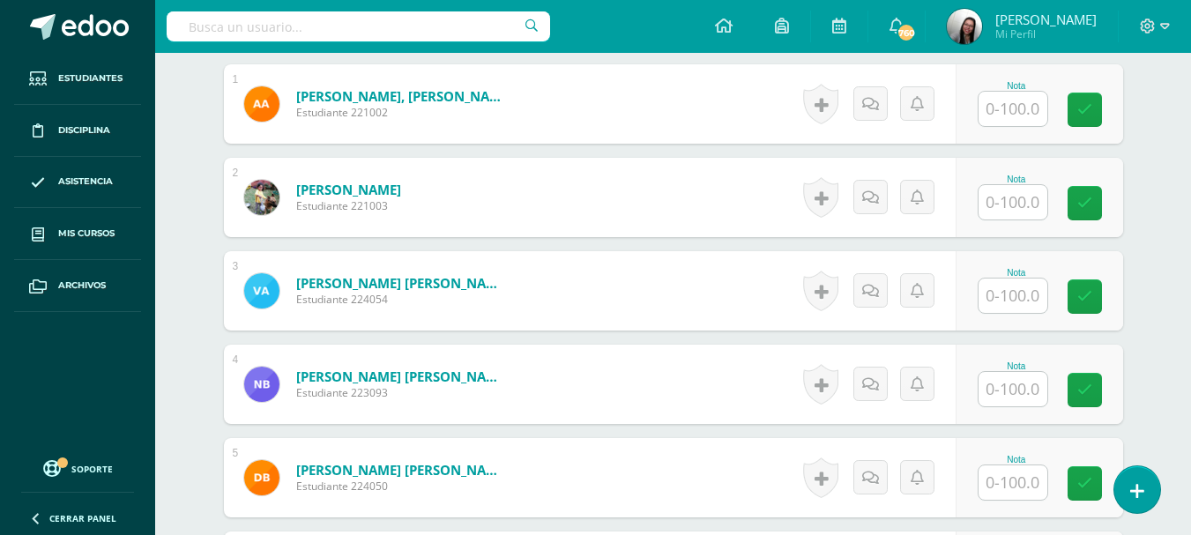
scroll to position [554, 0]
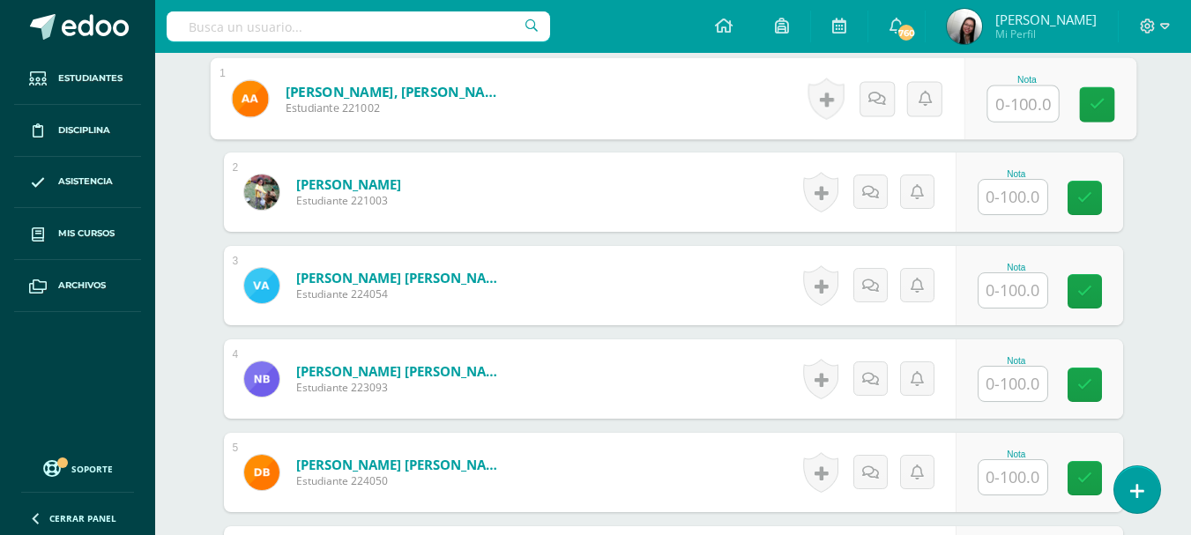
click at [1023, 96] on input "text" at bounding box center [1022, 103] width 71 height 35
type input "98"
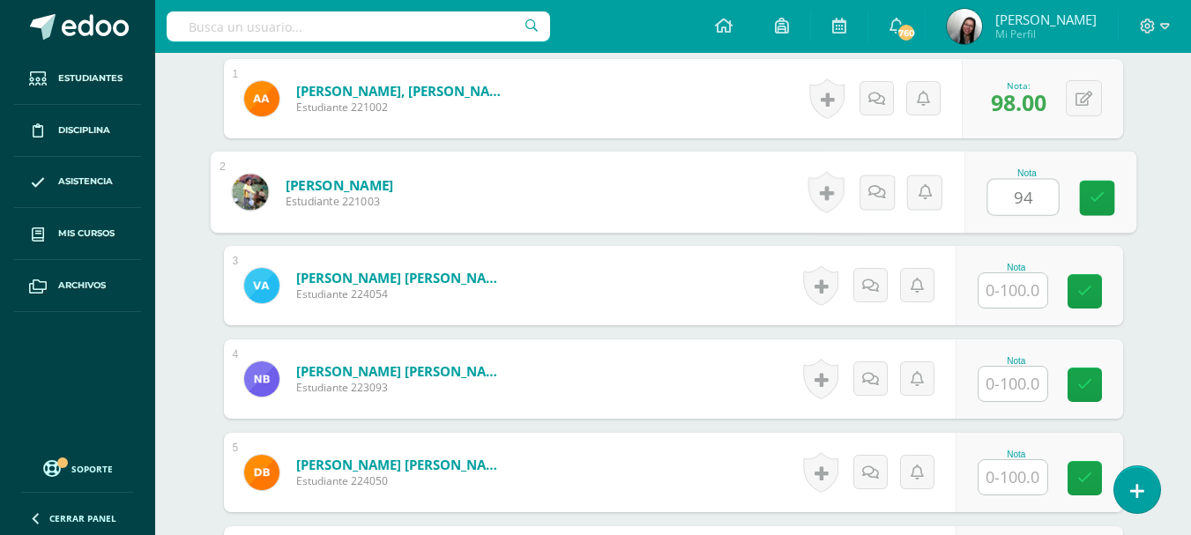
type input "94"
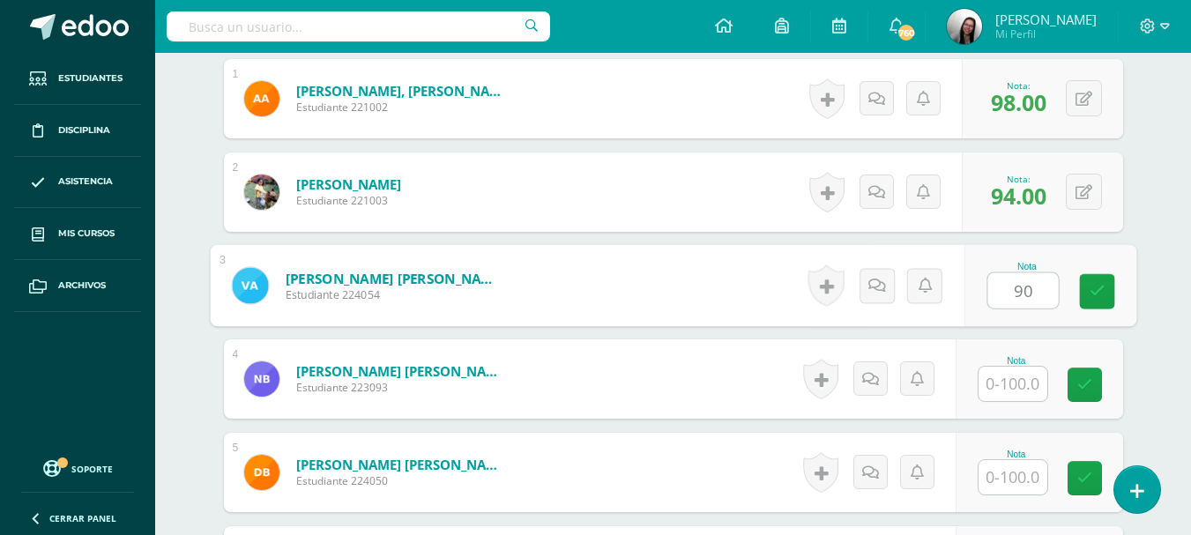
type input "90"
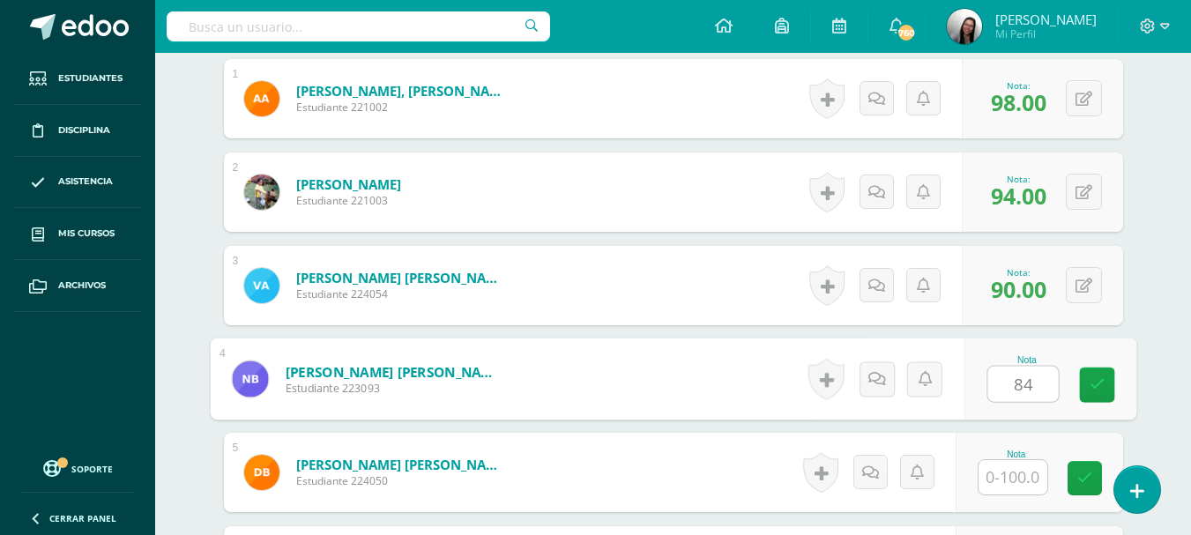
type input "84"
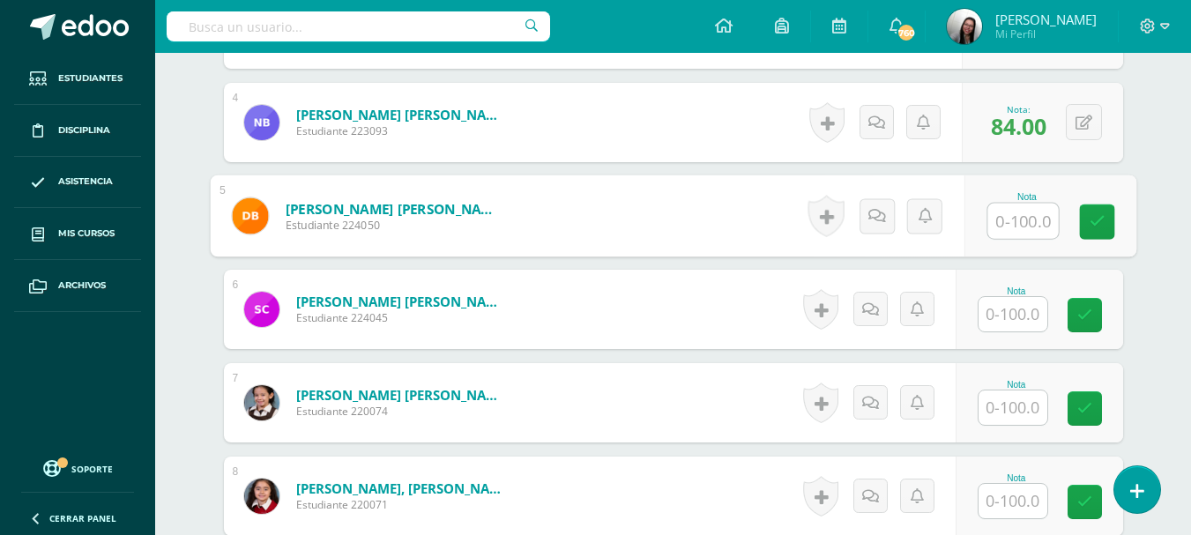
scroll to position [812, 0]
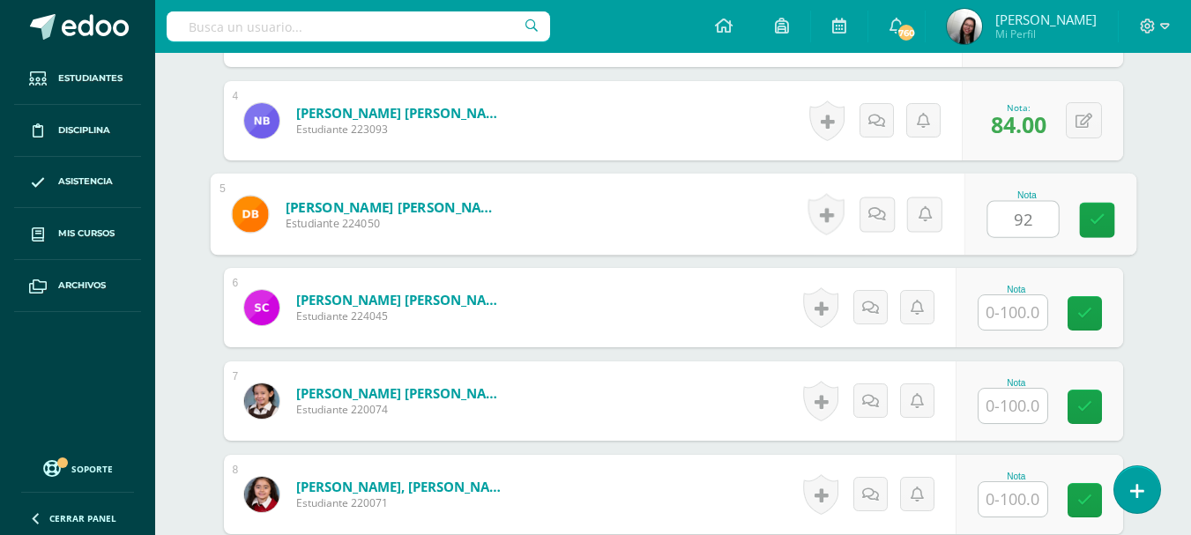
type input "92"
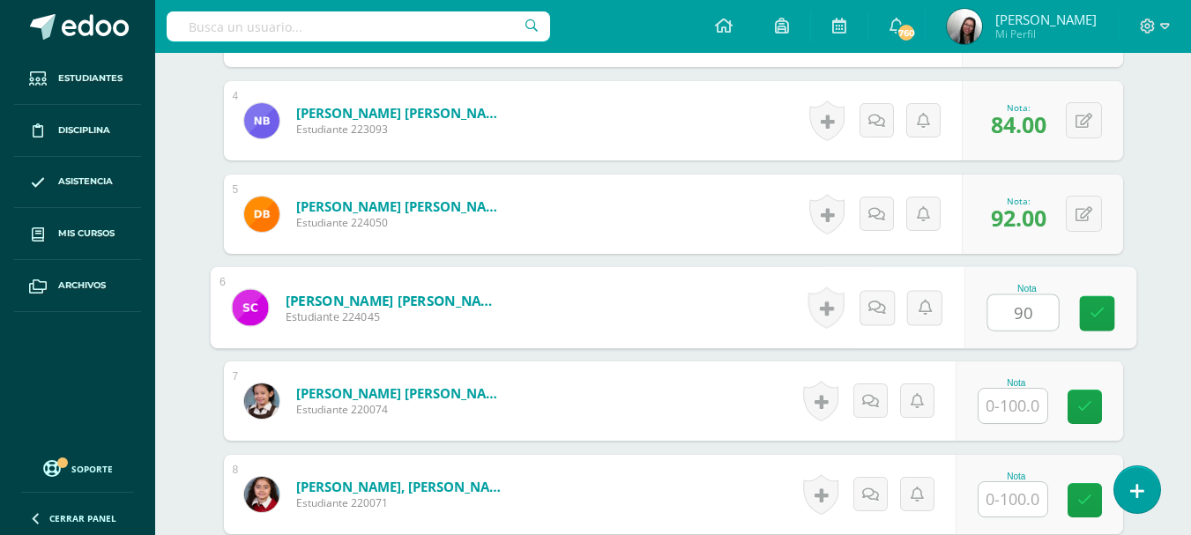
type input "90"
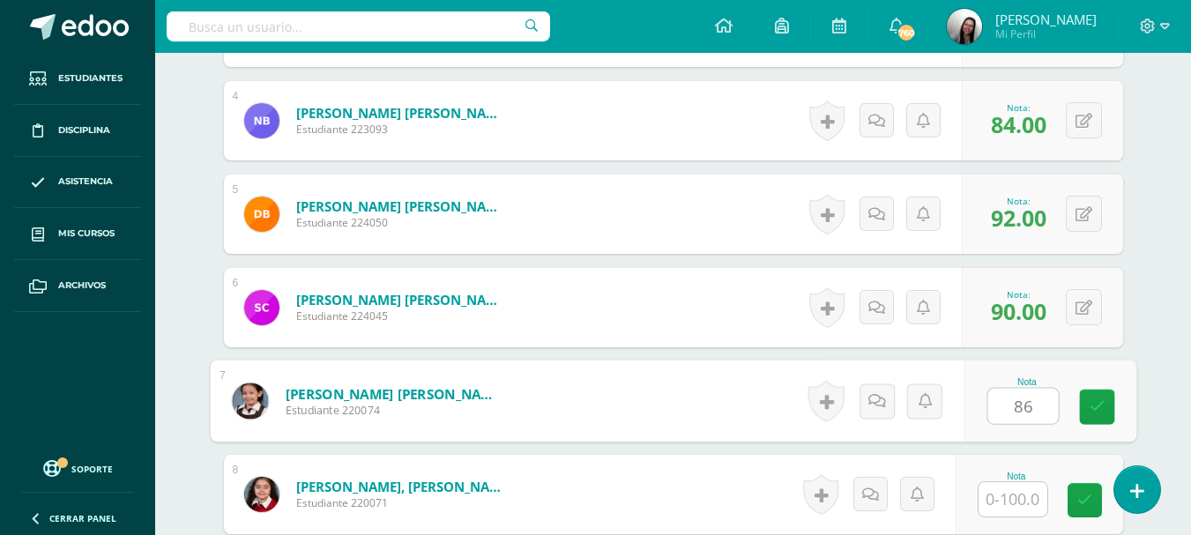
type input "86"
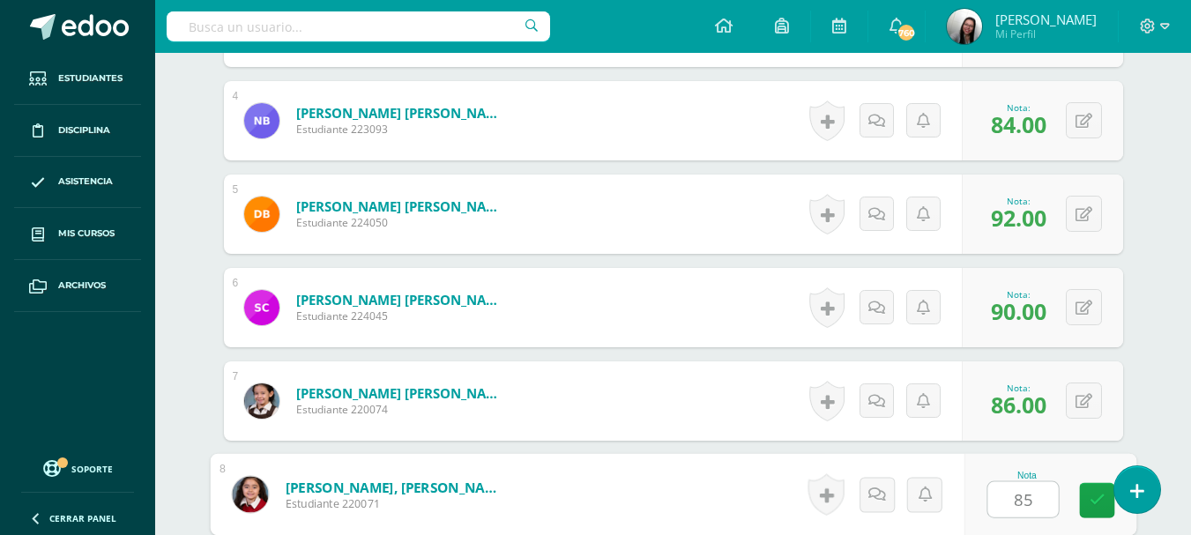
type input "85"
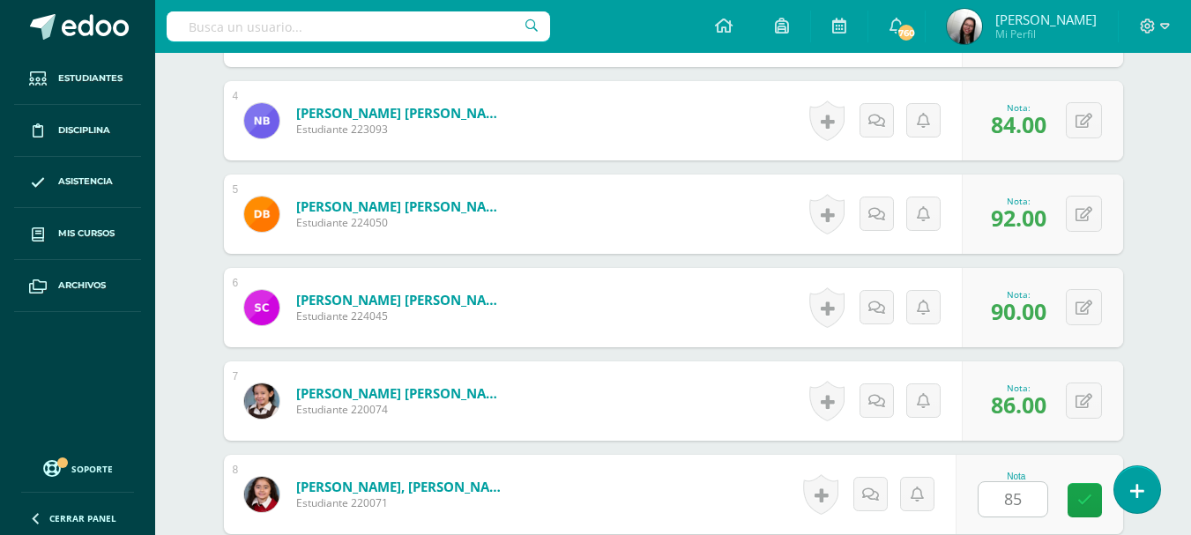
scroll to position [1137, 0]
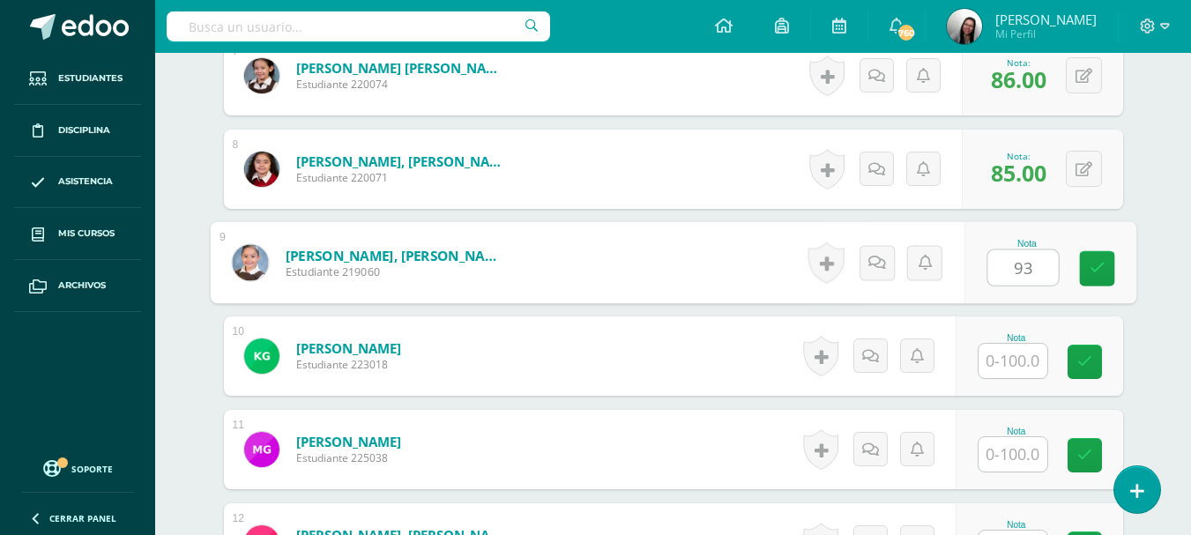
type input "93"
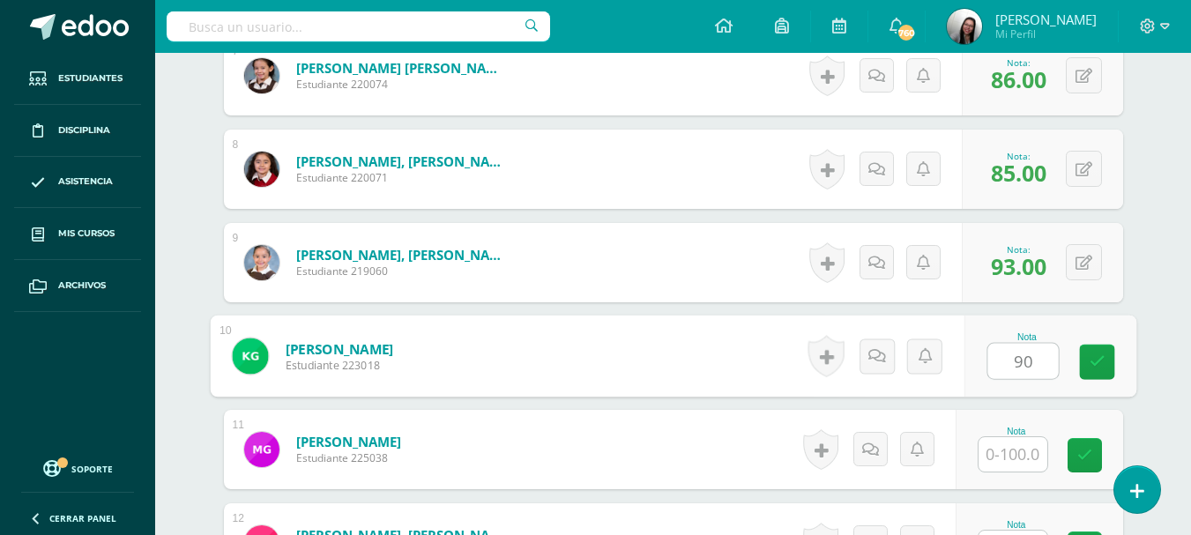
type input "90"
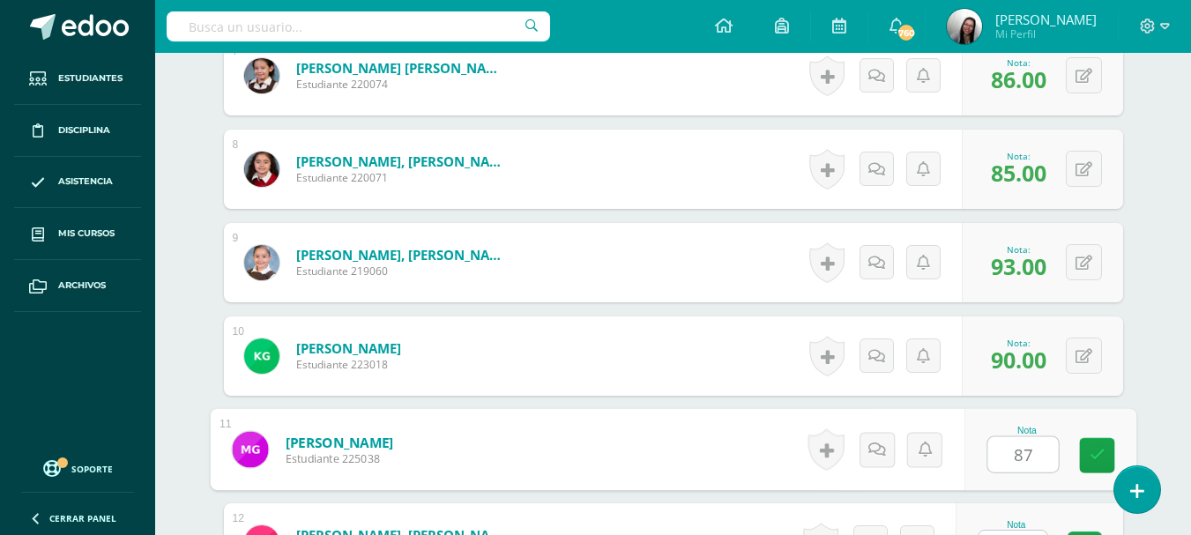
type input "87"
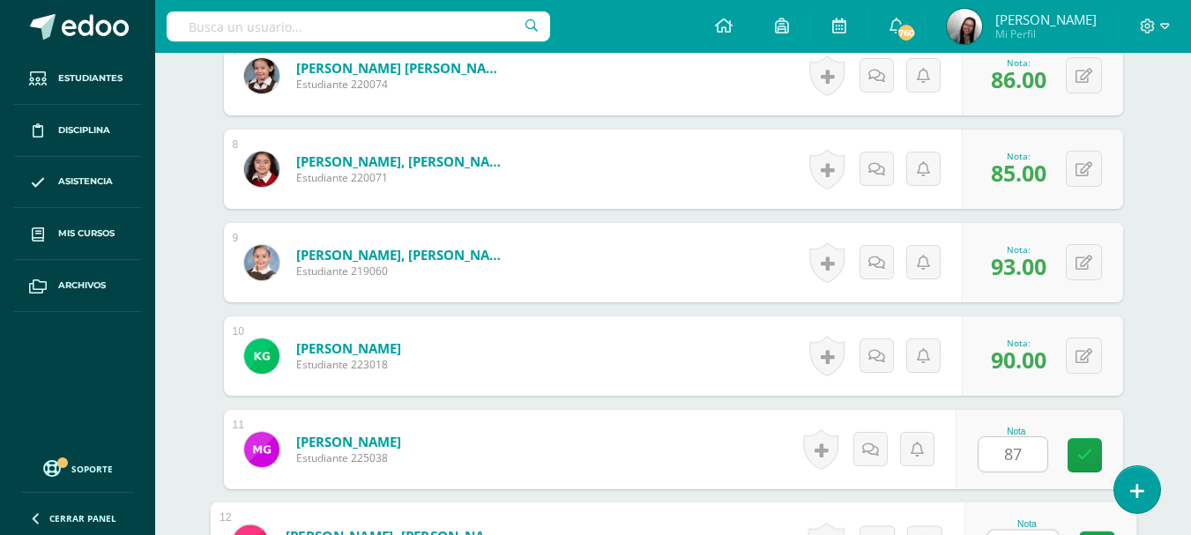
scroll to position [1167, 0]
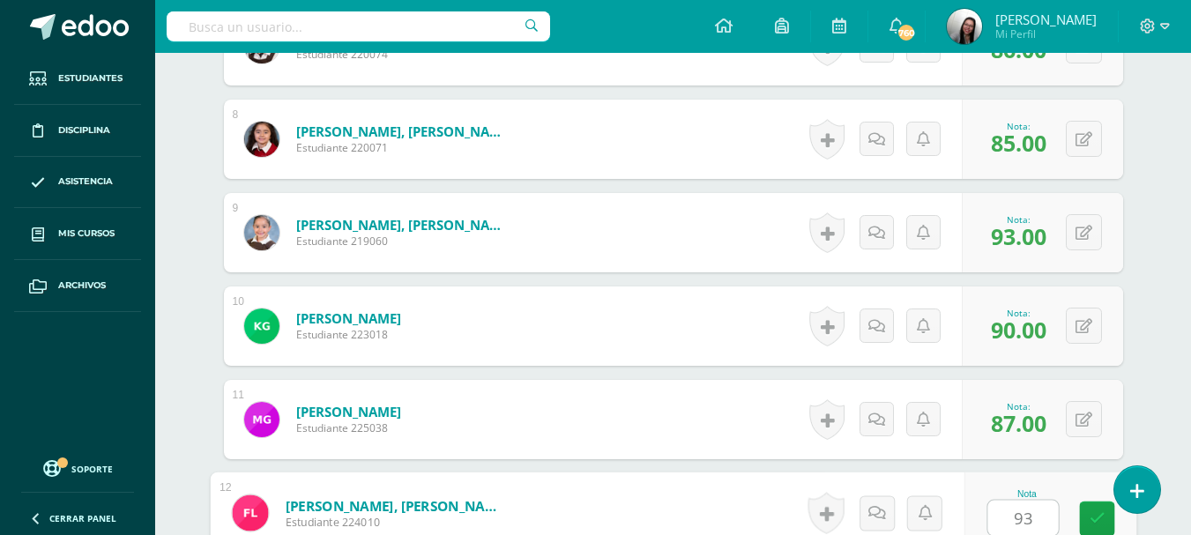
type input "93"
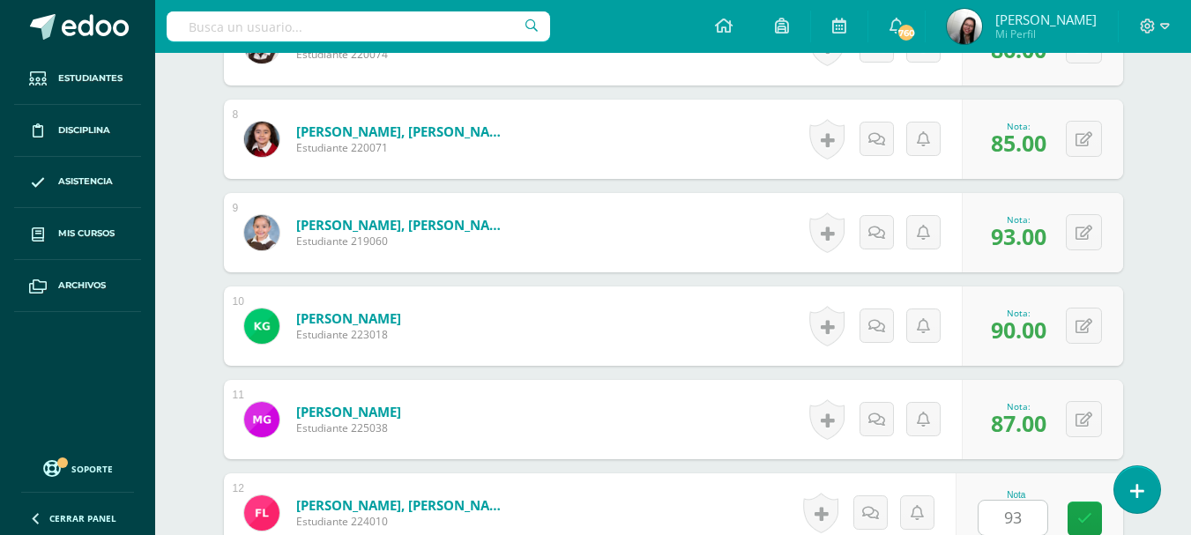
scroll to position [1511, 0]
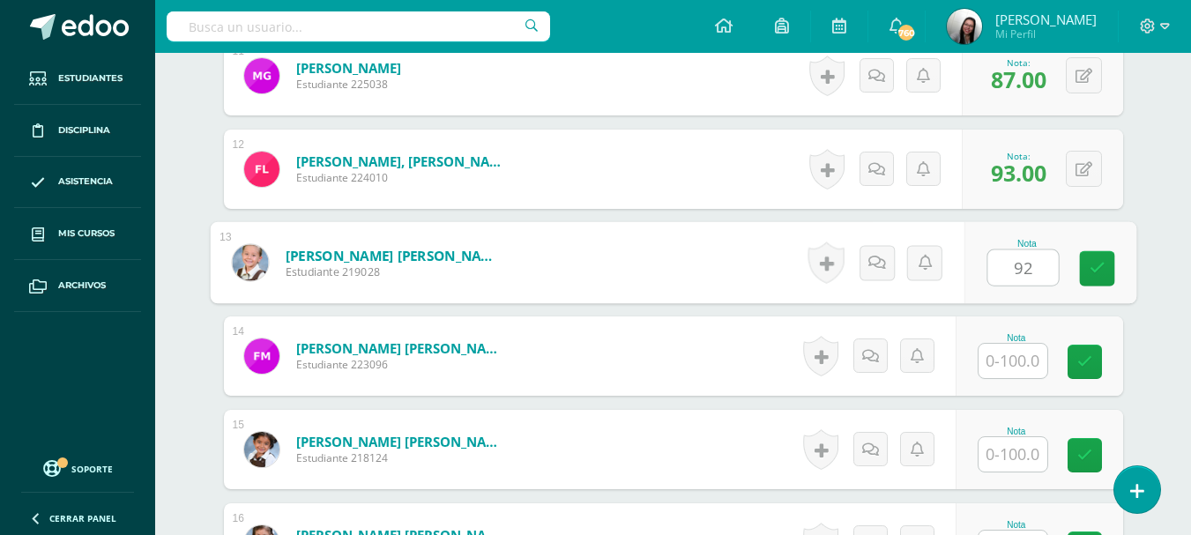
type input "92"
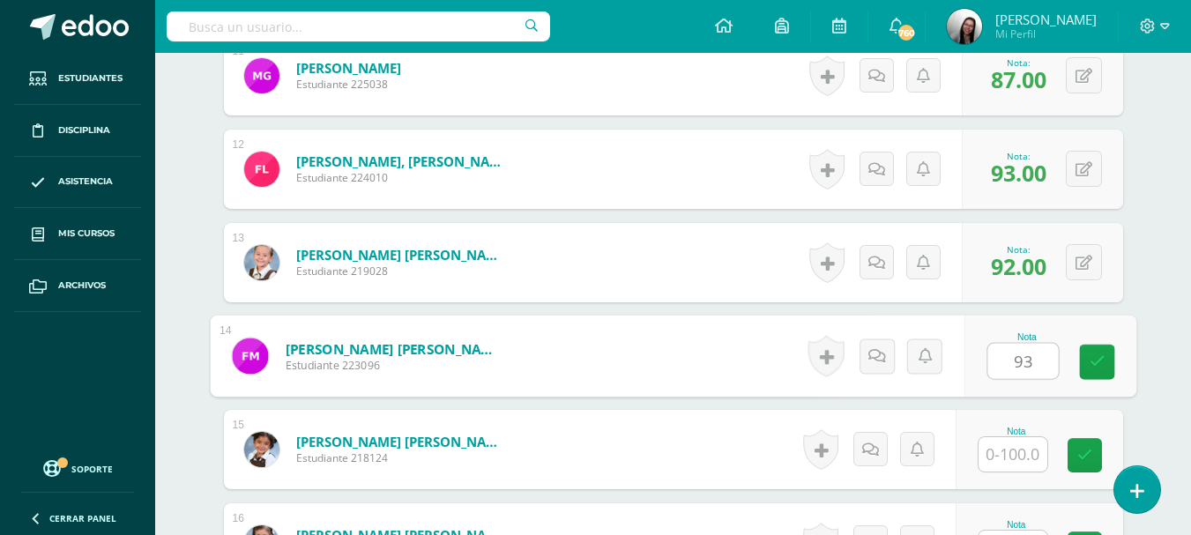
type input "93"
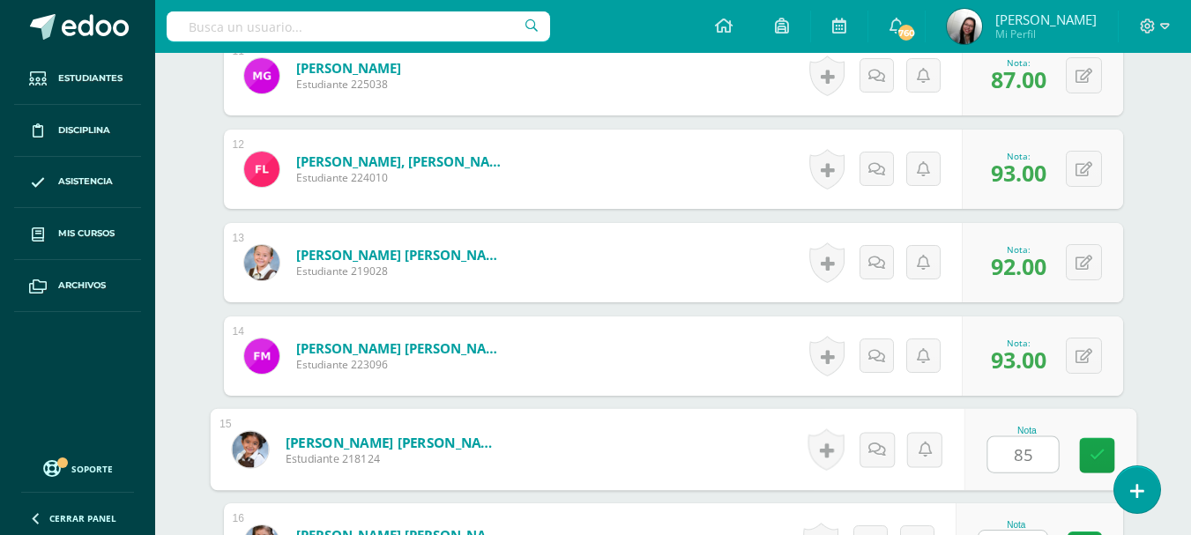
type input "85"
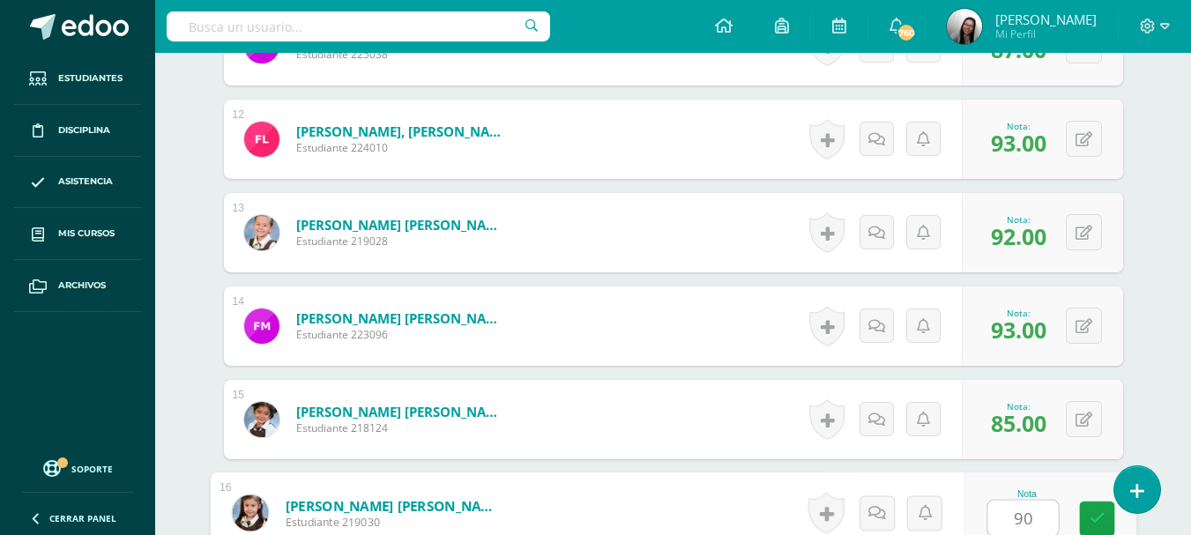
type input "90"
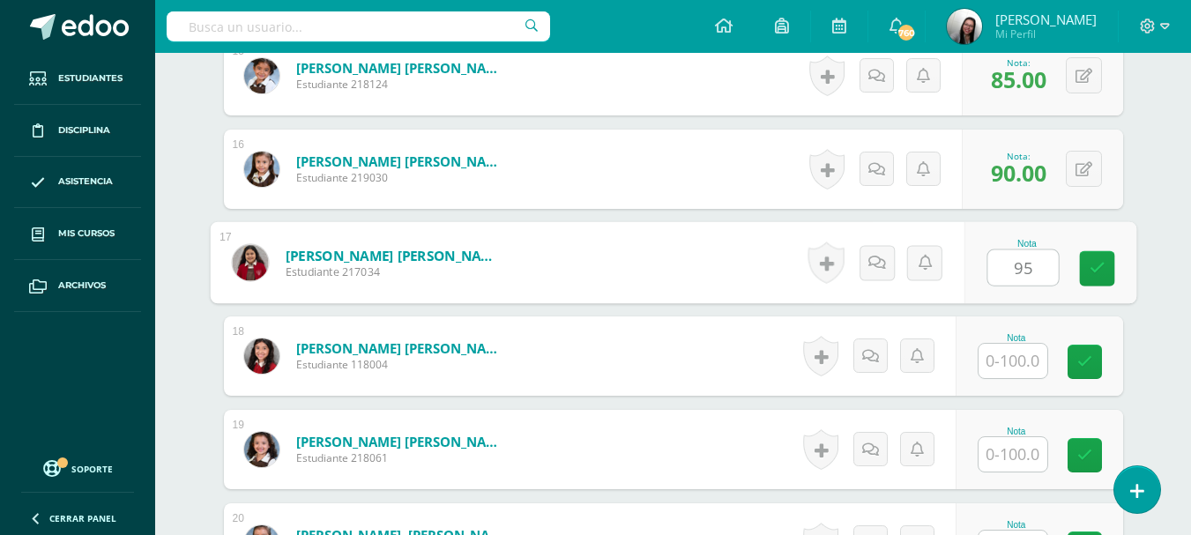
type input "95"
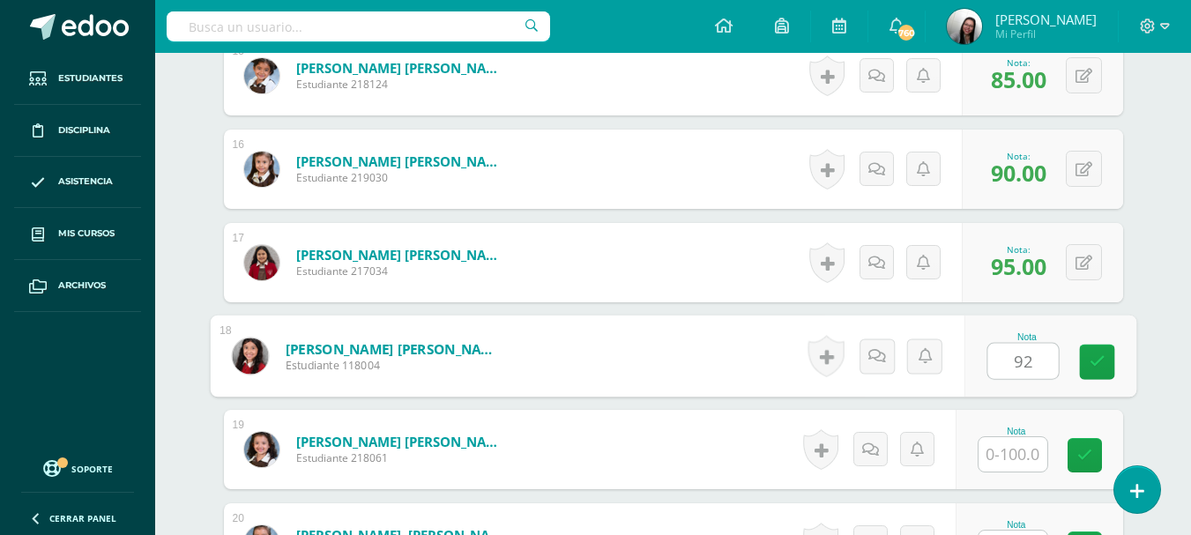
type input "92"
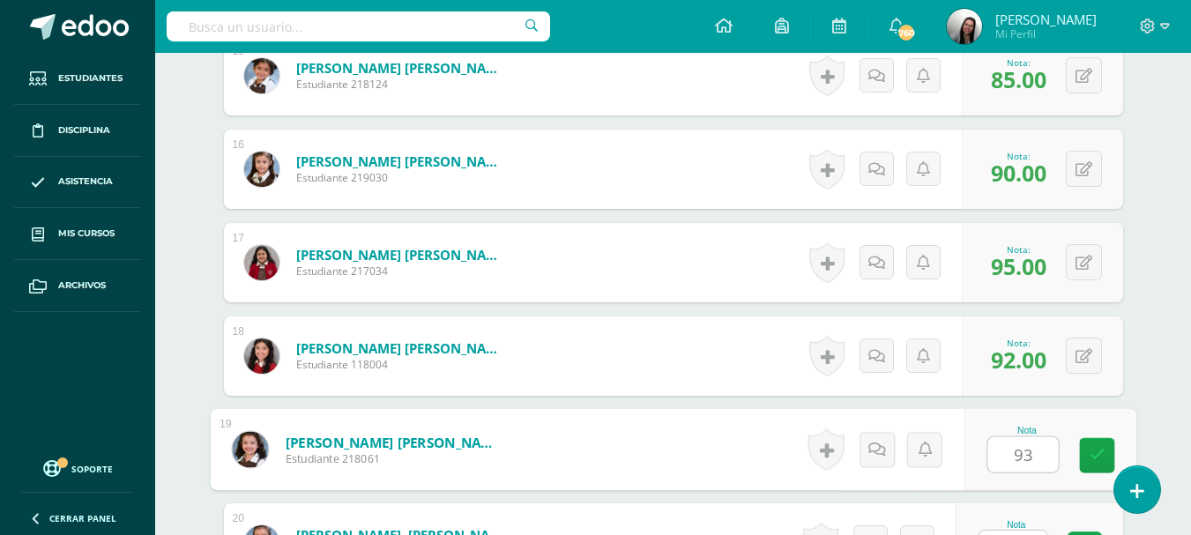
type input "93"
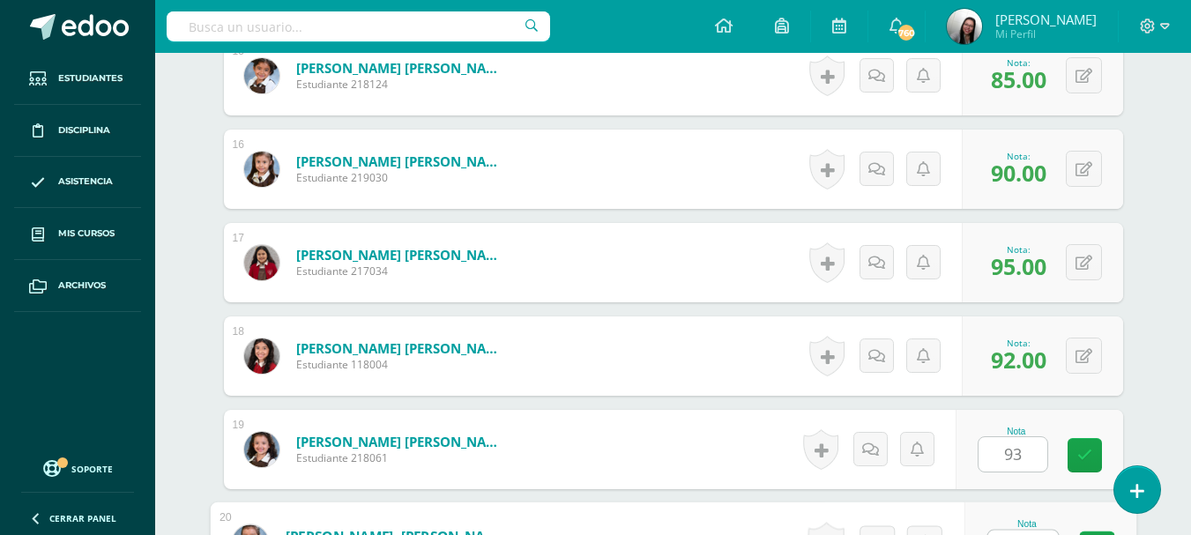
scroll to position [1914, 0]
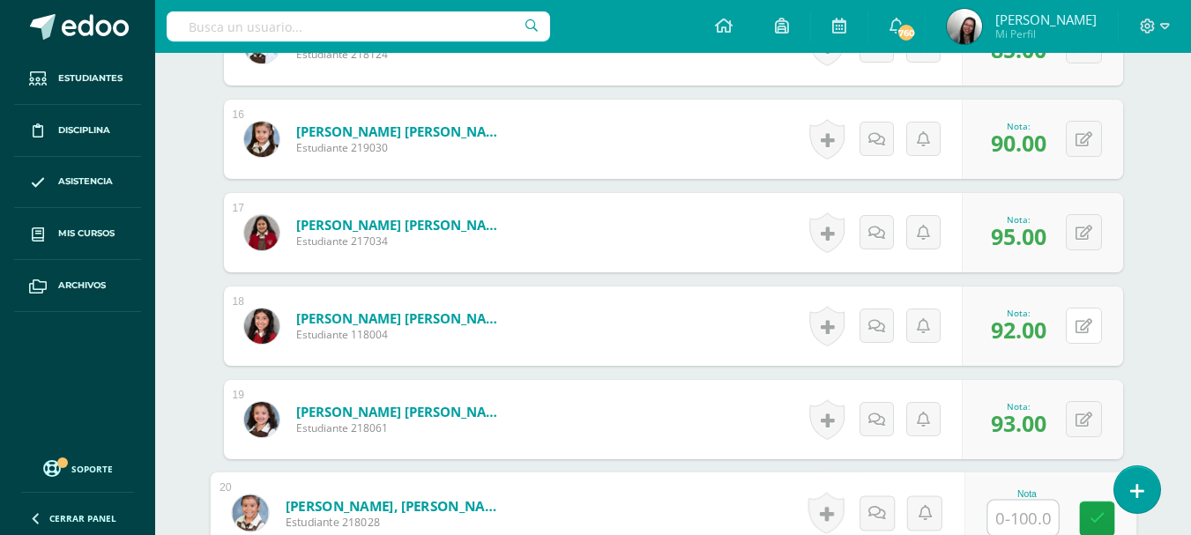
click at [1078, 322] on icon at bounding box center [1083, 326] width 17 height 15
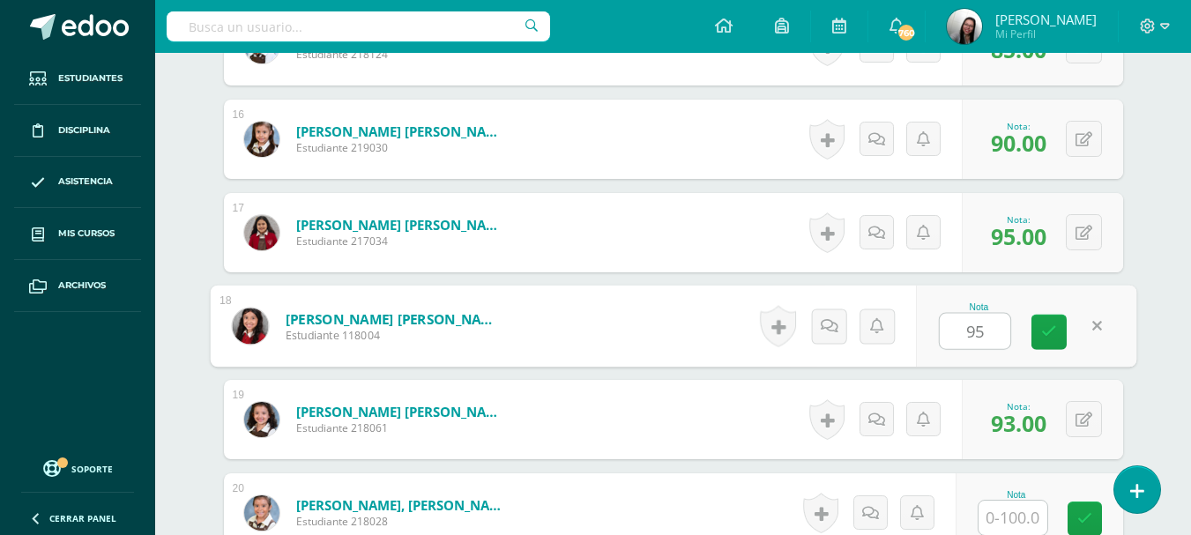
type input "95"
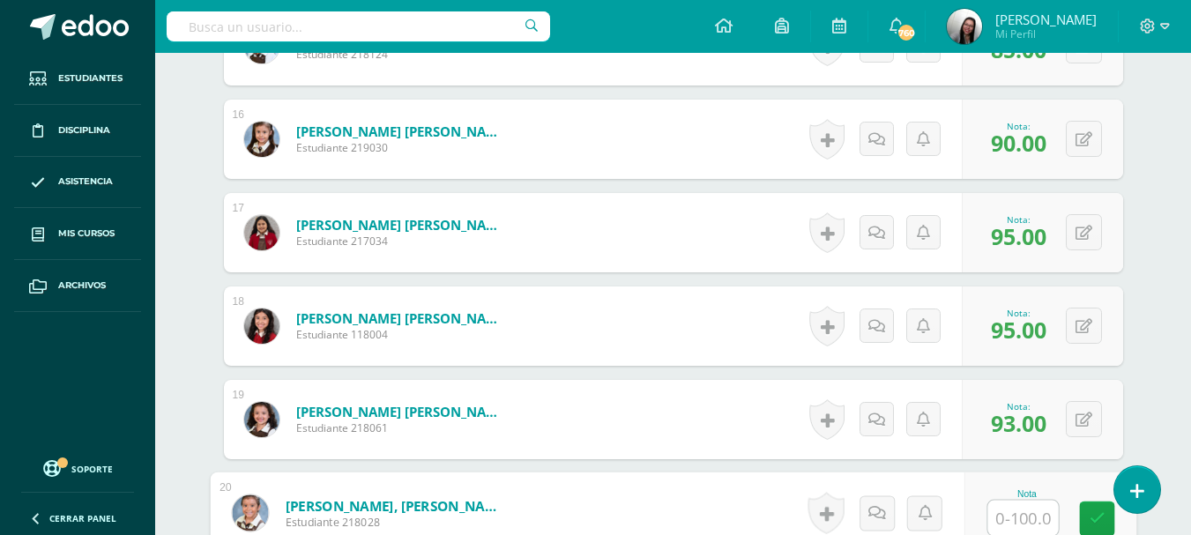
click at [1002, 526] on input "text" at bounding box center [1022, 518] width 71 height 35
type input "92"
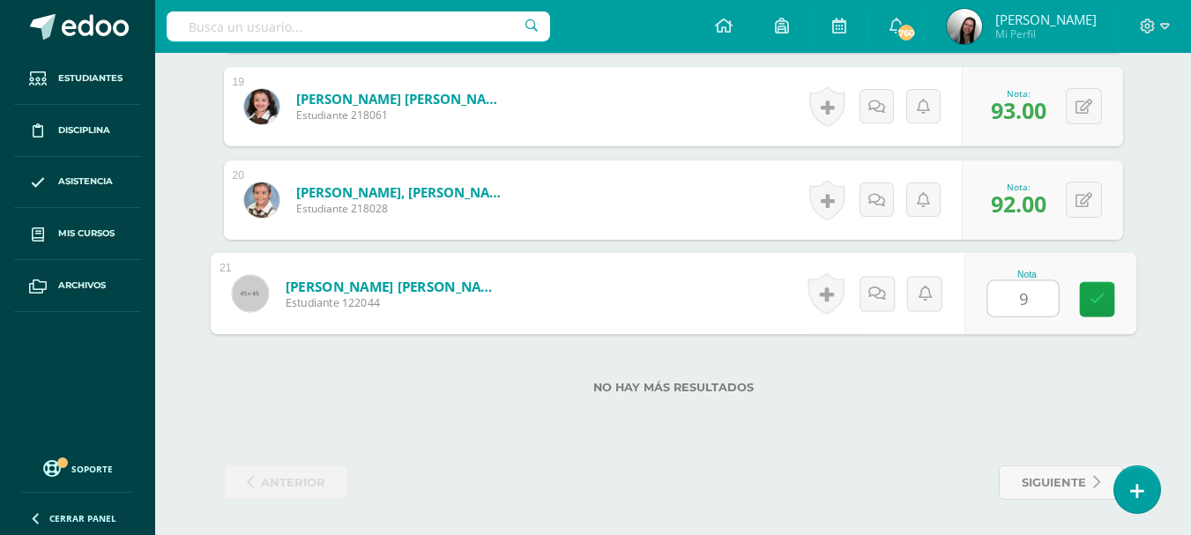
type input "92"
click at [1098, 306] on icon at bounding box center [1097, 299] width 16 height 15
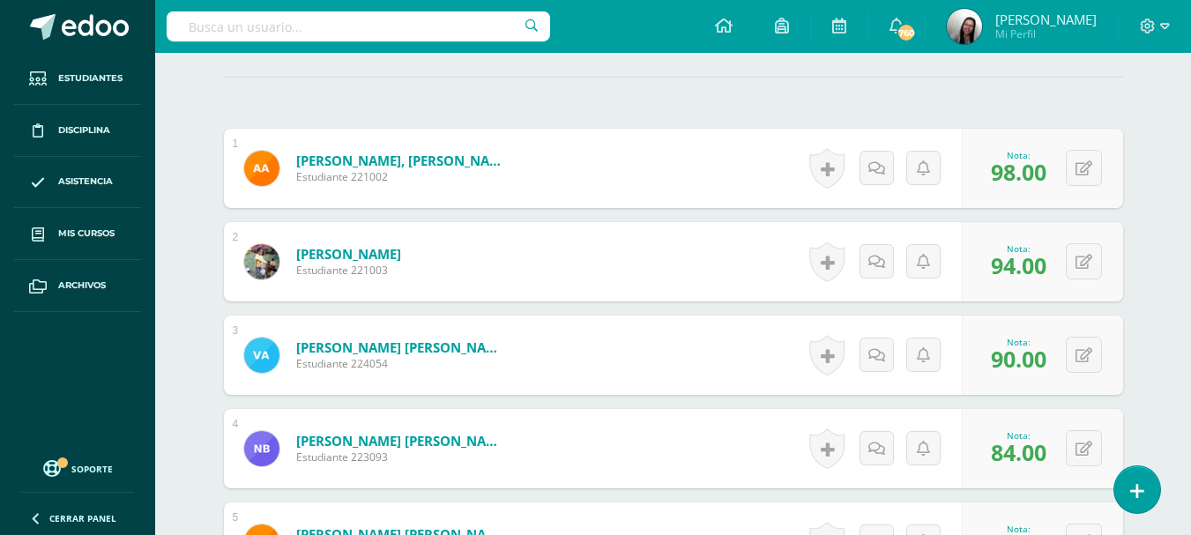
scroll to position [0, 0]
